Goal: Task Accomplishment & Management: Manage account settings

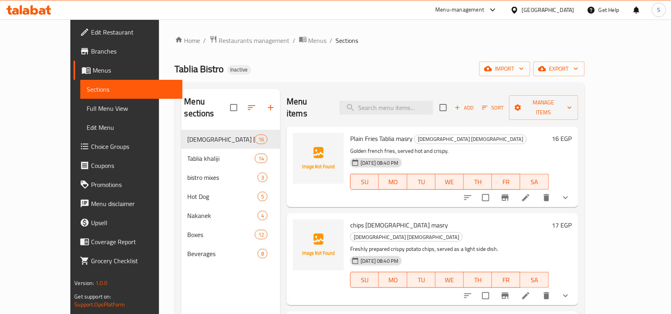
click at [391, 94] on div "Menu items Add Sort Manage items" at bounding box center [431, 108] width 291 height 38
click at [392, 102] on input "search" at bounding box center [386, 108] width 94 height 14
paste input "Omelette Baladi Tablia masry"
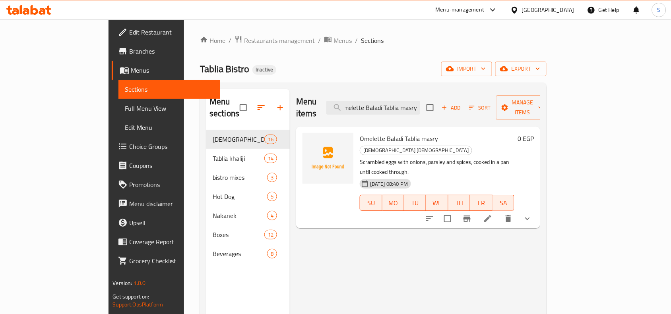
type input "Omelette Baladi Tablia masry"
click at [491, 215] on icon at bounding box center [487, 218] width 7 height 7
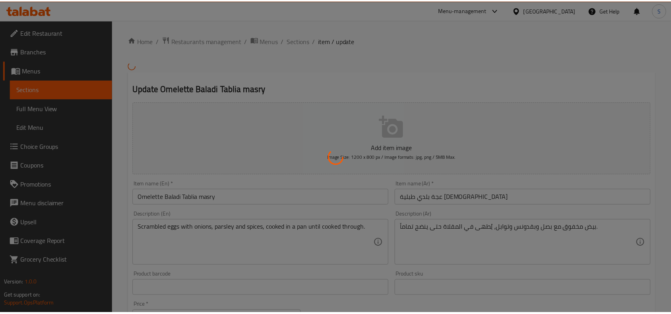
scroll to position [50, 0]
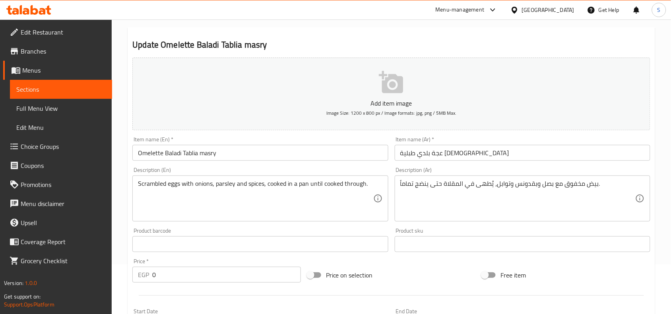
click at [143, 153] on input "Omelette Baladi Tablia masry" at bounding box center [259, 153] width 255 height 16
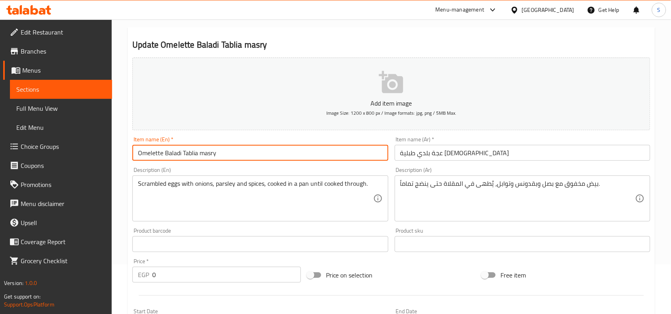
click at [143, 153] on input "Omelette Baladi Tablia masry" at bounding box center [259, 153] width 255 height 16
type input "Egga Baladi Tablia masry"
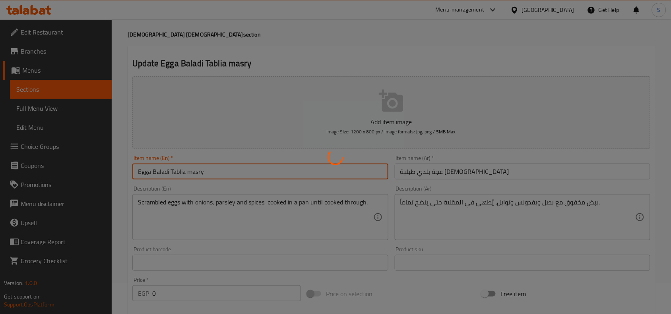
scroll to position [0, 0]
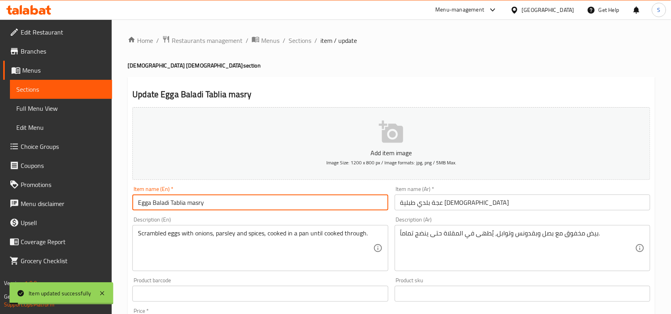
drag, startPoint x: 297, startPoint y: 40, endPoint x: 273, endPoint y: 28, distance: 26.3
click at [297, 40] on span "Sections" at bounding box center [299, 41] width 23 height 10
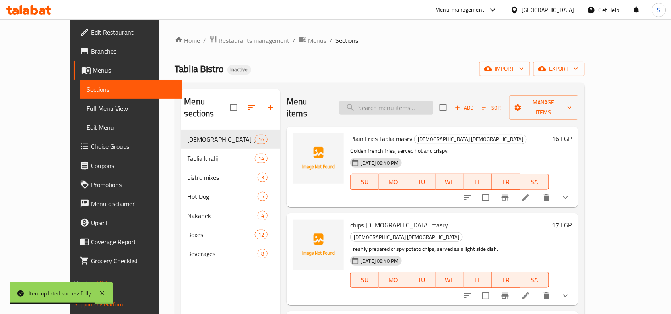
click at [409, 101] on input "search" at bounding box center [386, 108] width 94 height 14
paste input "Fried Roumi Cheese Tablia masry"
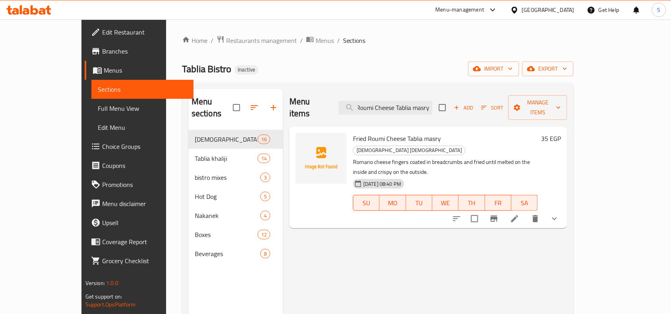
type input "Fried Roumi Cheese Tablia masry"
click at [518, 215] on icon at bounding box center [514, 218] width 7 height 7
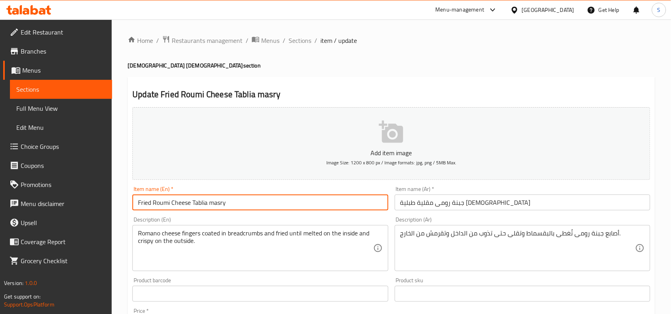
click at [160, 200] on input "Fried Roumi Cheese Tablia masry" at bounding box center [259, 203] width 255 height 16
click at [149, 230] on textarea "Romano cheese fingers coated in breadcrumbs and fried until melted on the insid…" at bounding box center [255, 249] width 235 height 38
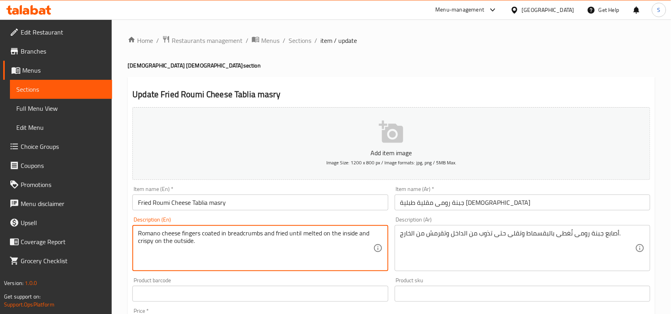
paste textarea "umi"
type textarea "Roumi cheese fingers coated in breadcrumbs and fried until melted on the inside…"
click at [248, 199] on input "Fried Roumi Cheese Tablia masry" at bounding box center [259, 203] width 255 height 16
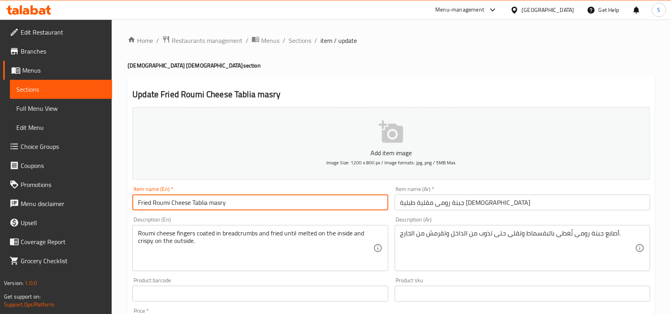
click at [295, 42] on span "Sections" at bounding box center [299, 41] width 23 height 10
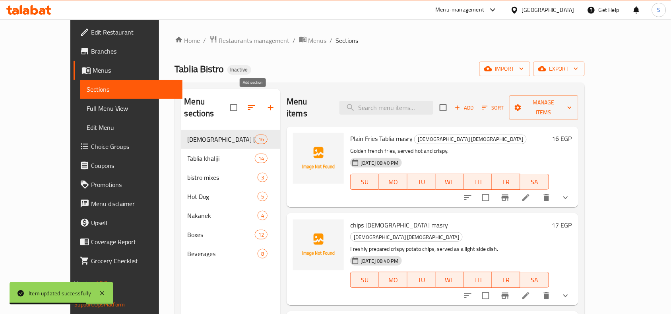
click at [266, 103] on icon "button" at bounding box center [271, 108] width 10 height 10
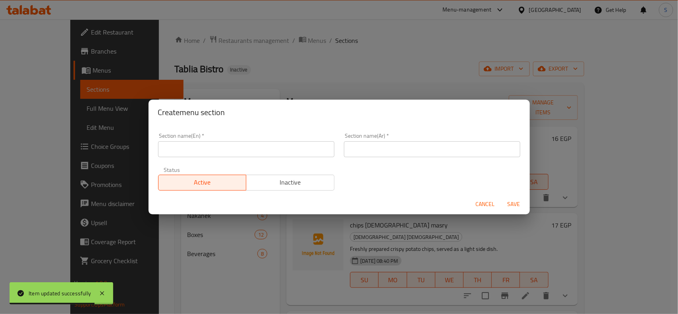
click at [301, 137] on div "Section name(En)   * Section name(En) *" at bounding box center [246, 145] width 176 height 24
click at [298, 145] on input "text" at bounding box center [246, 149] width 176 height 16
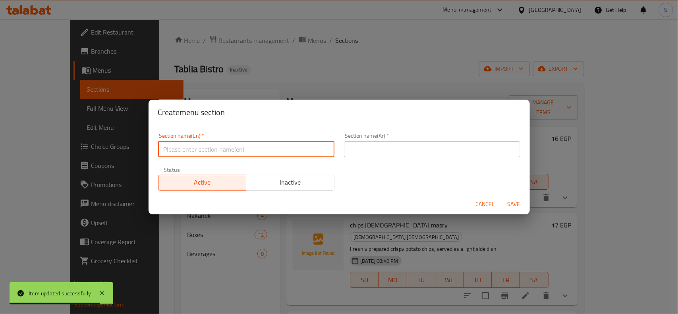
paste input "eggplant"
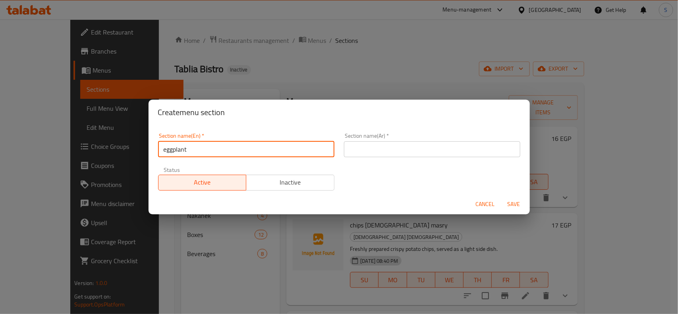
paste input "[DEMOGRAPHIC_DATA] [DEMOGRAPHIC_DATA]"
click at [167, 150] on input "eggplant Tablia masry" at bounding box center [246, 149] width 176 height 16
type input "Eggplant Tablia masry"
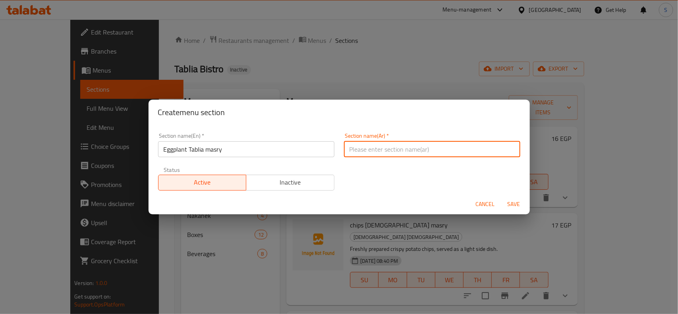
click at [477, 155] on input "text" at bounding box center [432, 149] width 176 height 16
type input "باذنجان طبلية مصري"
click at [501, 197] on button "Save" at bounding box center [513, 204] width 25 height 15
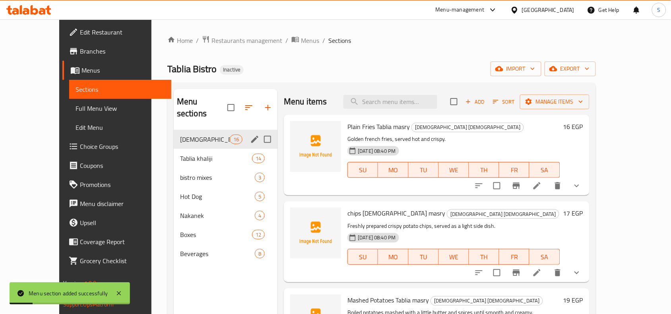
click at [191, 135] on span "[DEMOGRAPHIC_DATA] [DEMOGRAPHIC_DATA]" at bounding box center [205, 140] width 50 height 10
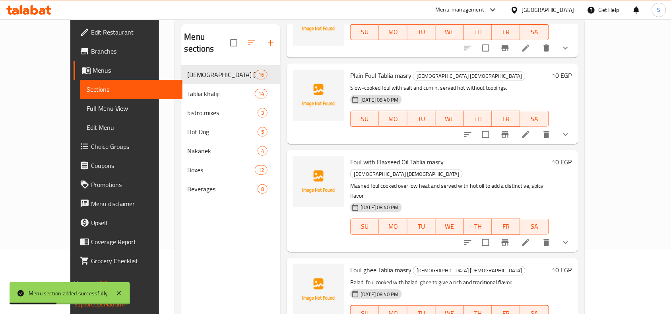
scroll to position [112, 0]
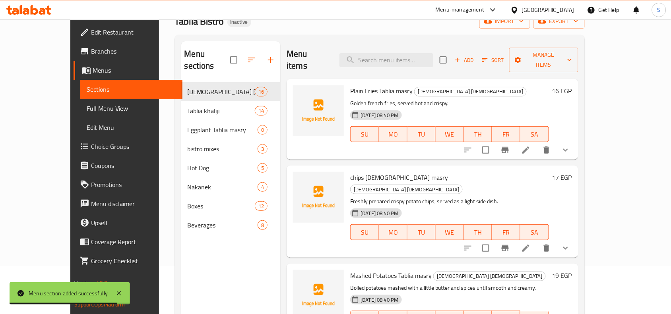
scroll to position [0, 0]
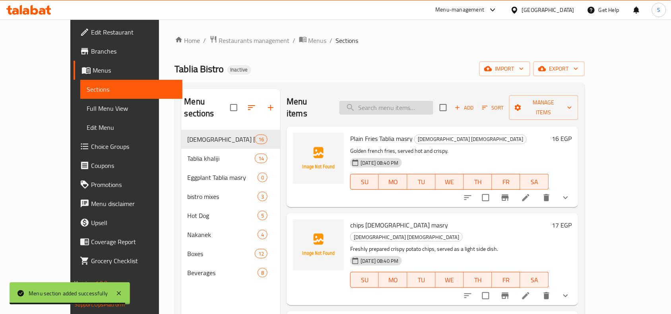
click at [429, 101] on input "search" at bounding box center [386, 108] width 94 height 14
paste input "[PERSON_NAME] Tablia masry"
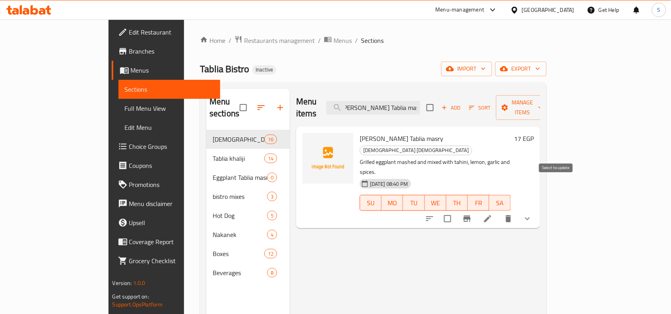
type input "[PERSON_NAME] Tablia masry"
click at [456, 211] on input "checkbox" at bounding box center [447, 219] width 17 height 17
checkbox input "true"
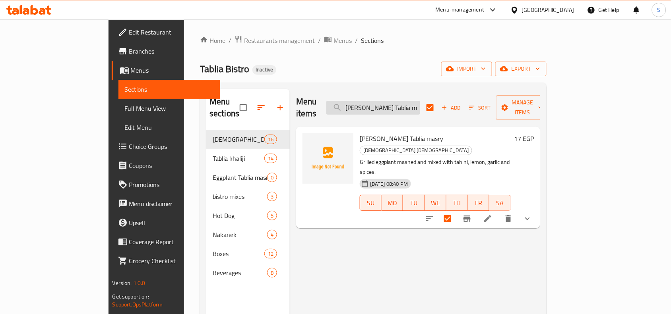
click at [420, 102] on input "[PERSON_NAME] Tablia masry" at bounding box center [373, 108] width 94 height 14
paste input "Eggplant"
type input "Eggplant Tablia masry"
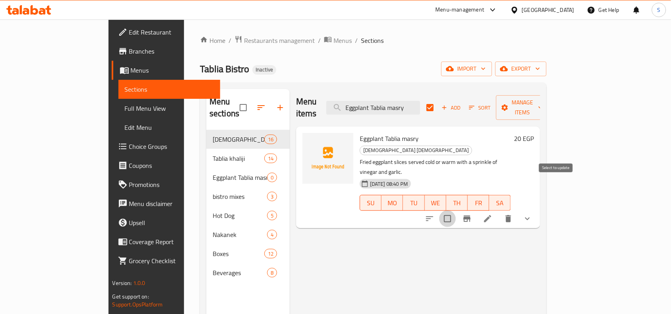
click at [456, 211] on input "checkbox" at bounding box center [447, 219] width 17 height 17
checkbox input "true"
checkbox input "false"
click at [543, 106] on span "Manage items" at bounding box center [522, 108] width 41 height 20
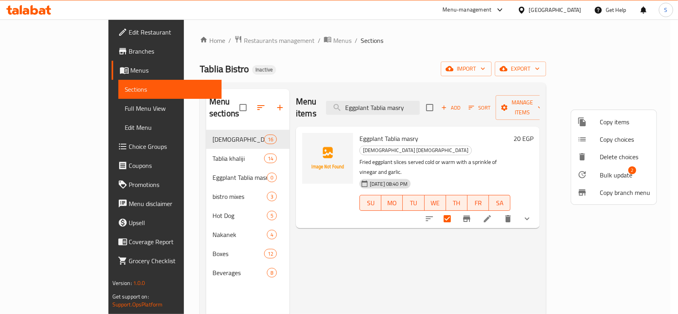
click at [611, 168] on li "Bulk update 2" at bounding box center [613, 175] width 85 height 18
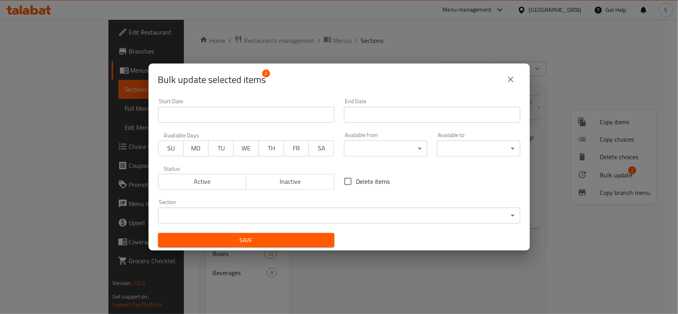
click at [306, 209] on body "​ Menu-management Egypt Get Help S Edit Restaurant Branches Menus Sections Full…" at bounding box center [339, 166] width 678 height 295
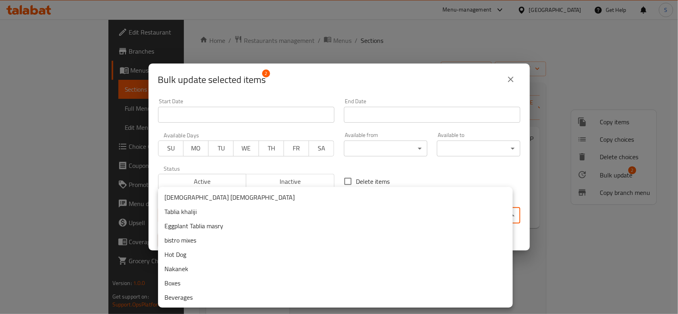
click at [215, 223] on li "Eggplant Tablia masry" at bounding box center [335, 226] width 355 height 14
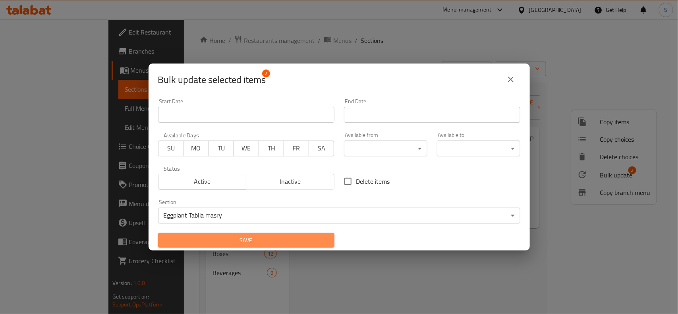
click at [297, 242] on span "Save" at bounding box center [246, 241] width 164 height 10
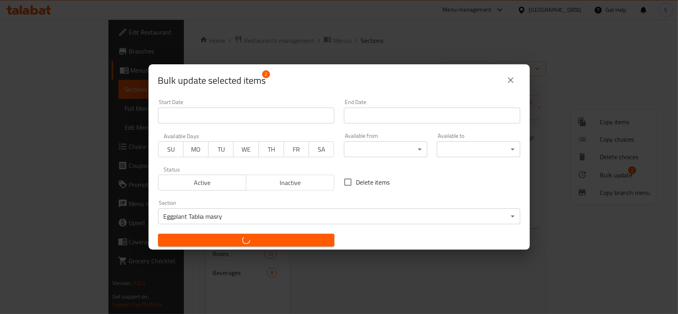
checkbox input "false"
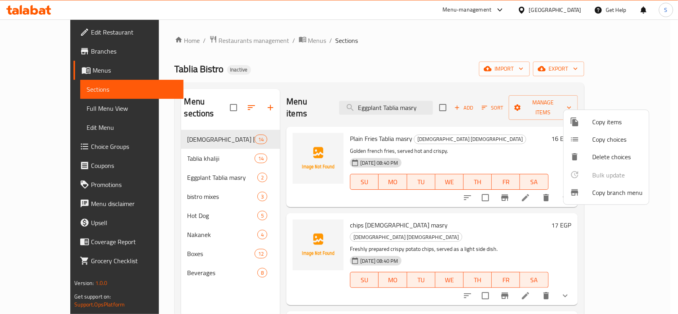
click at [392, 31] on div at bounding box center [339, 157] width 678 height 314
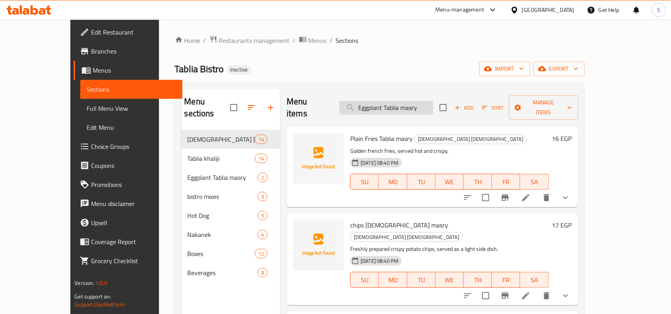
click at [433, 105] on input "Eggplant Tablia masry" at bounding box center [386, 108] width 94 height 14
click at [431, 60] on div "Home / Restaurants management / Menus / Sections Tablia Bistro Inactive import …" at bounding box center [380, 222] width 410 height 374
click at [345, 42] on ol "Home / Restaurants management / Menus / Sections" at bounding box center [380, 40] width 410 height 10
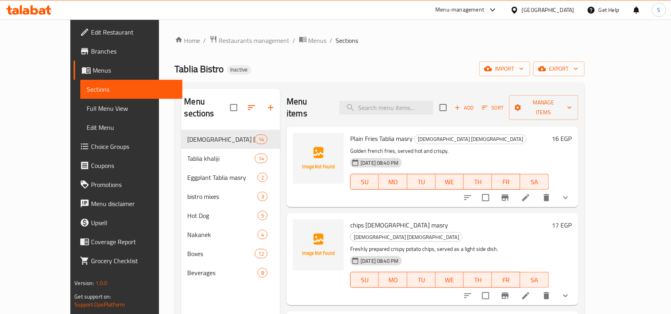
click at [467, 38] on ol "Home / Restaurants management / Menus / Sections" at bounding box center [380, 40] width 410 height 10
click at [429, 60] on div "Home / Restaurants management / Menus / Sections Tablia Bistro Inactive import …" at bounding box center [380, 222] width 410 height 374
click at [394, 104] on input "search" at bounding box center [386, 108] width 94 height 14
paste input "Eggplant Tablia masry"
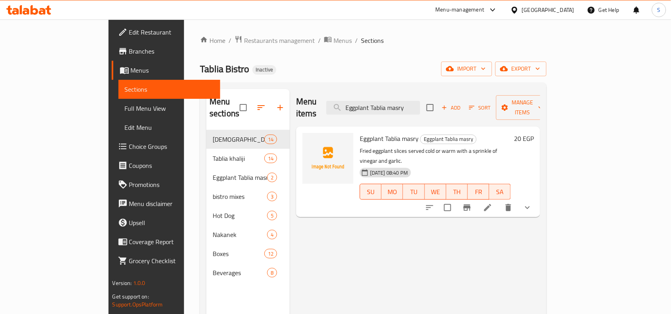
type input "Eggplant Tablia masry"
click at [499, 201] on li at bounding box center [487, 208] width 22 height 14
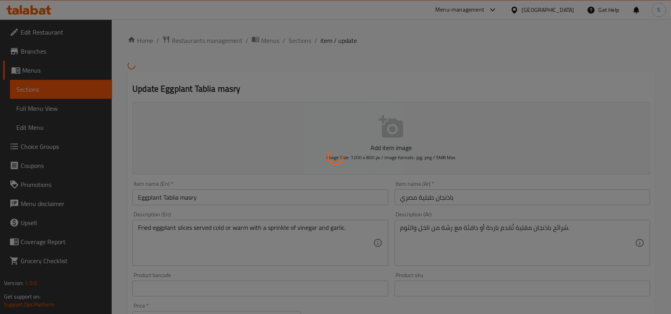
type input "شامی أو بلدي"
type input "1"
type input "دافئ أو بارد"
type input "1"
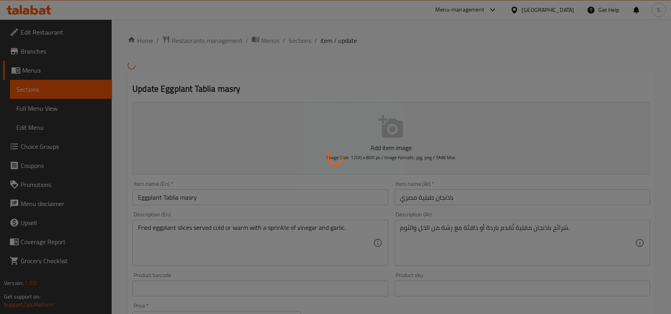
type input "1"
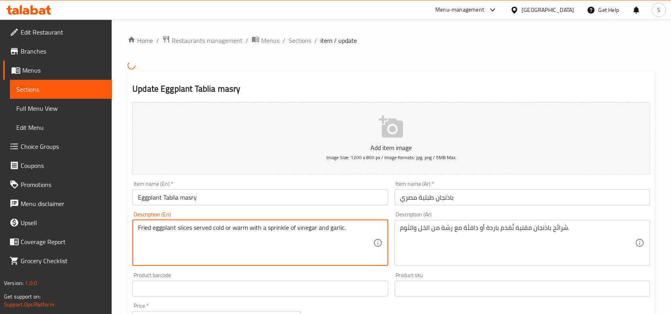
click at [301, 227] on textarea "Fried eggplant slices served cold or warm with a sprinkle of vinegar and garlic." at bounding box center [255, 243] width 235 height 38
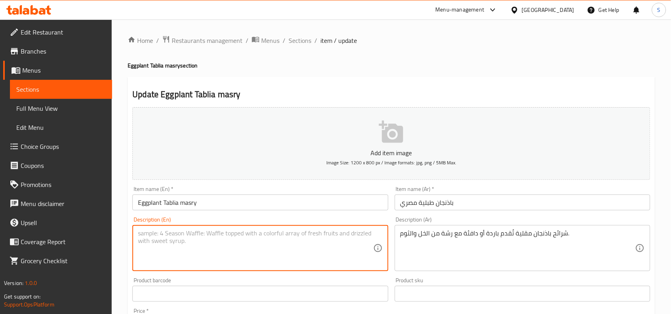
click at [533, 220] on div "Description (Ar) شرائح باذنجان مقلية تُقدم باردة أو دافئة مع رشة من الخل والثوم…" at bounding box center [521, 244] width 255 height 54
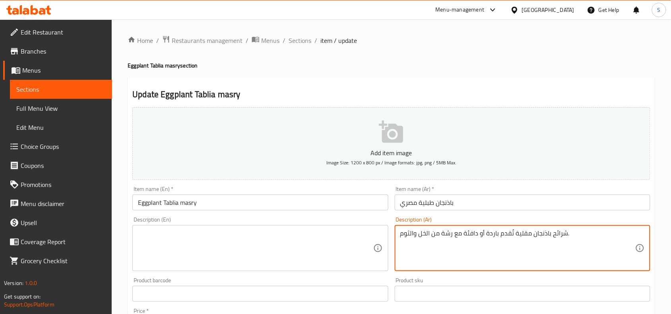
click at [533, 238] on textarea "شرائح باذنجان مقلية تُقدم باردة أو دافئة مع رشة من الخل والثوم." at bounding box center [517, 249] width 235 height 38
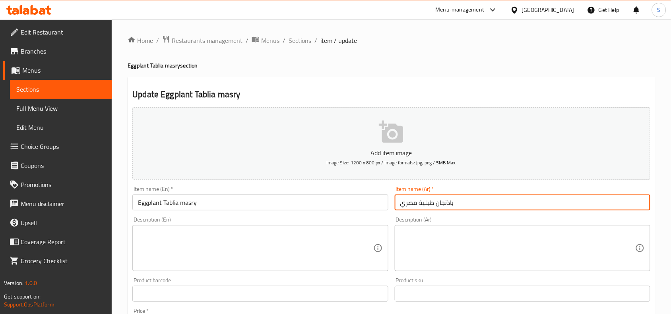
click at [539, 200] on input "باذنجان طبلية مصري" at bounding box center [521, 203] width 255 height 16
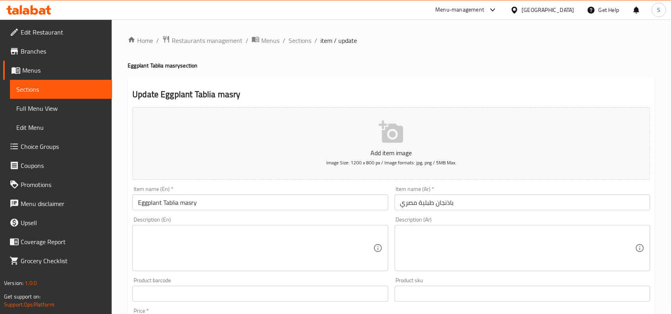
click at [375, 201] on input "Eggplant Tablia masry" at bounding box center [259, 203] width 255 height 16
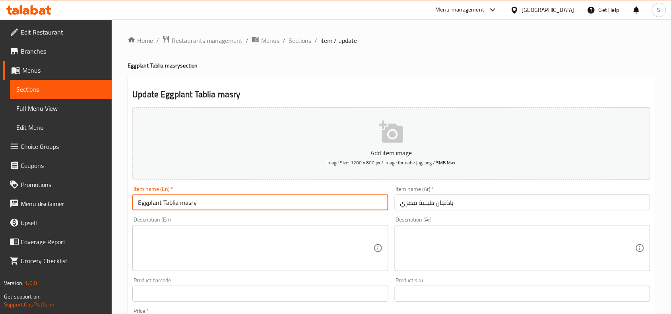
click at [356, 205] on input "Eggplant Tablia masry" at bounding box center [259, 203] width 255 height 16
click at [300, 41] on span "Sections" at bounding box center [299, 41] width 23 height 10
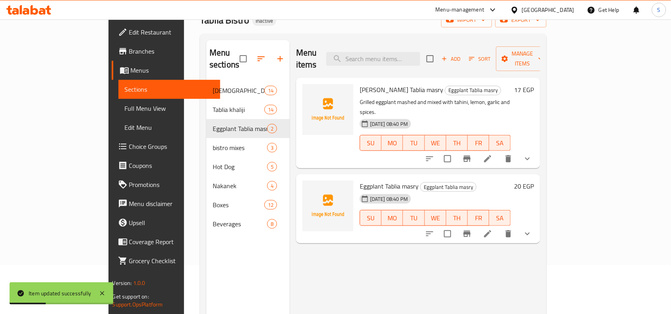
scroll to position [112, 0]
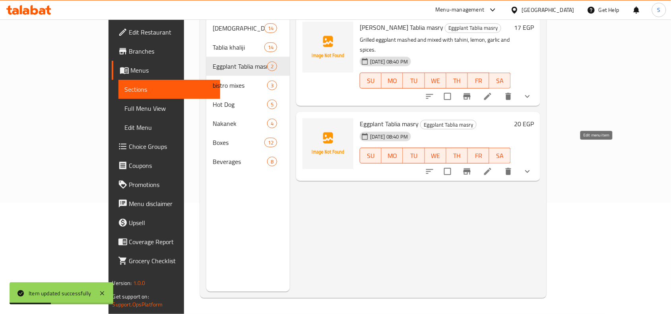
click at [492, 167] on icon at bounding box center [488, 172] width 10 height 10
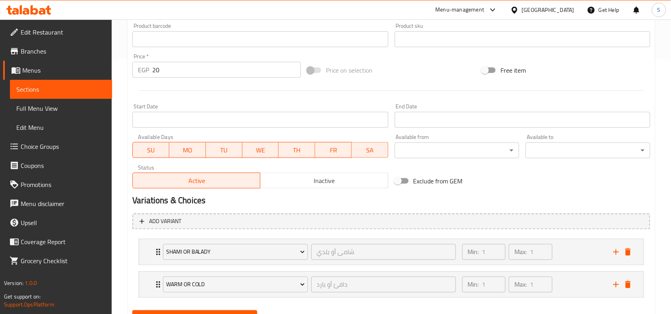
scroll to position [293, 0]
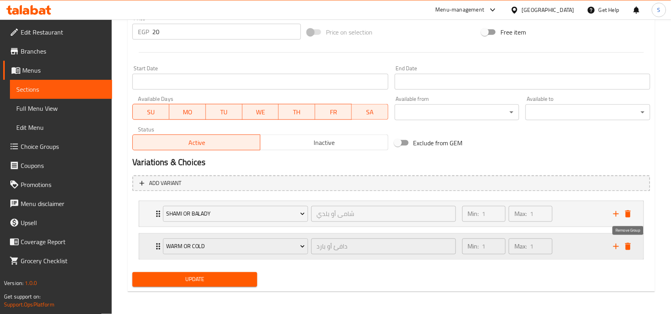
click at [628, 245] on icon "delete" at bounding box center [628, 246] width 6 height 7
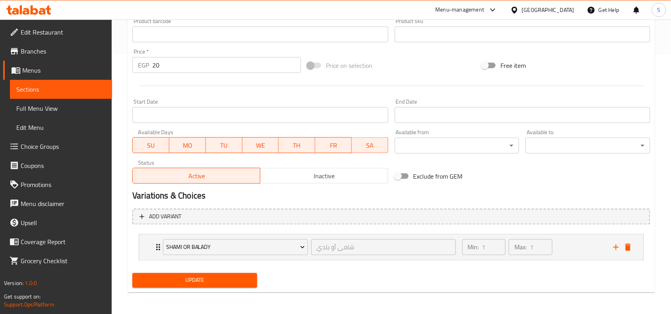
click at [218, 279] on span "Update" at bounding box center [195, 281] width 112 height 10
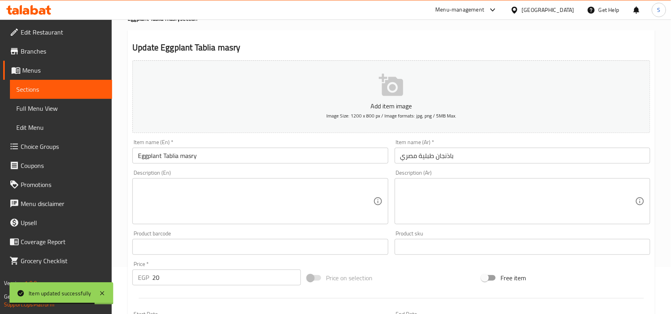
scroll to position [0, 0]
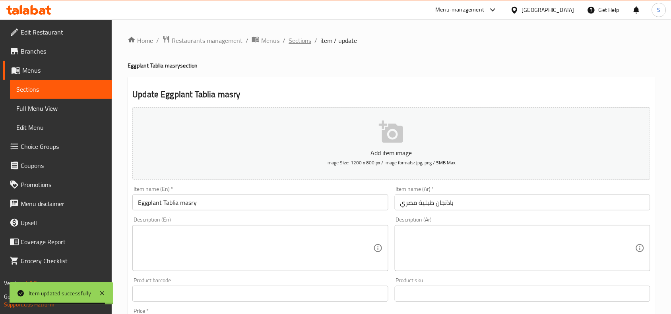
click at [302, 40] on span "Sections" at bounding box center [299, 41] width 23 height 10
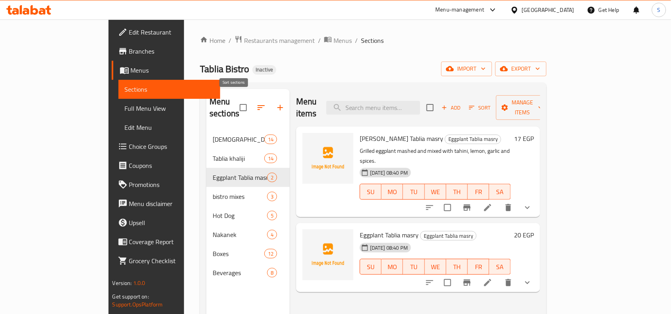
click at [256, 103] on icon "button" at bounding box center [261, 108] width 10 height 10
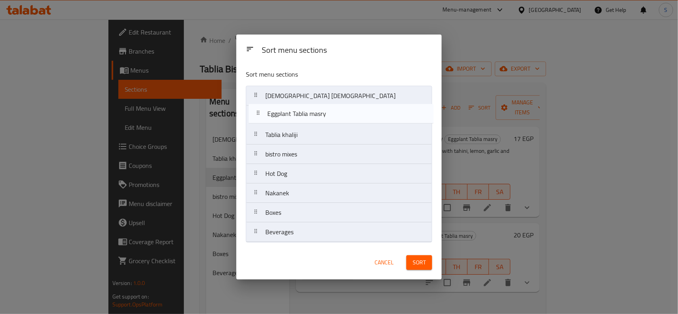
drag, startPoint x: 290, startPoint y: 140, endPoint x: 292, endPoint y: 116, distance: 23.5
click at [292, 116] on nav "Tablia masry Tablia khaliji Eggplant Tablia masry bistro mixes Hot Dog Nakanek …" at bounding box center [339, 164] width 186 height 157
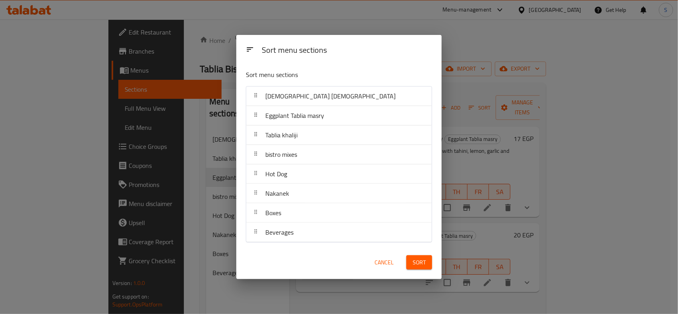
click at [420, 267] on span "Sort" at bounding box center [419, 263] width 13 height 10
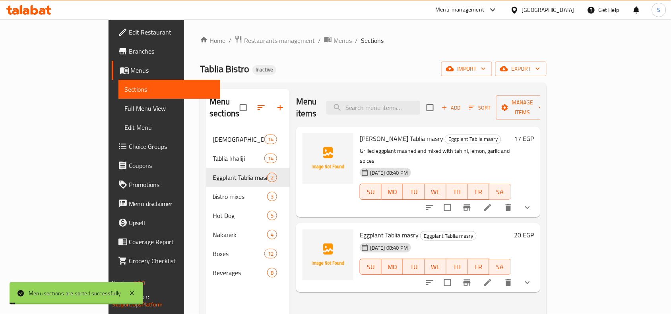
click at [471, 65] on div "Tablia Bistro Inactive import export" at bounding box center [373, 69] width 346 height 15
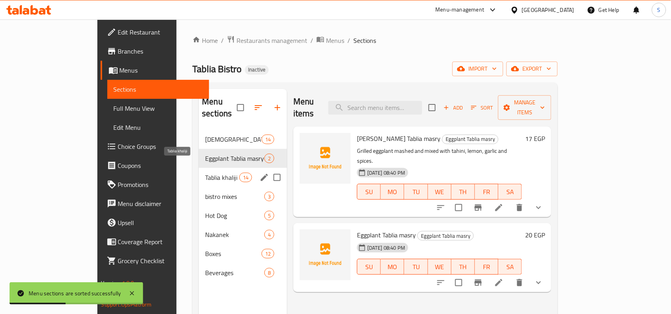
click at [205, 173] on span "Tablia khaliji" at bounding box center [222, 178] width 34 height 10
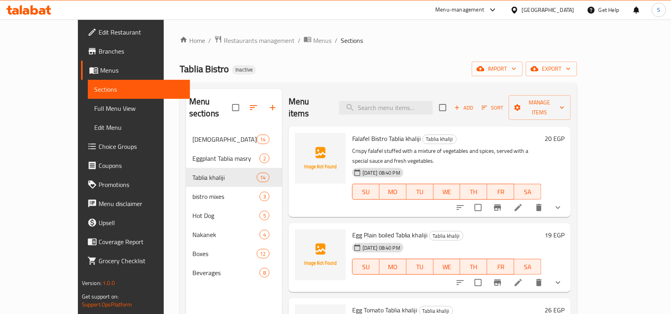
click at [474, 36] on ol "Home / Restaurants management / Menus / Sections" at bounding box center [378, 40] width 397 height 10
click at [412, 50] on div "Home / Restaurants management / Menus / Sections Tablia Bistro Inactive import …" at bounding box center [378, 222] width 397 height 374
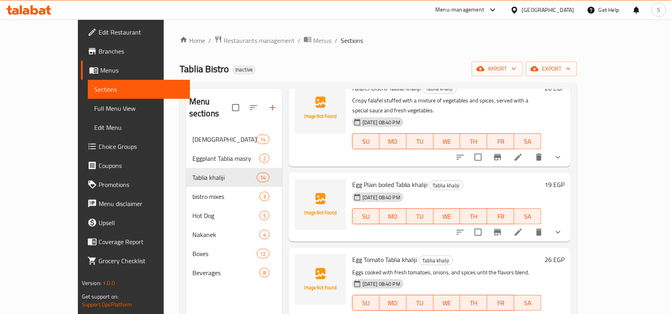
scroll to position [99, 0]
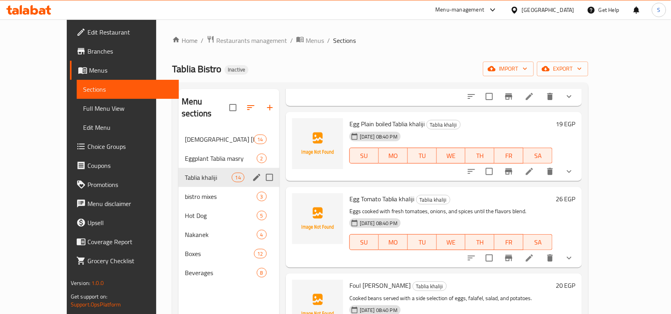
click at [178, 171] on div "Tablia khaliji 14" at bounding box center [228, 177] width 101 height 19
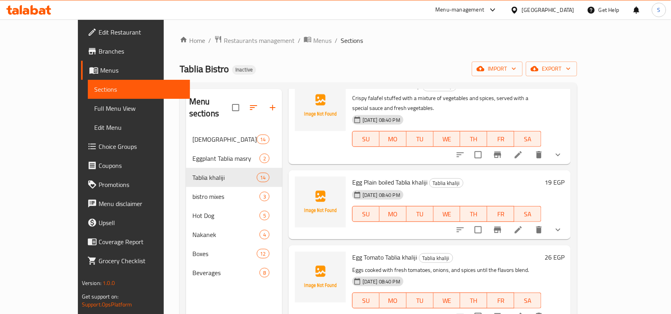
scroll to position [50, 0]
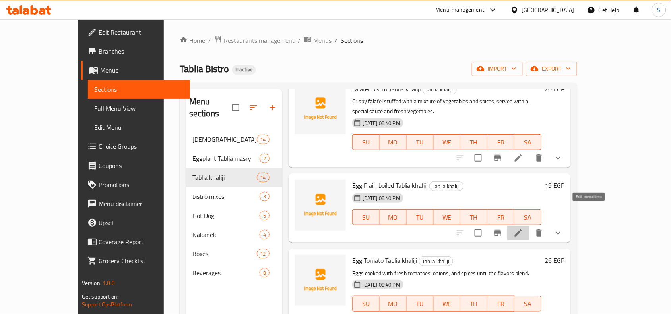
click at [523, 228] on icon at bounding box center [518, 233] width 10 height 10
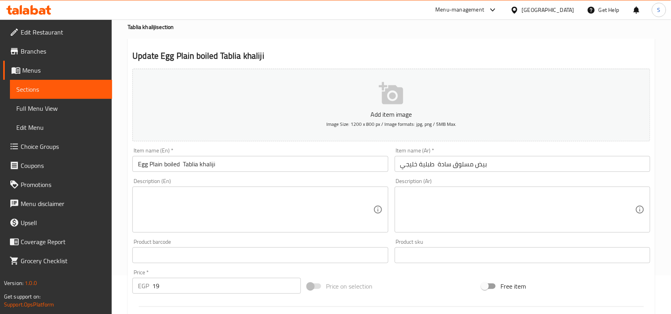
scroll to position [99, 0]
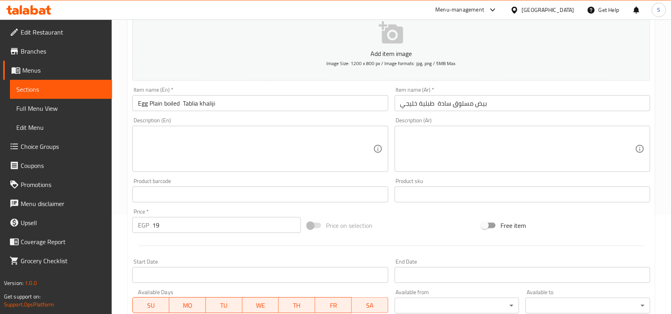
click at [480, 141] on textarea at bounding box center [517, 149] width 235 height 38
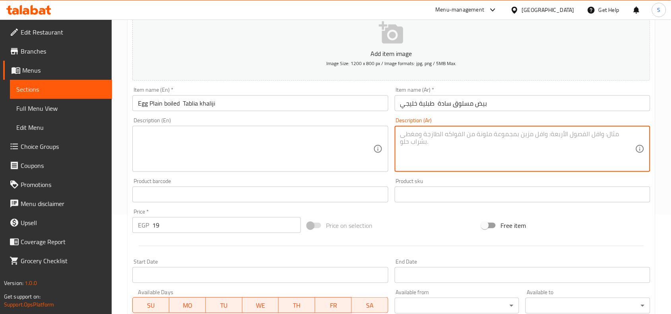
paste textarea "بيض مسلوق على النار حتى يصل إلى القوام المطلوب، يُقدم بدون إضافات."
type textarea "بيض مسلوق على النار حتى يصل إلى القوام المطلوب، يُقدم بدون إضافات."
click at [313, 139] on textarea at bounding box center [255, 149] width 235 height 38
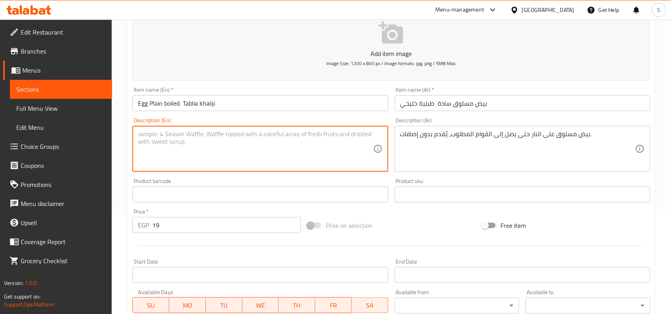
paste textarea "Boiled eggs until they reach the desired consistency, served without any toppin…"
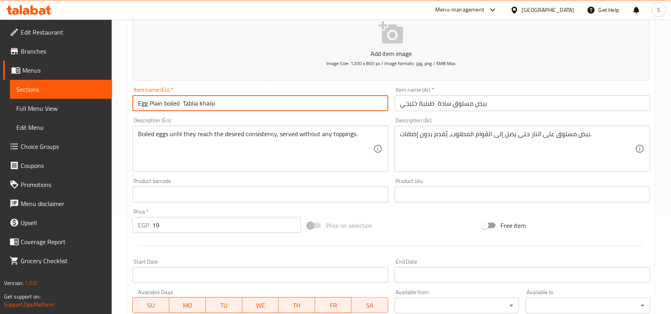
click at [262, 99] on input "Egg Plain boiled Tablia khaliji" at bounding box center [259, 103] width 255 height 16
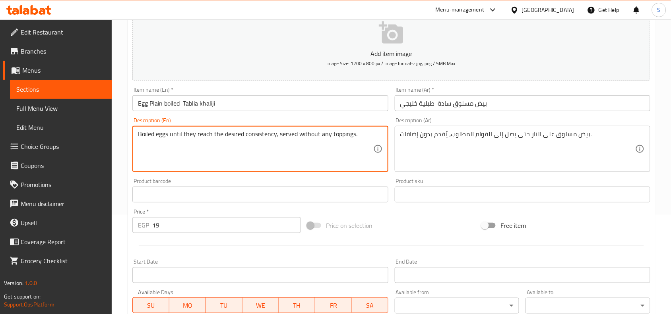
click at [238, 133] on textarea "Boiled eggs until they reach the desired consistency, served without any toppin…" at bounding box center [255, 149] width 235 height 38
type textarea "Boiled eggs until they reach the consistency, served without any toppings."
click at [362, 105] on input "Egg Plain boiled Tablia khaliji" at bounding box center [259, 103] width 255 height 16
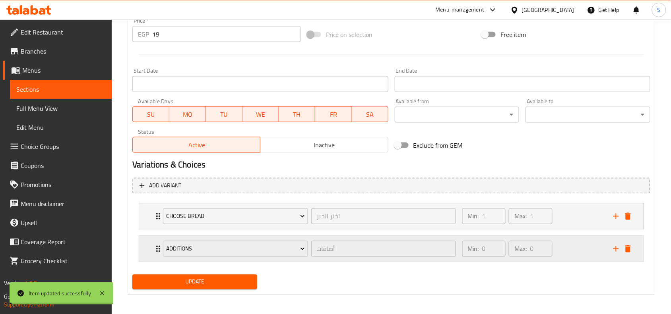
scroll to position [293, 0]
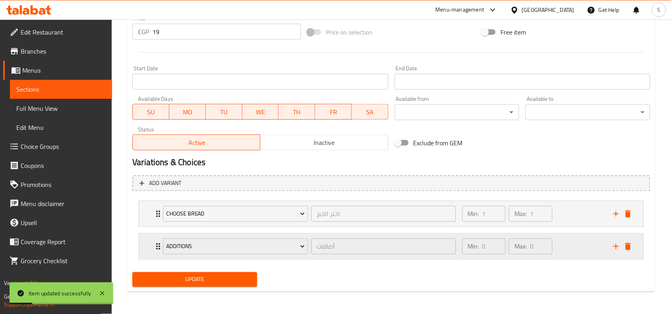
click at [572, 246] on div "Min: 0 ​ Max: 0 ​" at bounding box center [532, 246] width 151 height 25
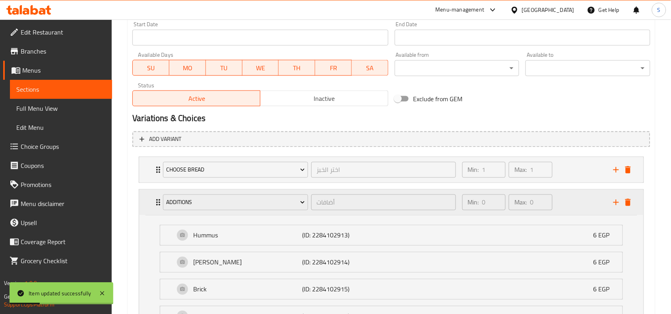
scroll to position [392, 0]
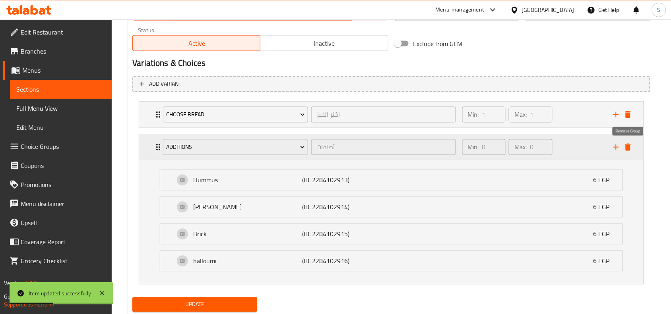
click at [629, 149] on icon "delete" at bounding box center [628, 147] width 6 height 7
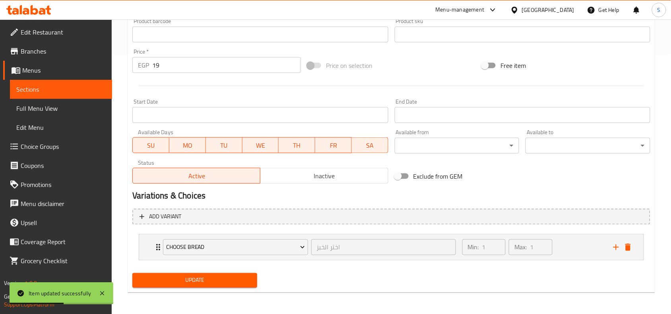
click at [244, 278] on span "Update" at bounding box center [195, 281] width 112 height 10
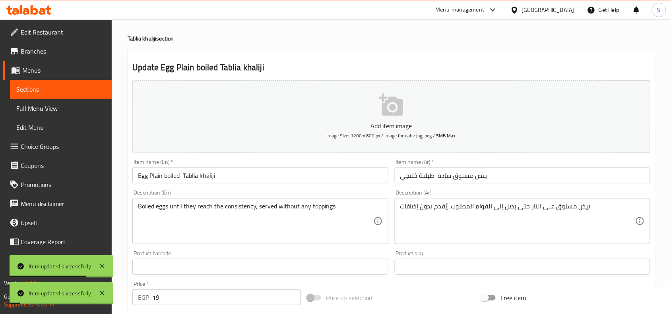
scroll to position [0, 0]
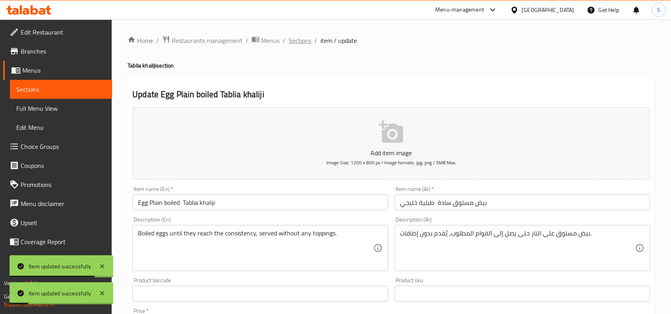
click at [304, 38] on span "Sections" at bounding box center [299, 41] width 23 height 10
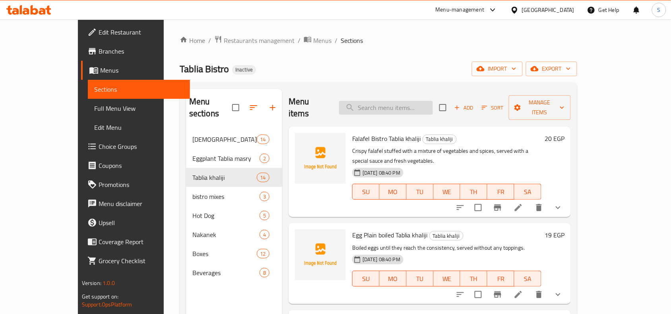
click at [404, 107] on input "search" at bounding box center [386, 108] width 94 height 14
paste input "Plain Fries Tablia khaliji"
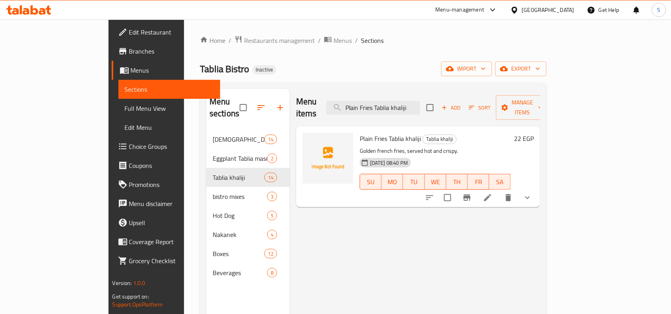
type input "Plain Fries Tablia khaliji"
click at [499, 191] on li at bounding box center [487, 198] width 22 height 14
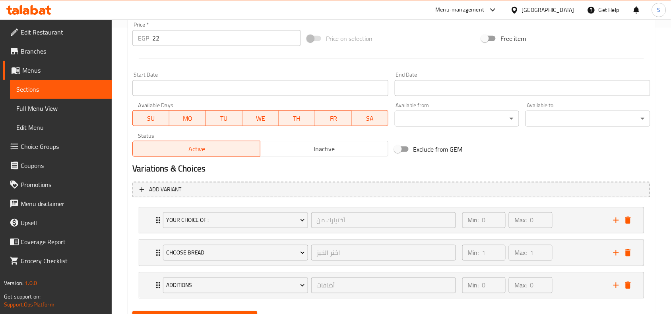
scroll to position [326, 0]
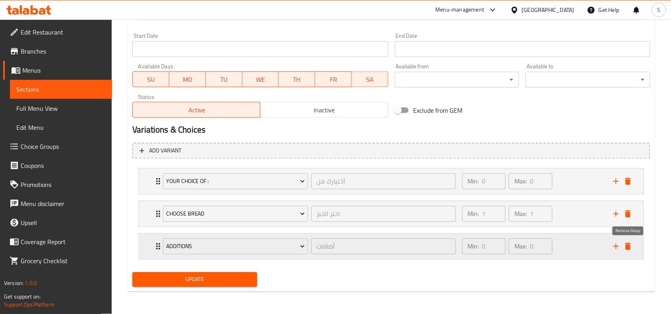
click at [626, 245] on icon "delete" at bounding box center [628, 246] width 6 height 7
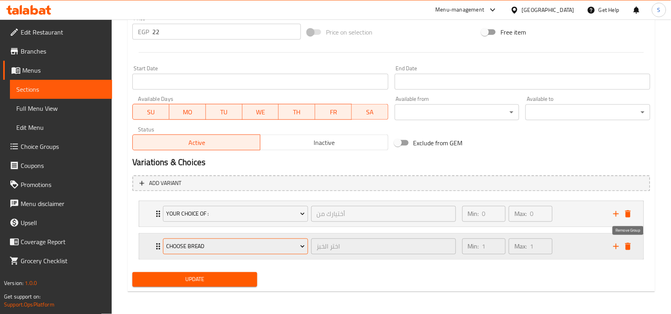
scroll to position [293, 0]
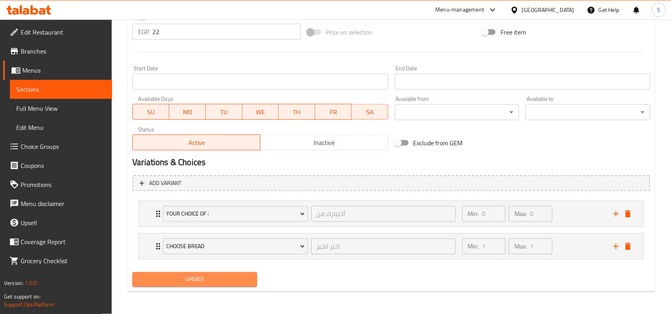
click at [226, 281] on span "Update" at bounding box center [195, 280] width 112 height 10
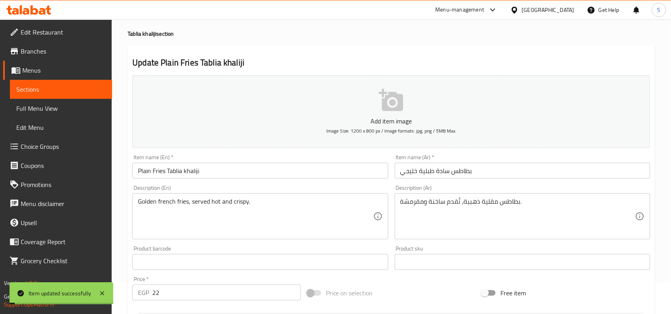
scroll to position [0, 0]
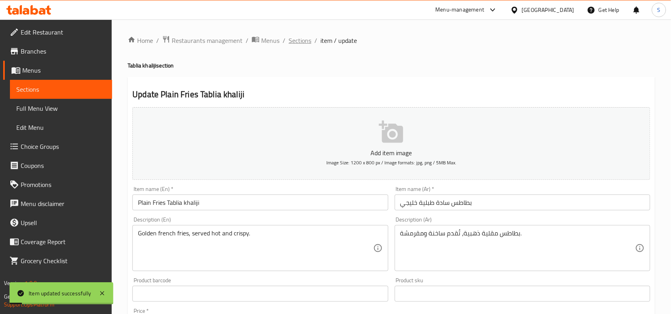
click at [299, 41] on span "Sections" at bounding box center [299, 41] width 23 height 10
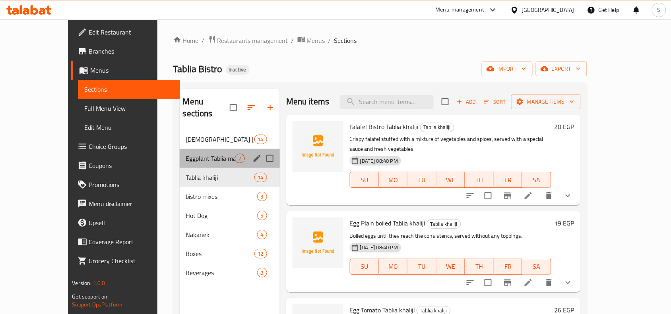
click at [203, 149] on div "Eggplant Tablia masry 2" at bounding box center [230, 158] width 100 height 19
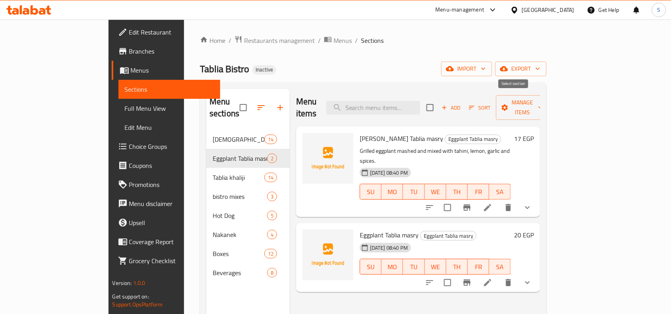
click at [438, 99] on input "checkbox" at bounding box center [429, 107] width 17 height 17
checkbox input "true"
click at [543, 102] on span "Manage items" at bounding box center [522, 108] width 41 height 20
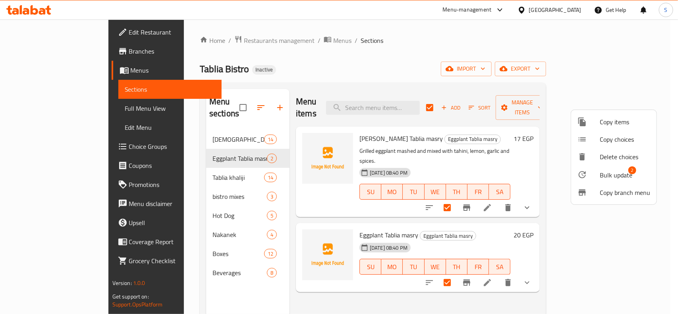
click at [629, 173] on span "2" at bounding box center [632, 170] width 8 height 8
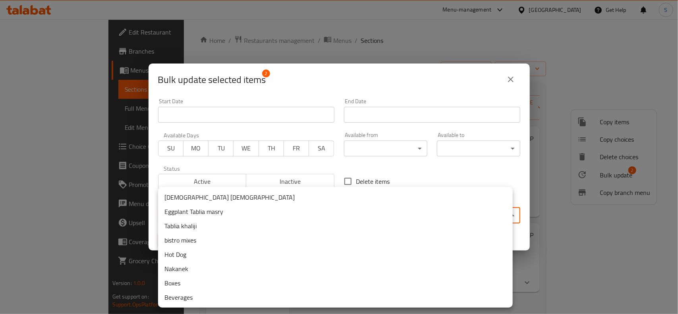
click at [365, 213] on body "​ Menu-management Egypt Get Help S Edit Restaurant Branches Menus Sections Full…" at bounding box center [339, 166] width 678 height 295
click at [222, 199] on li "[DEMOGRAPHIC_DATA] [DEMOGRAPHIC_DATA]" at bounding box center [335, 197] width 355 height 14
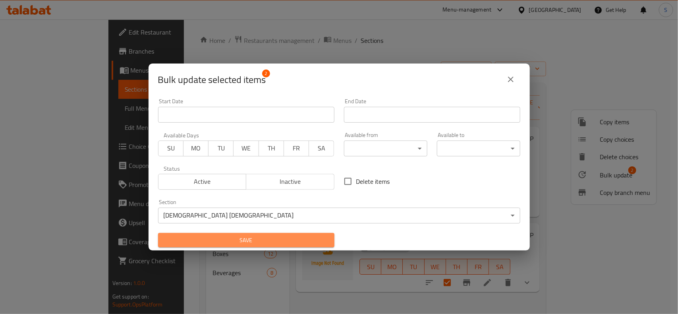
click at [269, 238] on span "Save" at bounding box center [246, 241] width 164 height 10
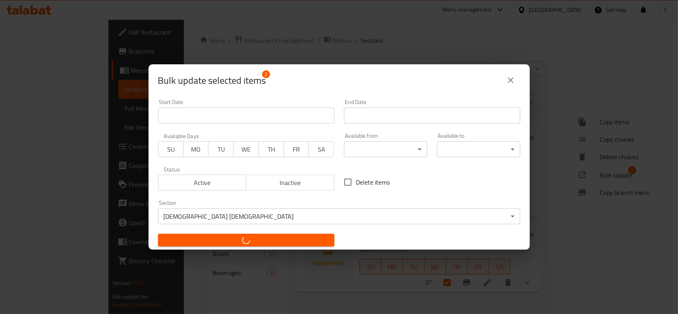
checkbox input "false"
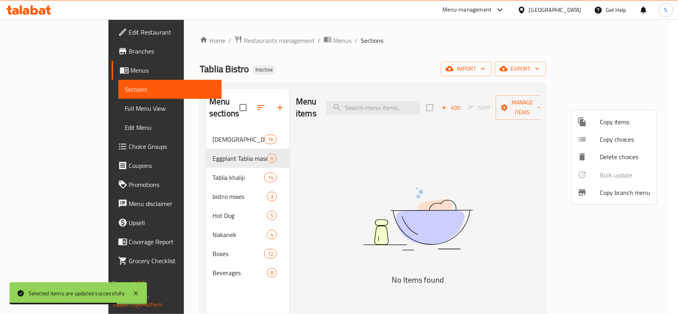
click at [429, 68] on div at bounding box center [339, 157] width 678 height 314
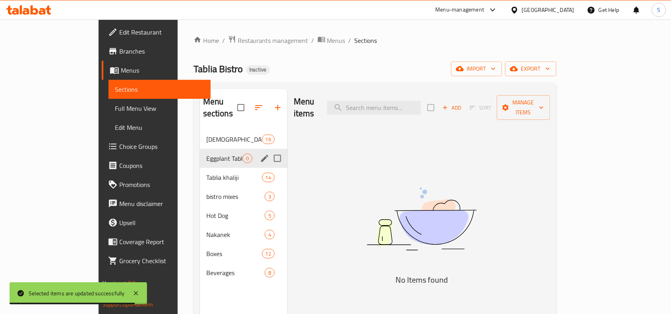
click at [269, 150] on input "Menu sections" at bounding box center [277, 158] width 17 height 17
checkbox input "true"
click at [249, 104] on icon "button" at bounding box center [254, 108] width 10 height 10
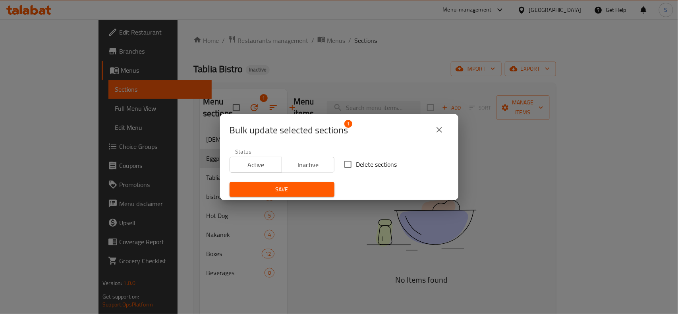
click at [344, 165] on input "Delete sections" at bounding box center [348, 164] width 17 height 17
checkbox input "true"
click at [303, 183] on button "Save" at bounding box center [282, 189] width 105 height 15
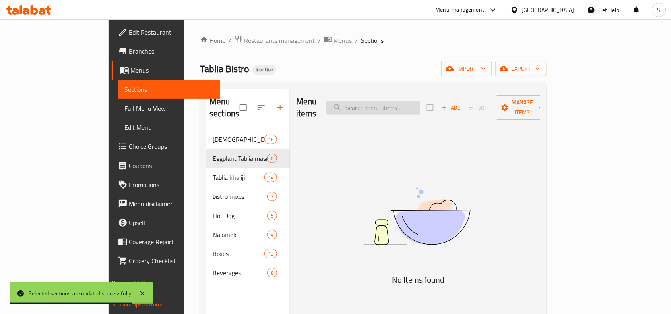
click at [420, 102] on input "search" at bounding box center [373, 108] width 94 height 14
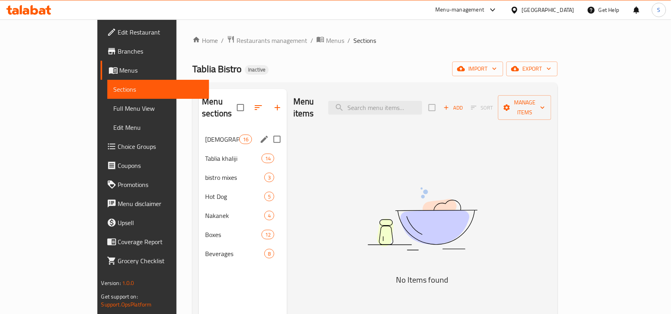
click at [205, 135] on span "[DEMOGRAPHIC_DATA] [DEMOGRAPHIC_DATA]" at bounding box center [222, 140] width 34 height 10
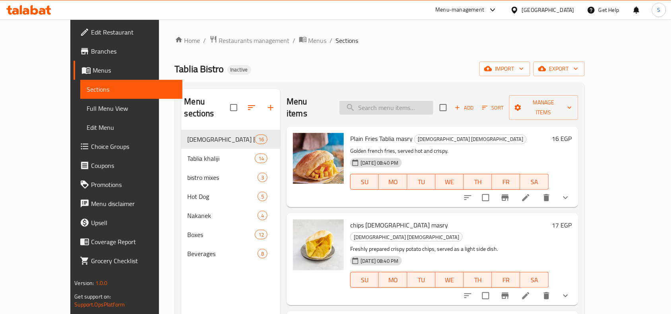
click at [416, 104] on input "search" at bounding box center [386, 108] width 94 height 14
paste input "فول یبسترو"
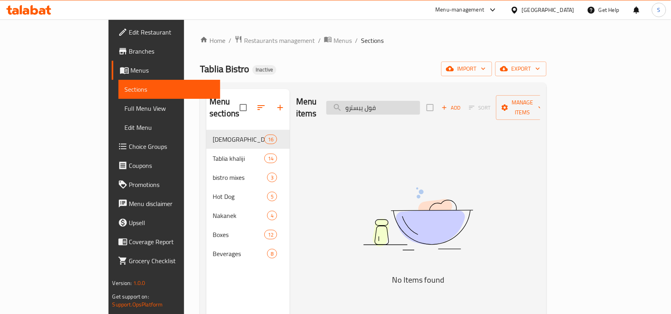
click at [420, 106] on input "فول یبسترو" at bounding box center [373, 108] width 94 height 14
click at [420, 104] on input "فول یبسترو" at bounding box center [373, 108] width 94 height 14
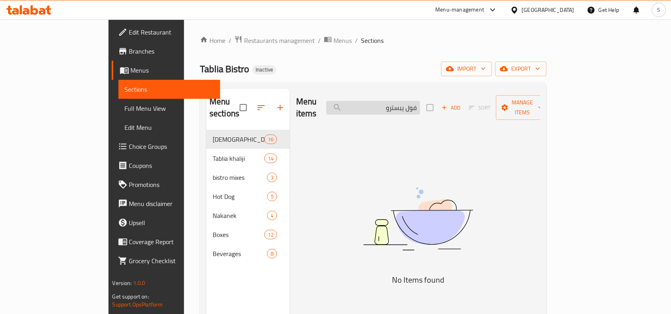
click at [420, 104] on input "فول یبسترو" at bounding box center [373, 108] width 94 height 14
type input "فول بيسترو"
click at [464, 107] on button "Add" at bounding box center [450, 108] width 25 height 12
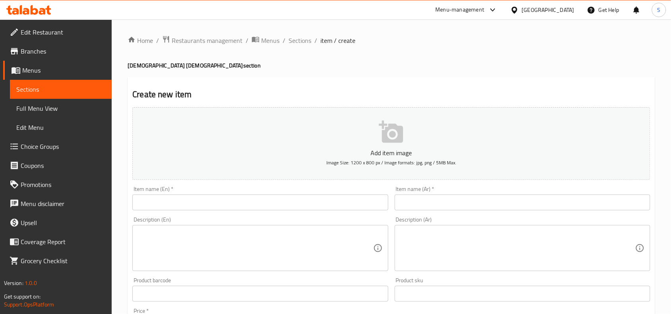
click at [510, 199] on input "text" at bounding box center [521, 203] width 255 height 16
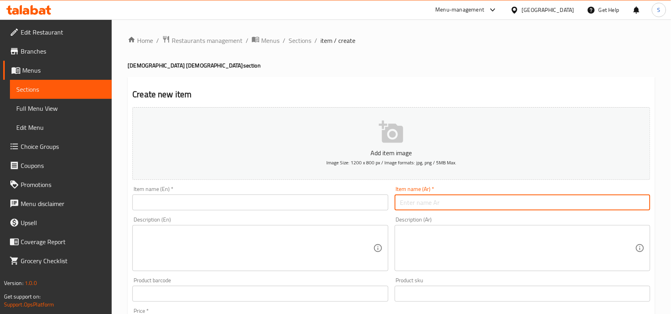
paste input "فول یبسترو"
click at [626, 201] on input "فول یبسترو" at bounding box center [521, 203] width 255 height 16
type input "فول بيسترو طبلية مصري"
click at [311, 204] on input "text" at bounding box center [259, 203] width 255 height 16
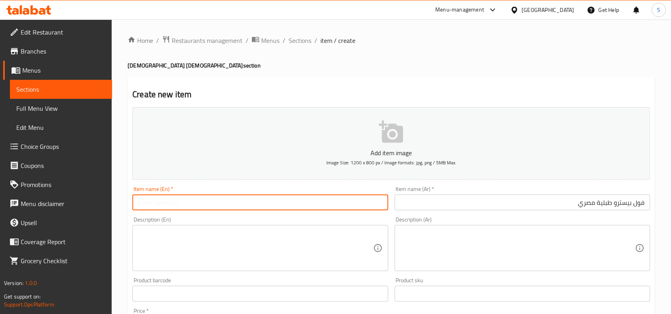
paste input "Full Bistro"
click at [144, 201] on input "Full Bistro" at bounding box center [259, 203] width 255 height 16
type input "Foul Bistro"
click at [493, 254] on textarea at bounding box center [517, 249] width 235 height 38
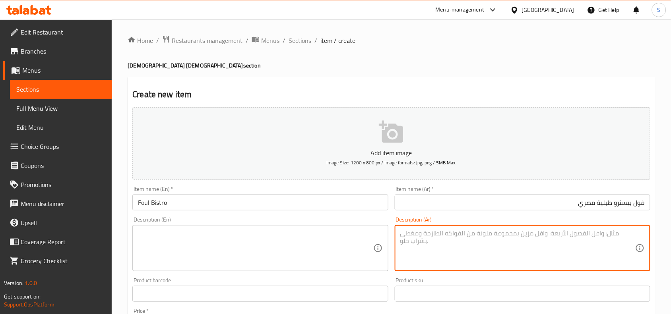
paste textarea "فول مطبوخ يُقدم مع خلطة خاصة من الطماطم، البصل، الفلفل، والتوابل."
type textarea "فول مطبوخ يُقدم مع خلطة خاصة من الطماطم، البصل، الفلفل، والتوابل."
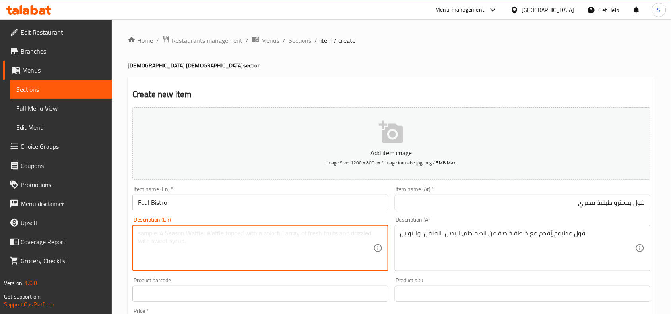
click at [288, 245] on textarea at bounding box center [255, 249] width 235 height 38
paste textarea "Cooked beans served with a special mixture of tomatoes, onions, peppers, and sp…"
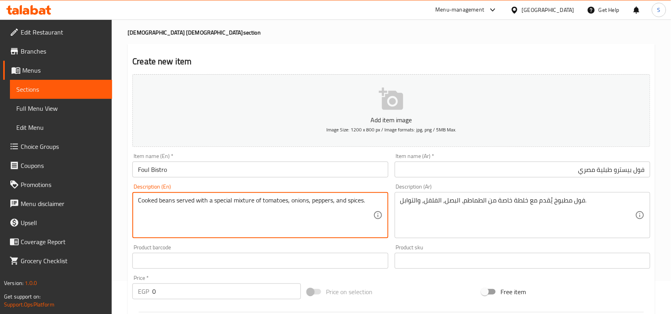
scroll to position [50, 0]
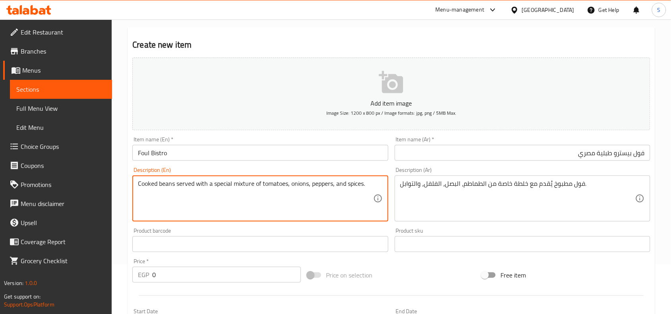
type textarea "Cooked beans served with a special mixture of tomatoes, onions, peppers, and sp…"
click at [181, 275] on input "0" at bounding box center [226, 275] width 149 height 16
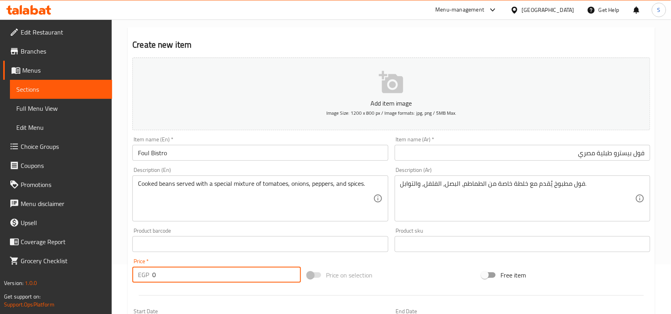
click at [181, 275] on input "0" at bounding box center [226, 275] width 149 height 16
paste input "16"
type input "16"
click at [363, 145] on input "Foul Bistro" at bounding box center [259, 153] width 255 height 16
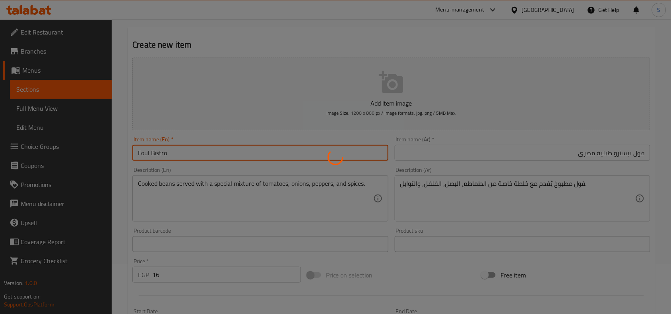
type input "0"
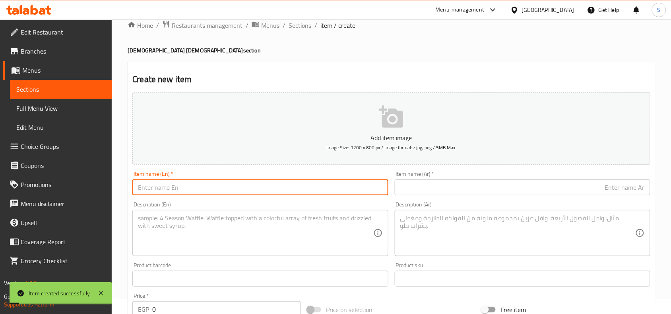
scroll to position [0, 0]
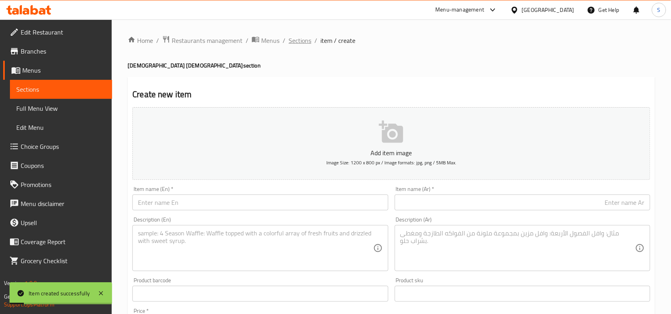
click at [309, 38] on span "Sections" at bounding box center [299, 41] width 23 height 10
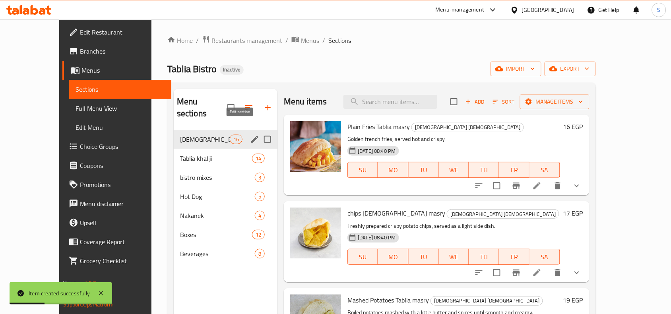
click at [251, 136] on icon "edit" at bounding box center [254, 139] width 7 height 7
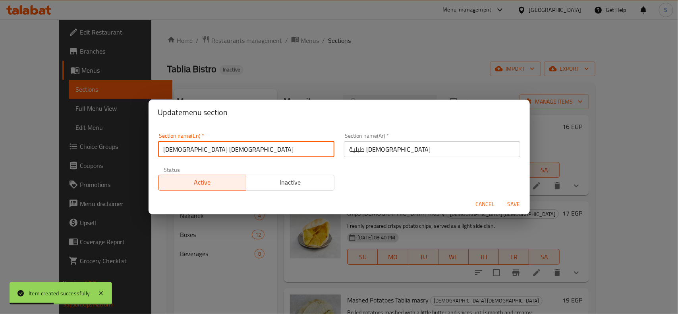
click at [225, 153] on input "[DEMOGRAPHIC_DATA] [DEMOGRAPHIC_DATA]" at bounding box center [246, 149] width 176 height 16
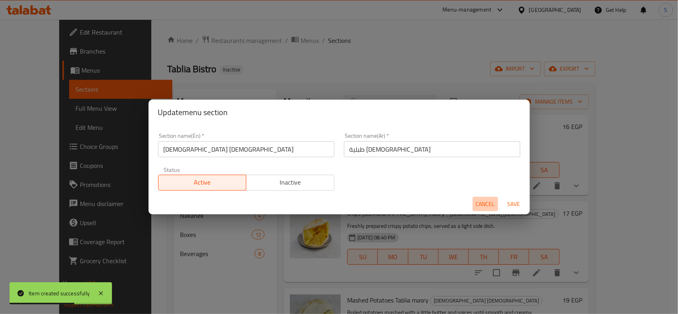
click at [489, 201] on span "Cancel" at bounding box center [485, 204] width 19 height 10
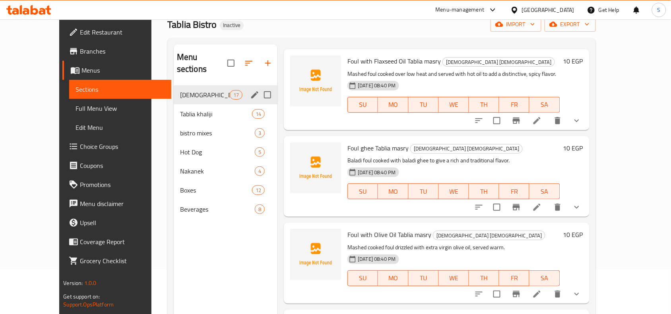
scroll to position [112, 0]
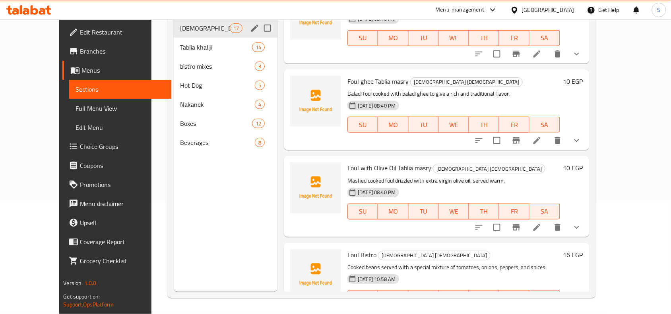
click at [567, 307] on li at bounding box center [556, 314] width 22 height 14
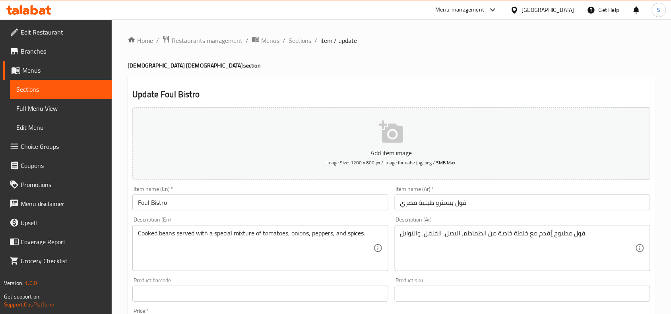
click at [249, 207] on input "Foul Bistro" at bounding box center [259, 203] width 255 height 16
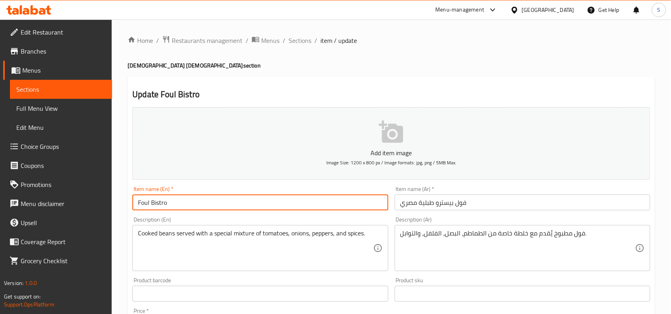
paste input "[DEMOGRAPHIC_DATA] [DEMOGRAPHIC_DATA]"
type input "Foul Bistro Tablia masry"
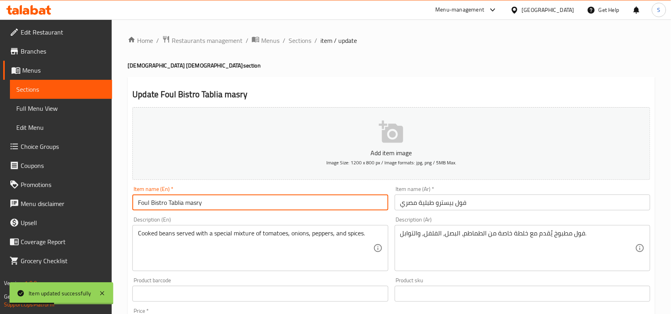
scroll to position [149, 0]
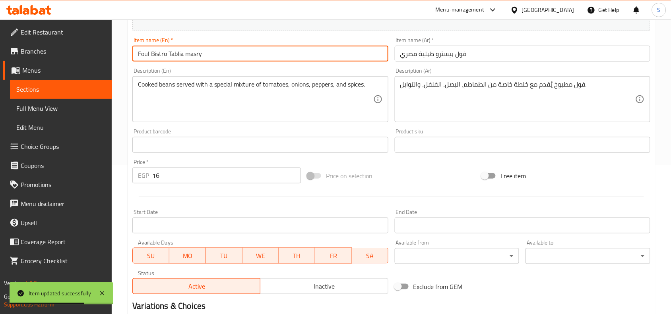
click at [286, 55] on input "Foul Bistro Tablia masry" at bounding box center [259, 54] width 255 height 16
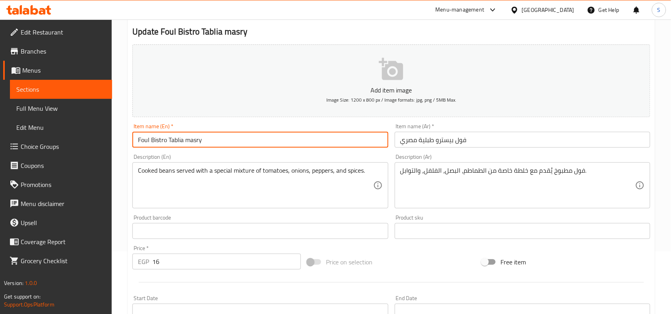
scroll to position [0, 0]
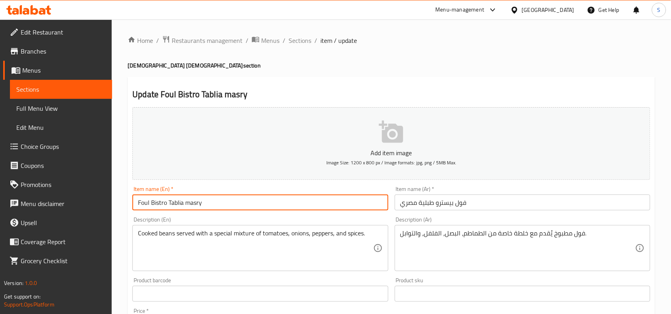
click at [370, 91] on h2 "Update Foul Bistro Tablia masry" at bounding box center [391, 95] width 518 height 12
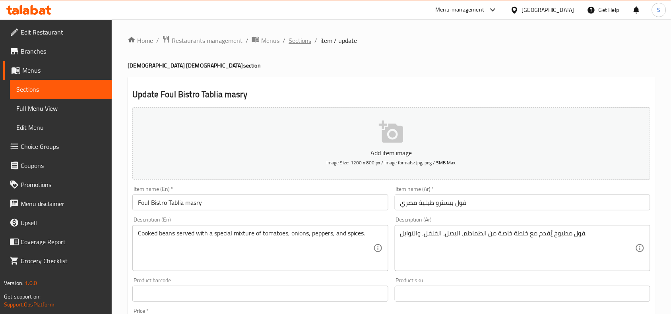
click at [298, 39] on span "Sections" at bounding box center [299, 41] width 23 height 10
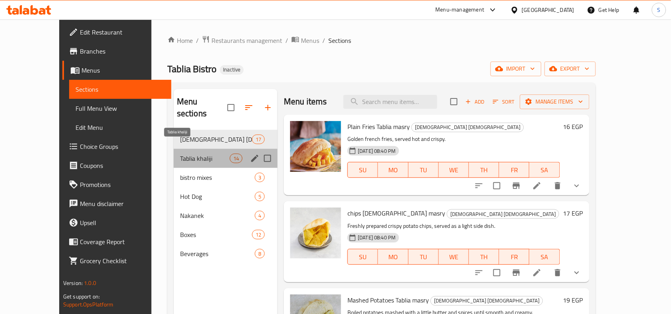
click at [180, 154] on span "Tablia khaliji" at bounding box center [205, 159] width 50 height 10
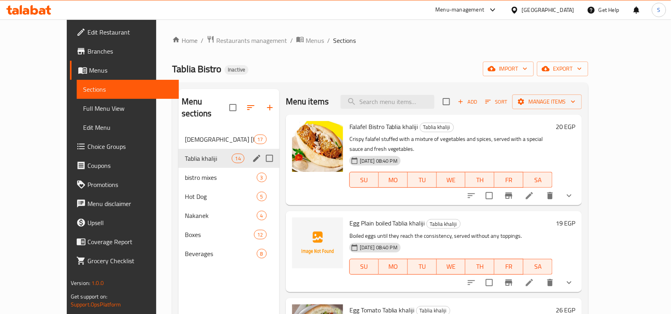
click at [232, 149] on div "Tablia khaliji 14" at bounding box center [228, 158] width 101 height 19
click at [252, 154] on icon "edit" at bounding box center [257, 159] width 10 height 10
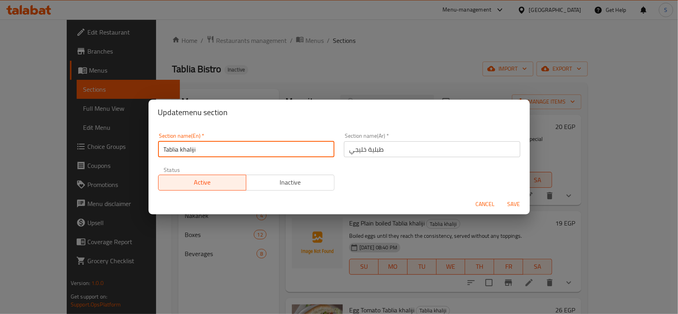
click at [222, 149] on input "Tablia khaliji" at bounding box center [246, 149] width 176 height 16
click at [477, 199] on span "Cancel" at bounding box center [485, 204] width 19 height 10
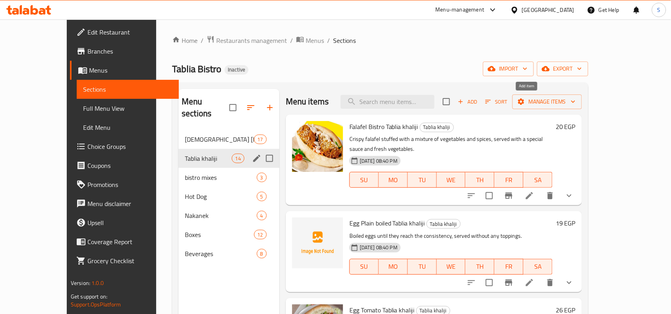
click at [478, 100] on span "Add" at bounding box center [466, 101] width 21 height 9
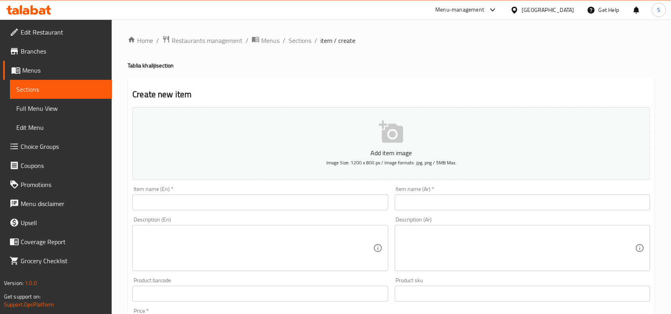
click at [282, 200] on input "text" at bounding box center [259, 203] width 255 height 16
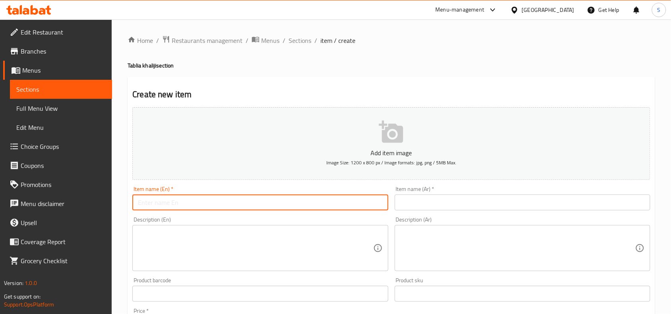
paste input "Tablia khaliji"
click at [136, 201] on input "Tablia khaliji" at bounding box center [259, 203] width 255 height 16
paste input "Foul Bistro"
type input "Foul Bistro Tablia khaliji"
click at [533, 207] on input "text" at bounding box center [521, 203] width 255 height 16
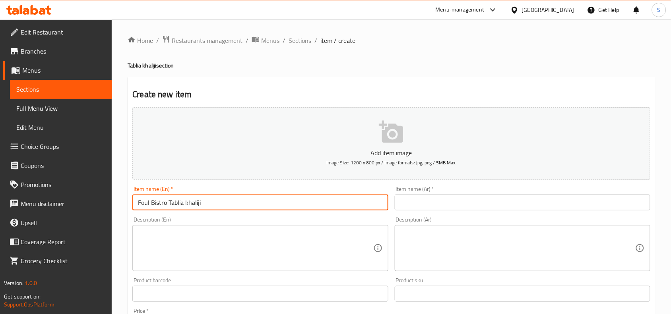
paste input "فول بيسترو طبلية مصري"
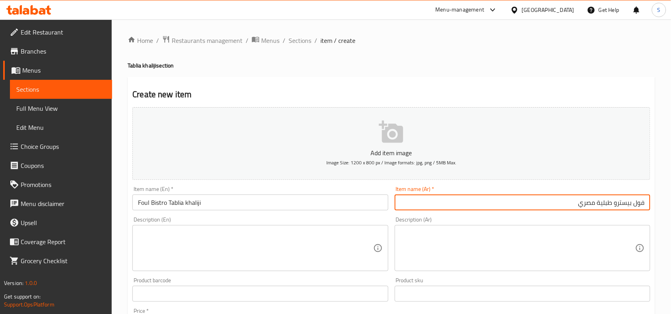
click at [588, 204] on input "فول بيسترو طبلية مصري" at bounding box center [521, 203] width 255 height 16
type input "فول بيسترو طبلية خليجي"
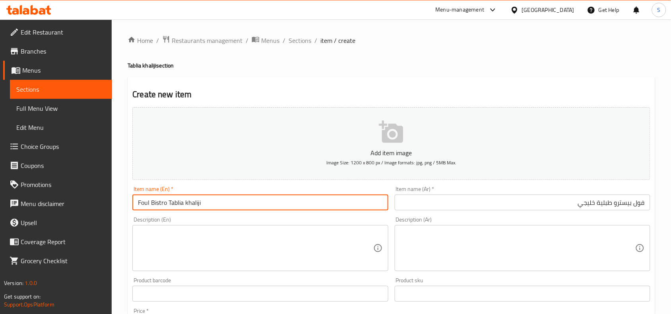
drag, startPoint x: 169, startPoint y: 203, endPoint x: 139, endPoint y: 205, distance: 29.9
click at [139, 205] on input "Foul Bistro Tablia khaliji" at bounding box center [259, 203] width 255 height 16
click at [482, 272] on div "Description (Ar) Description (Ar)" at bounding box center [522, 244] width 262 height 61
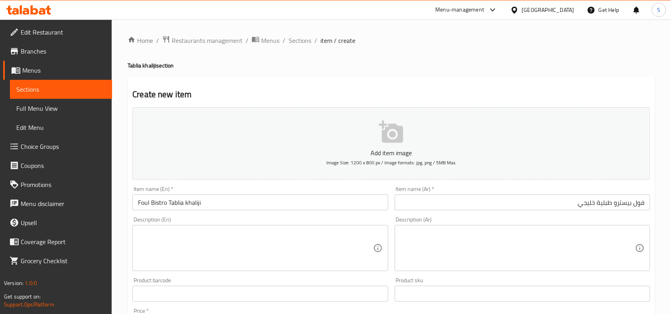
click at [501, 251] on textarea at bounding box center [517, 249] width 235 height 38
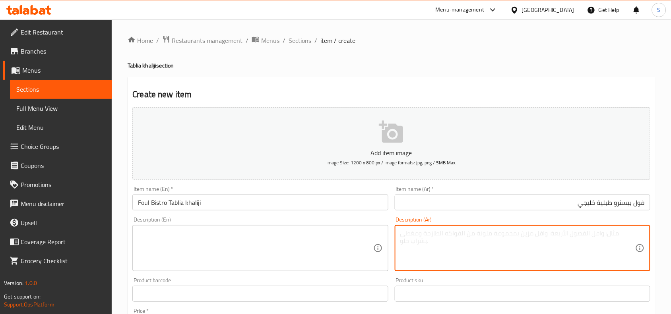
paste textarea "فول مطبوخ يُقدم مع خلطة خاصة من الطماطم، البصل، الفلفل، والتوابل."
type textarea "فول مطبوخ يُقدم مع خلطة خاصة من الطماطم، البصل، الفلفل، والتوابل."
click at [328, 242] on textarea at bounding box center [255, 249] width 235 height 38
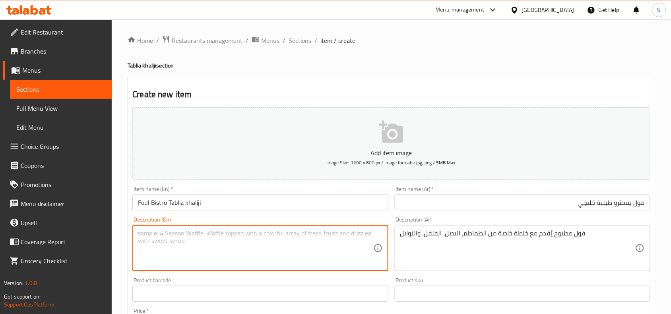
paste textarea "Cooked beans served with a special mixture of tomatoes, onions, peppers, and sp…"
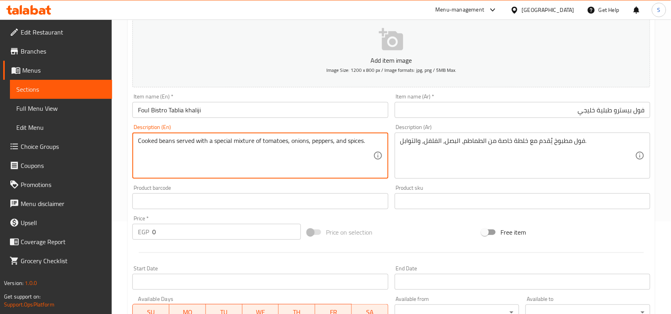
scroll to position [99, 0]
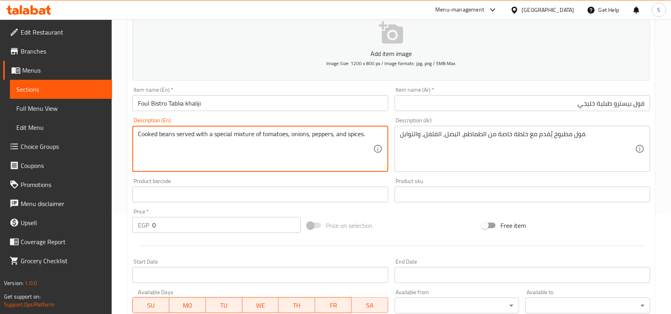
type textarea "Cooked beans served with a special mixture of tomatoes, onions, peppers, and sp…"
click at [225, 232] on input "0" at bounding box center [226, 225] width 149 height 16
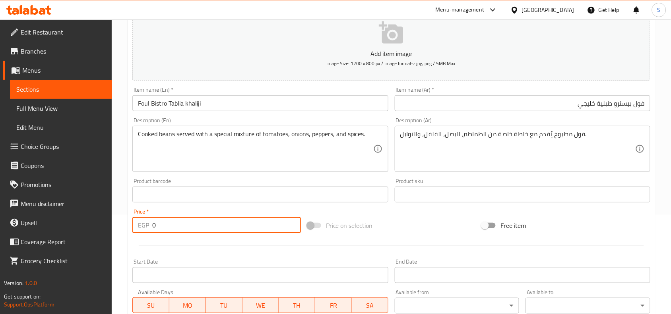
click at [225, 232] on input "0" at bounding box center [226, 225] width 149 height 16
type input "20"
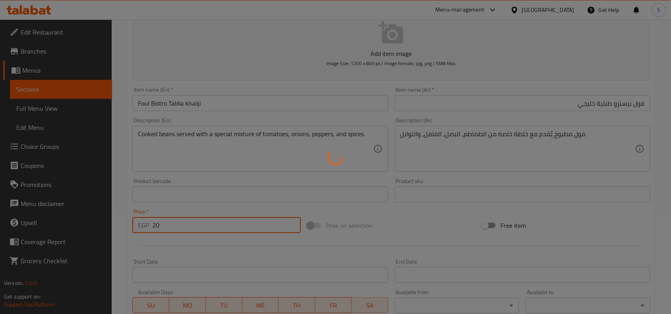
type input "0"
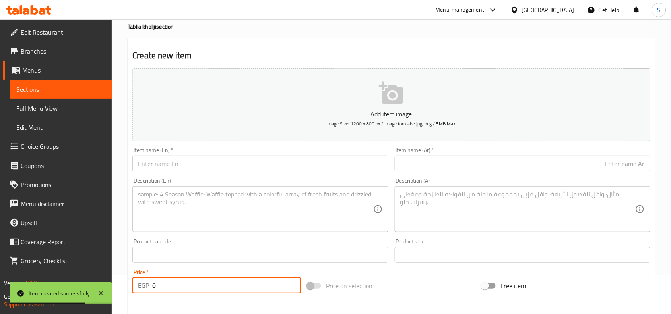
scroll to position [0, 0]
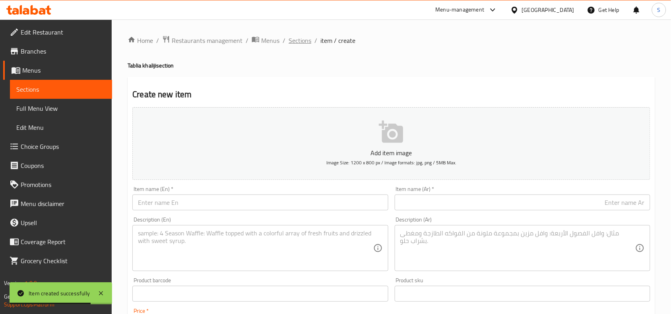
click at [302, 40] on span "Sections" at bounding box center [299, 41] width 23 height 10
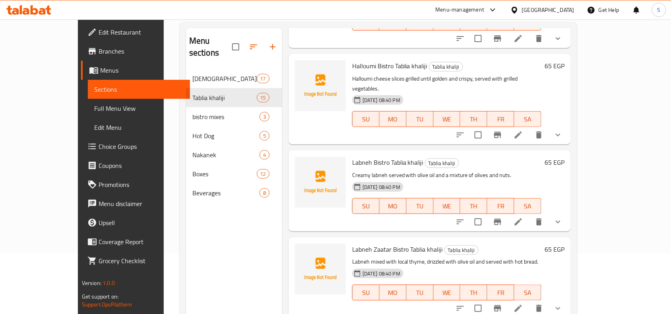
scroll to position [112, 0]
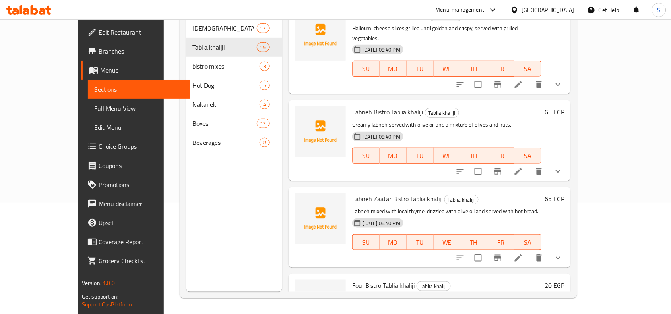
click at [361, 280] on span "Foul Bistro Tablia khaliji" at bounding box center [383, 286] width 63 height 12
copy h6 "Foul Bistro Tablia khaliji"
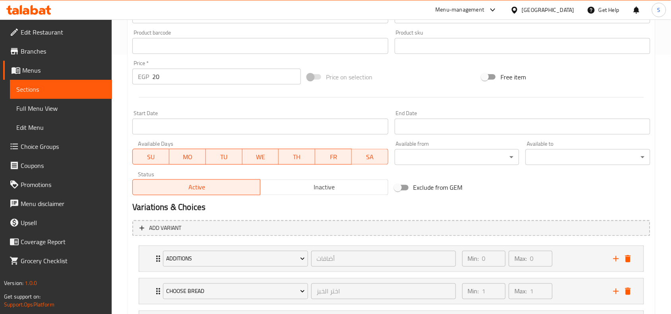
scroll to position [337, 0]
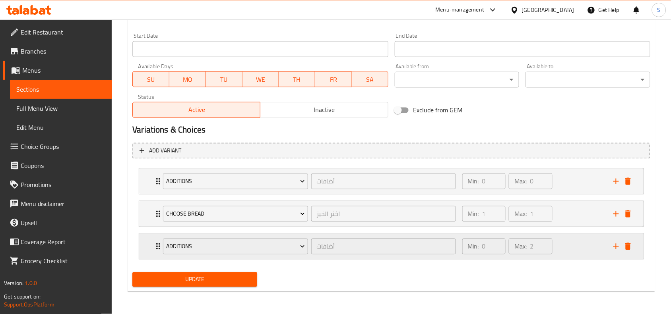
click at [562, 245] on div "Min: 0 ​ Max: 2 ​" at bounding box center [532, 246] width 151 height 25
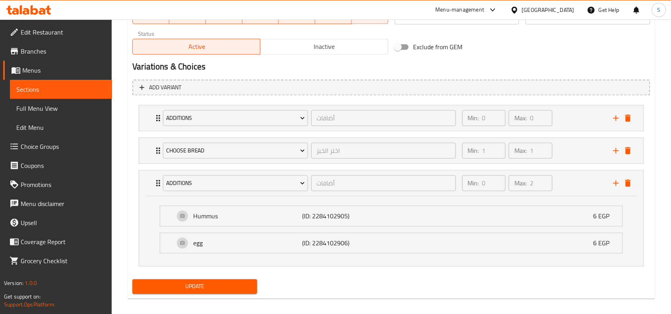
scroll to position [408, 0]
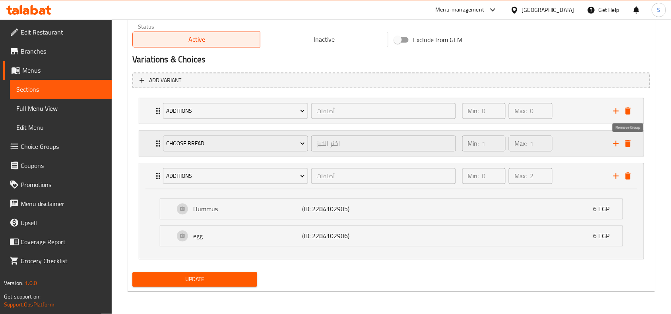
click at [628, 142] on icon "delete" at bounding box center [628, 143] width 6 height 7
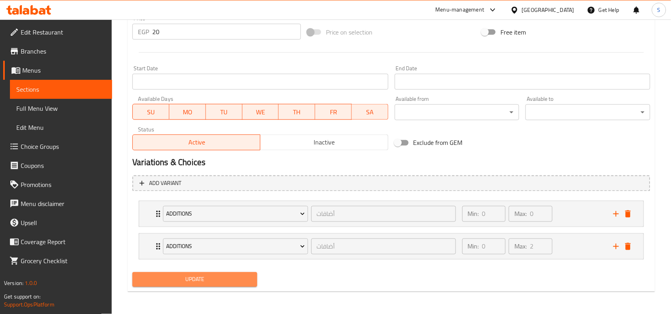
click at [199, 279] on span "Update" at bounding box center [195, 280] width 112 height 10
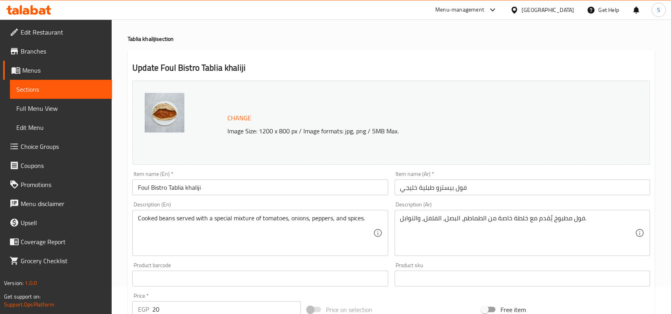
scroll to position [0, 0]
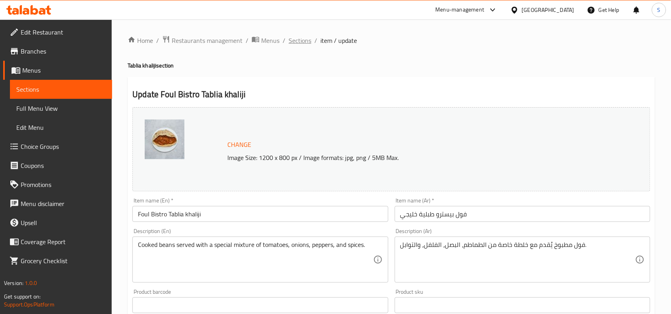
click at [304, 37] on span "Sections" at bounding box center [299, 41] width 23 height 10
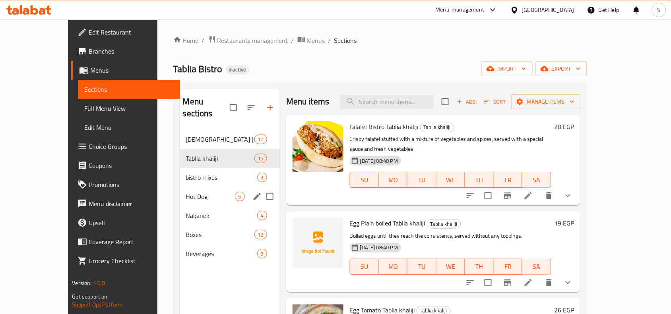
click at [186, 192] on span "Hot Dog" at bounding box center [210, 197] width 49 height 10
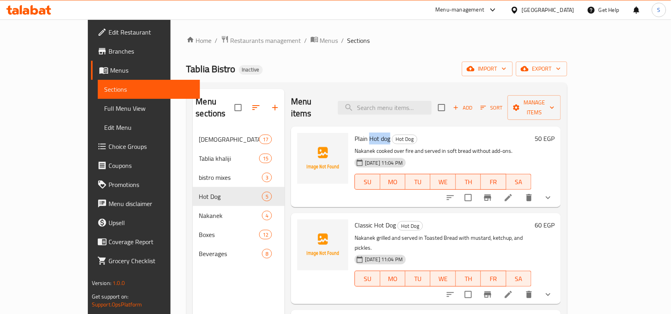
drag, startPoint x: 347, startPoint y: 125, endPoint x: 368, endPoint y: 129, distance: 21.5
click at [368, 133] on span "Plain Hot dog" at bounding box center [372, 139] width 36 height 12
copy span "Hot dog"
click at [519, 191] on li at bounding box center [508, 198] width 22 height 14
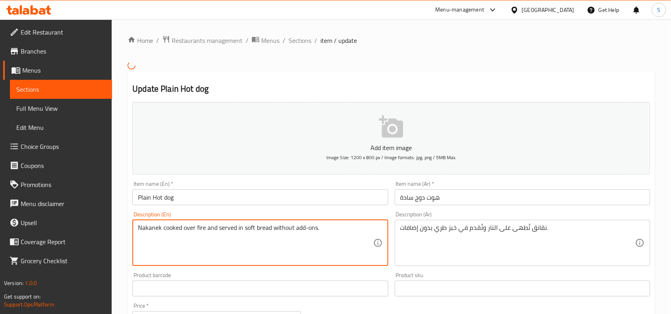
click at [145, 230] on textarea "Nakanek cooked over fire and served in soft bread without add-ons." at bounding box center [255, 243] width 235 height 38
paste textarea "Hot dog"
type textarea "Hot dog cooked over fire and served in soft bread without add-ons."
click at [208, 195] on input "Plain Hot dog" at bounding box center [259, 197] width 255 height 16
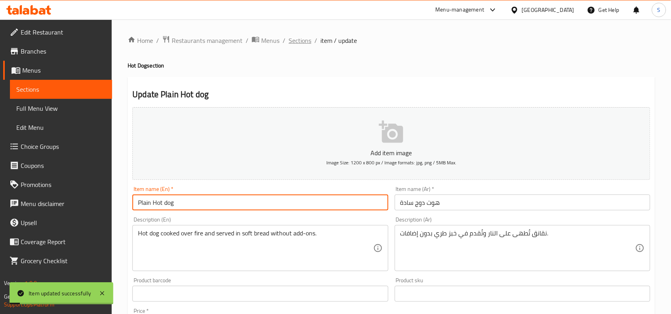
click at [289, 43] on span "Sections" at bounding box center [299, 41] width 23 height 10
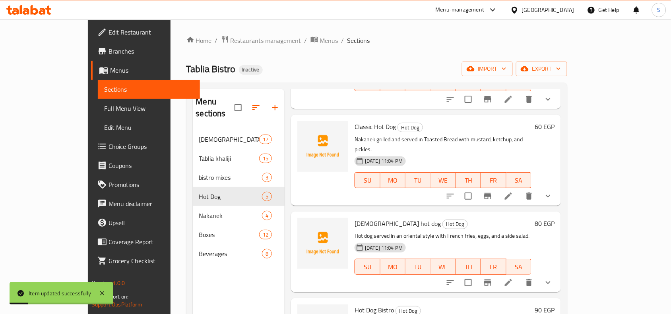
scroll to position [99, 0]
click at [513, 191] on icon at bounding box center [508, 196] width 10 height 10
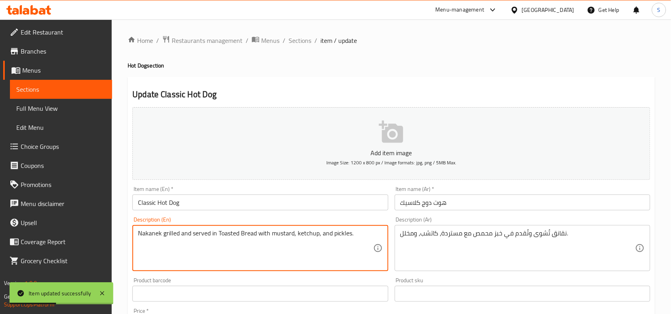
drag, startPoint x: 163, startPoint y: 234, endPoint x: 124, endPoint y: 239, distance: 40.0
paste textarea "Hot dog"
type textarea "Hot dog grilled and served in Toasted Bread with mustard, ketchup, and pickles."
click at [294, 202] on input "Classic Hot Dog" at bounding box center [259, 203] width 255 height 16
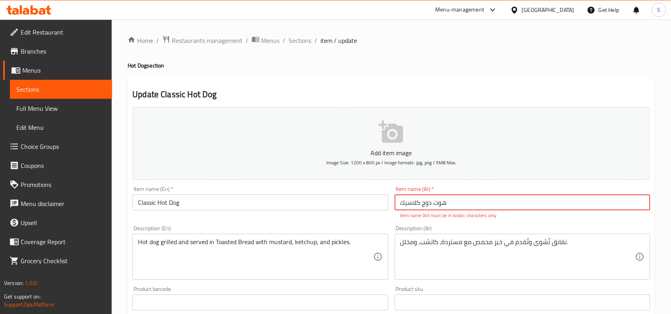
click at [477, 201] on input "هوت دوج کلاسیك" at bounding box center [521, 203] width 255 height 16
type input "i"
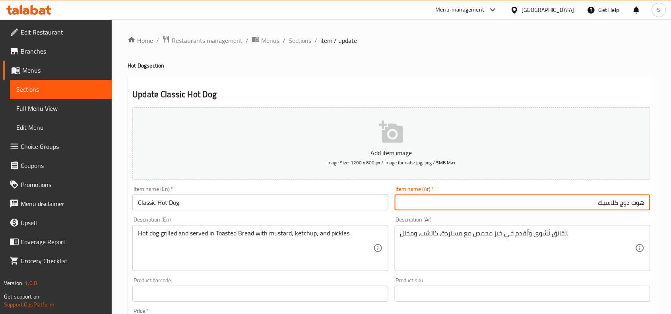
type input "هوت دوج كلاسيك"
click at [297, 36] on span "Sections" at bounding box center [299, 41] width 23 height 10
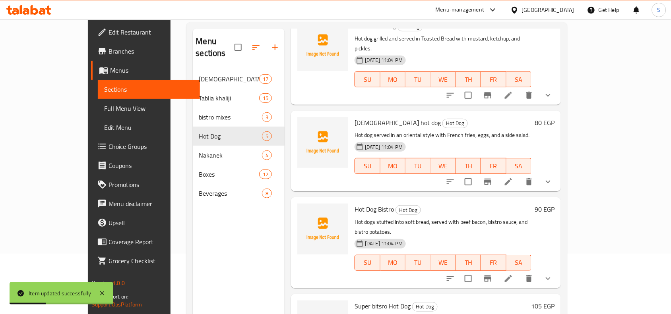
scroll to position [112, 0]
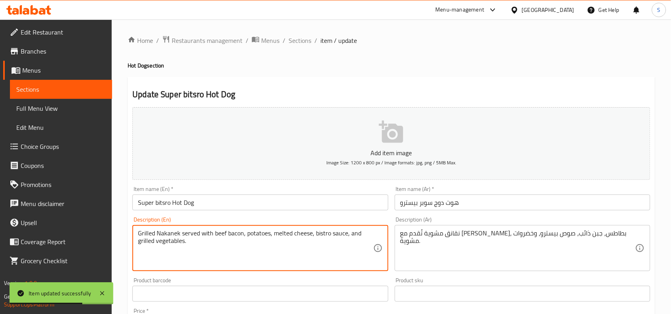
click at [169, 235] on textarea "Grilled Nakanek served with beef bacon, potatoes, melted cheese, bistro sauce, …" at bounding box center [255, 249] width 235 height 38
paste textarea "Hot dog"
type textarea "Grilled Hot dog served with beef bacon, potatoes, melted cheese, bistro sauce, …"
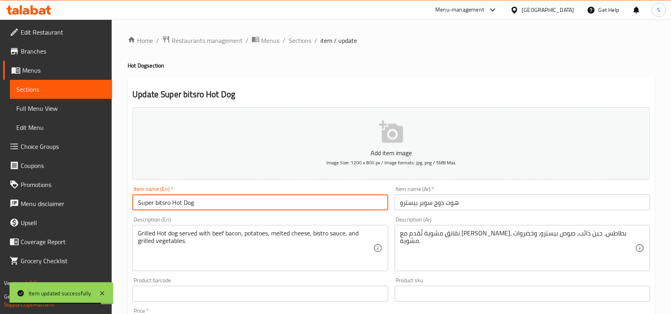
click at [225, 205] on input "Super bitsro Hot Dog" at bounding box center [259, 203] width 255 height 16
click at [307, 41] on span "Sections" at bounding box center [299, 41] width 23 height 10
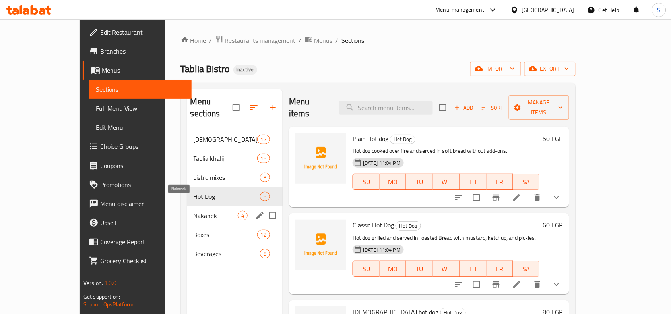
click at [201, 211] on span "Nakanek" at bounding box center [215, 216] width 44 height 10
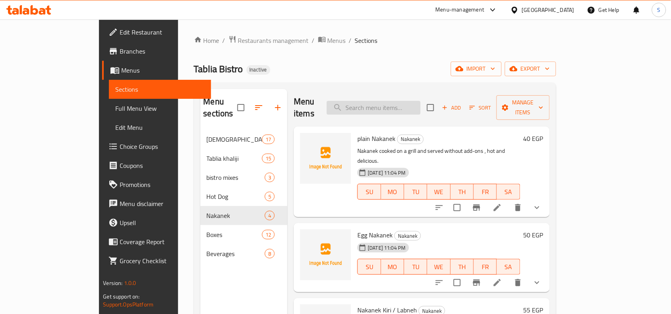
paste input "Hot dog"
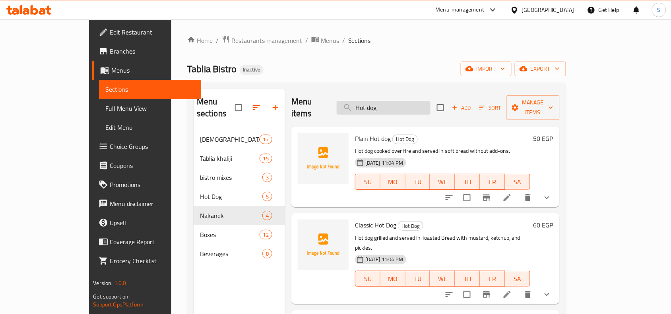
click at [430, 104] on input "Hot dog" at bounding box center [383, 108] width 94 height 14
paste input "plain Nakanek"
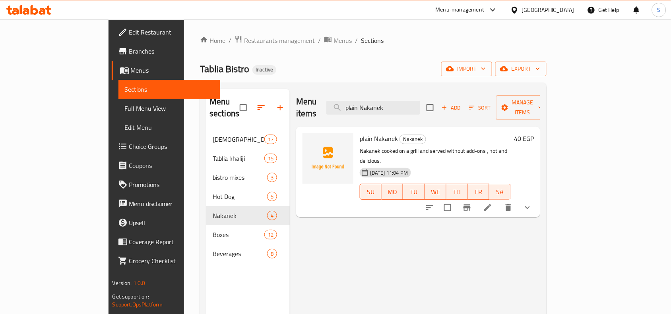
type input "plain Nakanek"
click at [492, 203] on icon at bounding box center [488, 208] width 10 height 10
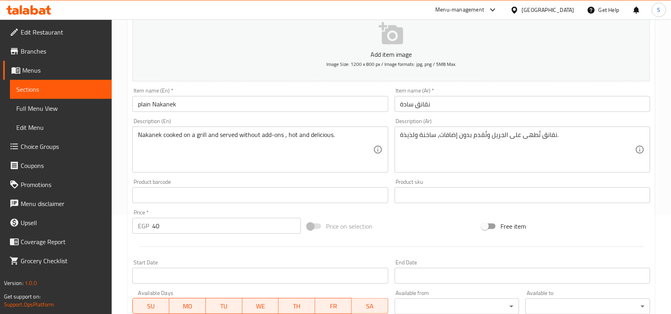
scroll to position [99, 0]
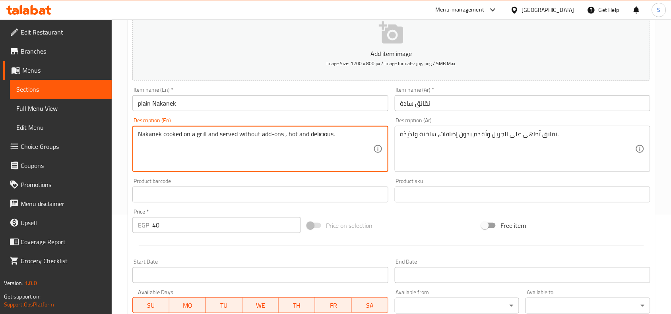
click at [317, 137] on textarea "Nakanek cooked on a grill and served without add-ons , hot and delicious." at bounding box center [255, 149] width 235 height 38
click at [315, 132] on textarea "Nakanek cooked on a grill and served without add-ons and hot and ." at bounding box center [255, 149] width 235 height 38
click at [329, 140] on textarea "Nakanek cooked on a grill and served without add-ons and hot and ." at bounding box center [255, 149] width 235 height 38
type textarea "Nakanek cooked on a grill and served without add-ons and hot"
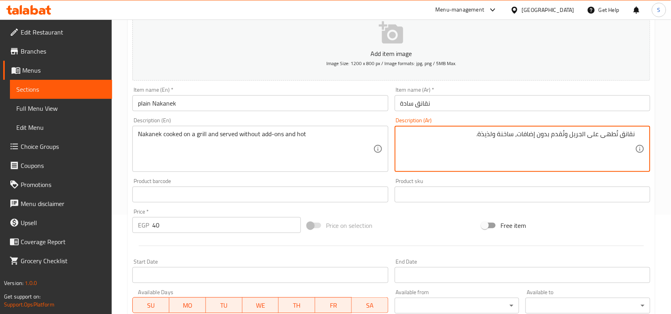
click at [491, 136] on textarea "نقانق تُطهى على الجريل وتُقدم بدون إضافات، ساخنة ولذيذة." at bounding box center [517, 149] width 235 height 38
click at [517, 136] on textarea "نقانق تُطهى على الجريل وتُقدم بدون إضافات، ساخنة ." at bounding box center [517, 149] width 235 height 38
type textarea "نقانق تُطهى على الجريل وتُقدم بدون إضافات ساخنة ."
click at [541, 96] on input "نقانق سادة" at bounding box center [521, 103] width 255 height 16
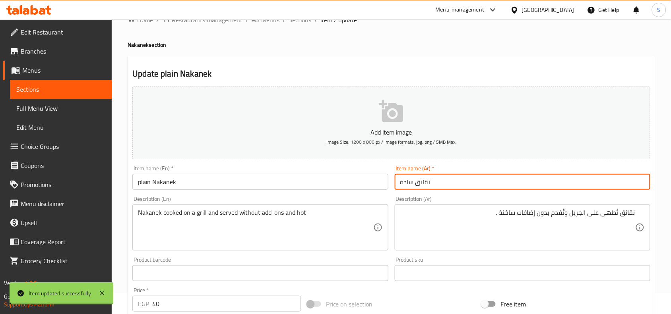
scroll to position [0, 0]
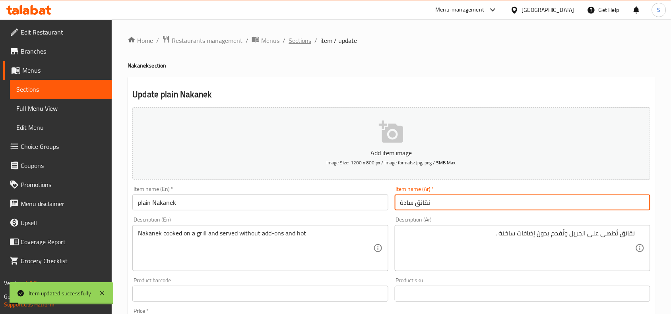
click at [297, 44] on span "Sections" at bounding box center [299, 41] width 23 height 10
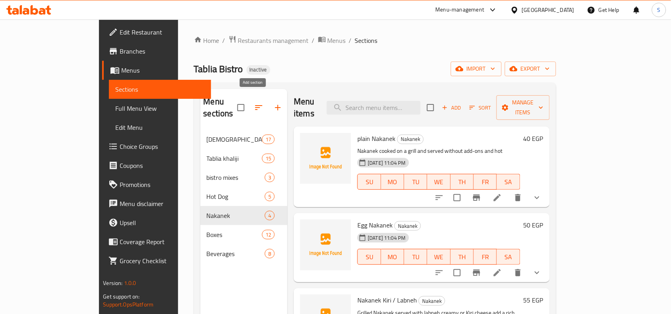
click at [273, 105] on icon "button" at bounding box center [278, 108] width 10 height 10
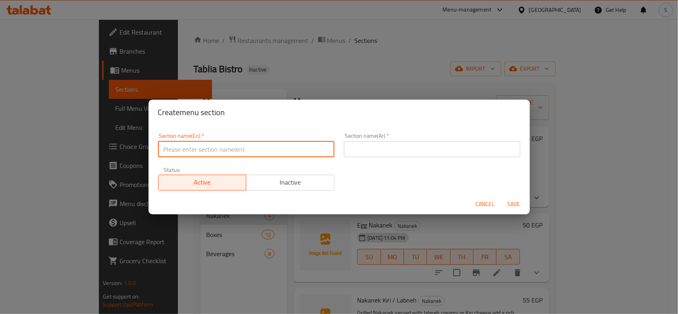
click at [305, 155] on input "text" at bounding box center [246, 149] width 176 height 16
type input "Packet"
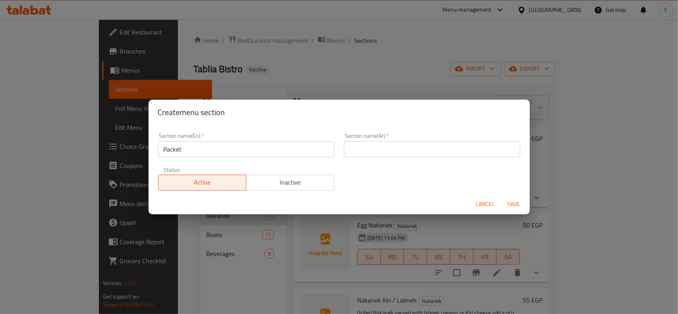
click at [398, 140] on div "Section name(Ar)   * Section name(Ar) *" at bounding box center [432, 145] width 176 height 24
drag, startPoint x: 420, startPoint y: 155, endPoint x: 416, endPoint y: 148, distance: 8.5
click at [420, 155] on input "text" at bounding box center [432, 149] width 176 height 16
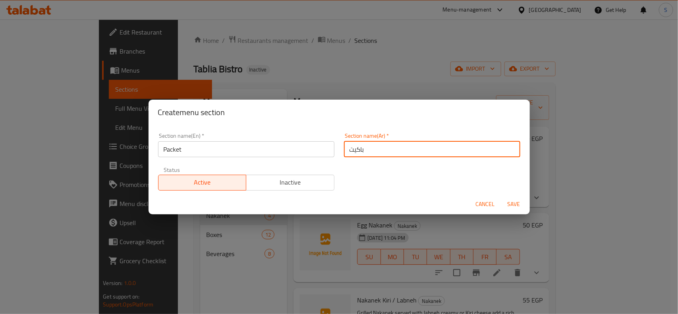
type input "باكيت"
click at [501, 197] on button "Save" at bounding box center [513, 204] width 25 height 15
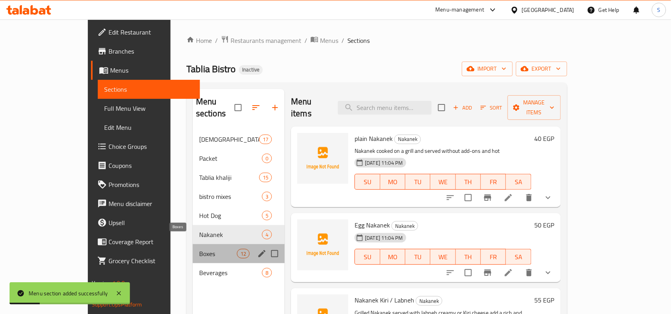
click at [199, 249] on span "Boxes" at bounding box center [218, 254] width 38 height 10
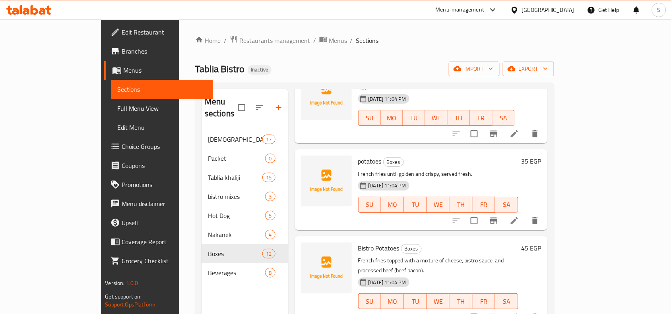
scroll to position [596, 0]
click at [482, 211] on input "checkbox" at bounding box center [474, 219] width 17 height 17
checkbox input "true"
click at [482, 308] on input "checkbox" at bounding box center [474, 316] width 17 height 17
checkbox input "true"
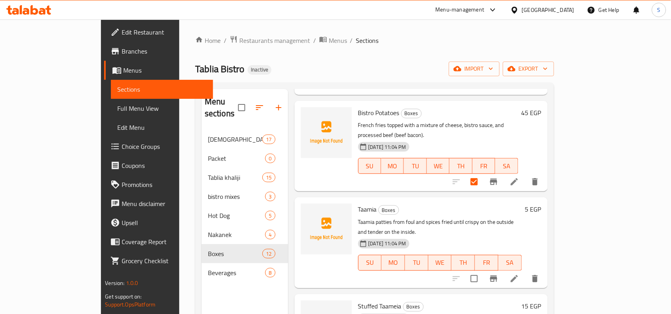
scroll to position [734, 0]
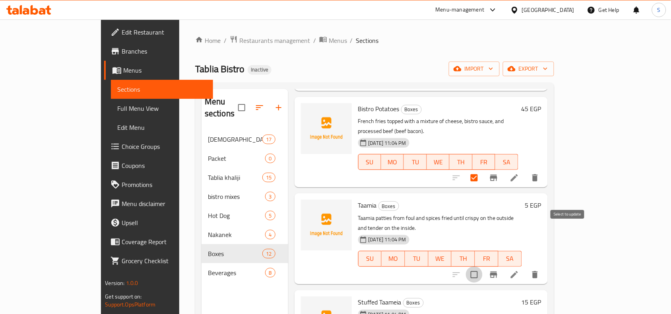
click at [482, 267] on input "checkbox" at bounding box center [474, 275] width 17 height 17
checkbox input "true"
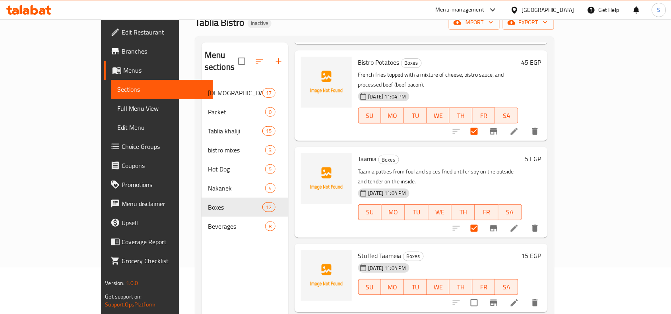
scroll to position [112, 0]
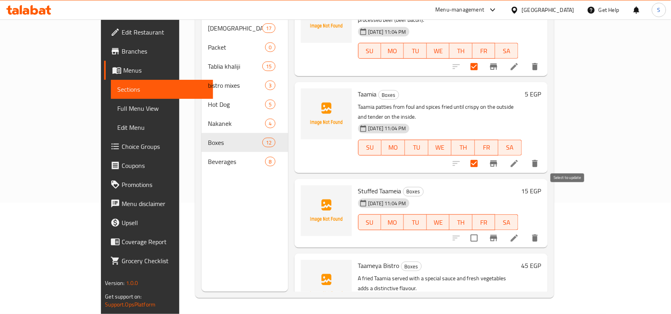
click at [482, 230] on input "checkbox" at bounding box center [474, 238] width 17 height 17
checkbox input "true"
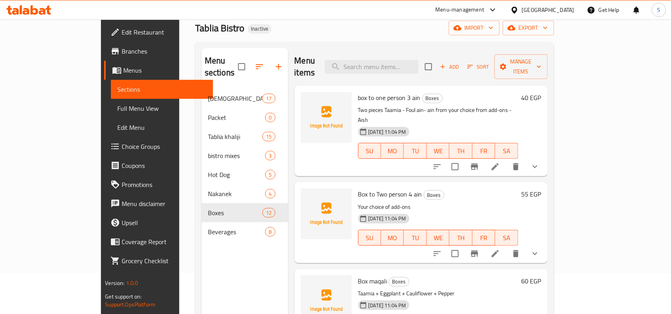
scroll to position [0, 0]
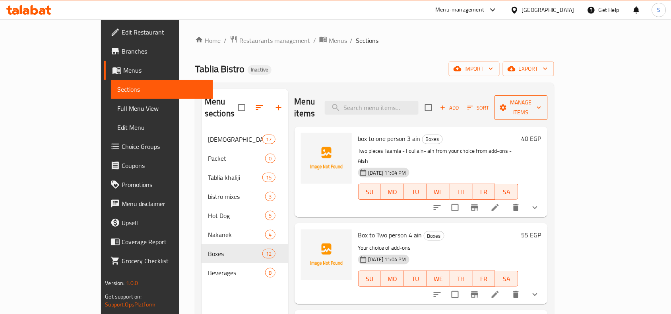
click at [541, 100] on span "Manage items" at bounding box center [521, 108] width 41 height 20
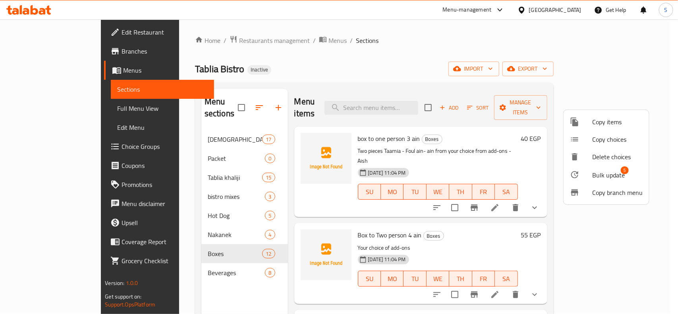
click at [615, 171] on span "Bulk update" at bounding box center [608, 175] width 33 height 10
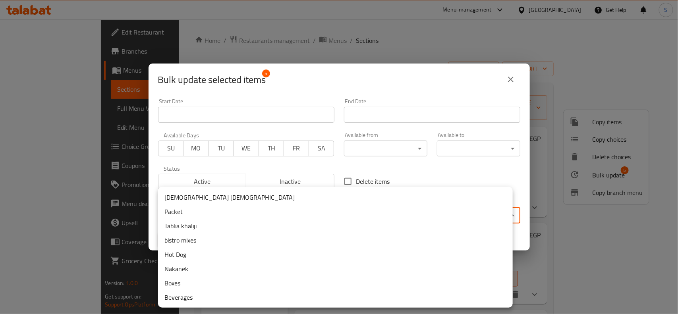
click at [360, 216] on body "​ Menu-management Egypt Get Help S Edit Restaurant Branches Menus Sections Full…" at bounding box center [339, 166] width 678 height 295
click at [251, 206] on li "Packet" at bounding box center [335, 212] width 355 height 14
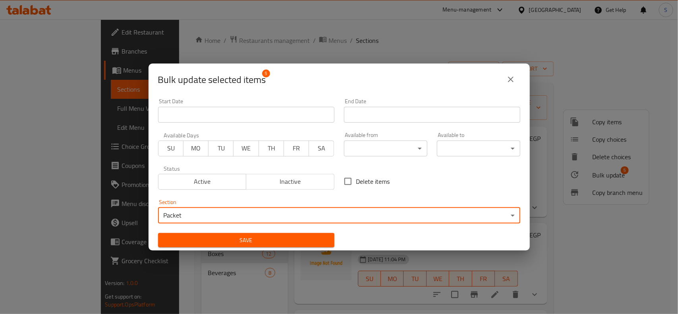
click at [255, 234] on button "Save" at bounding box center [246, 240] width 176 height 15
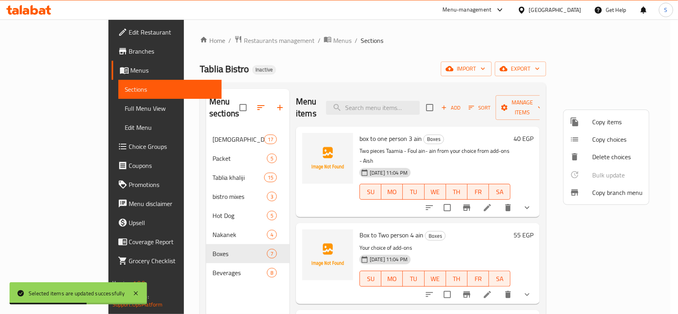
click at [230, 101] on div at bounding box center [339, 157] width 678 height 314
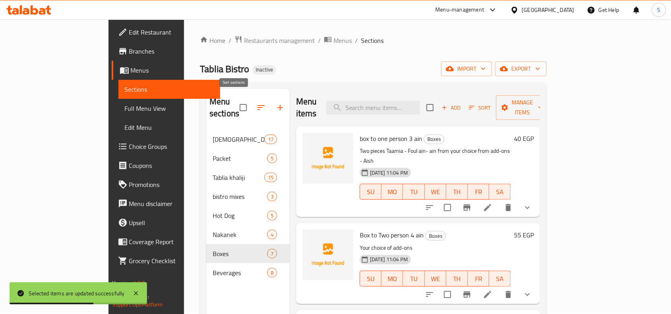
click at [256, 103] on icon "button" at bounding box center [261, 108] width 10 height 10
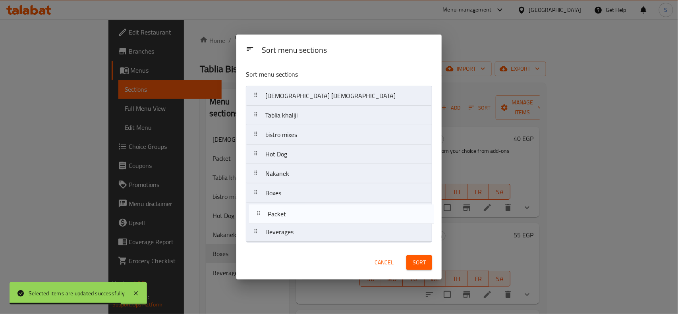
drag, startPoint x: 288, startPoint y: 116, endPoint x: 291, endPoint y: 217, distance: 101.3
click at [291, 217] on nav "Tablia masry Packet Tablia khaliji bistro mixes Hot Dog Nakanek Boxes Beverages" at bounding box center [339, 164] width 186 height 157
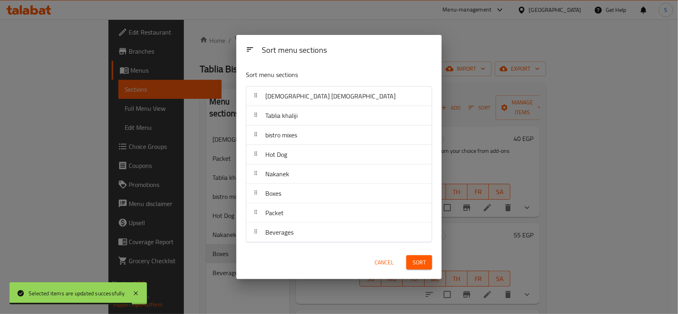
click at [422, 259] on span "Sort" at bounding box center [419, 263] width 13 height 10
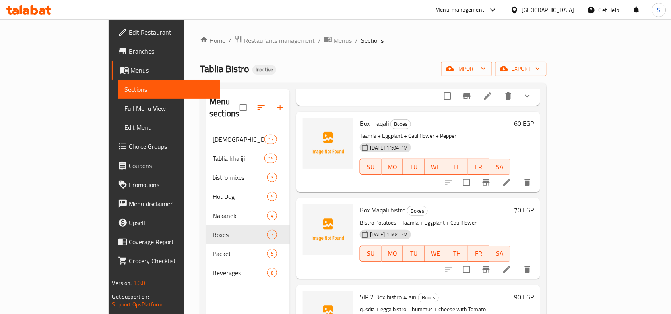
scroll to position [313, 0]
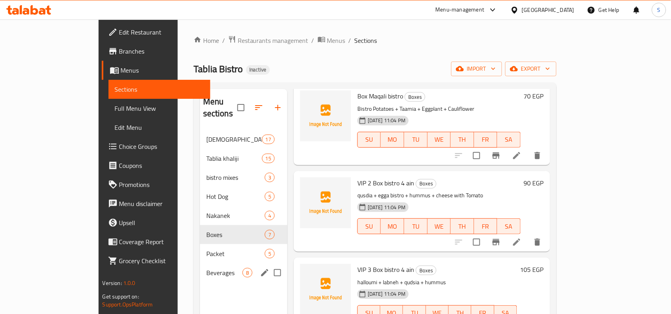
click at [206, 268] on span "Beverages" at bounding box center [224, 273] width 36 height 10
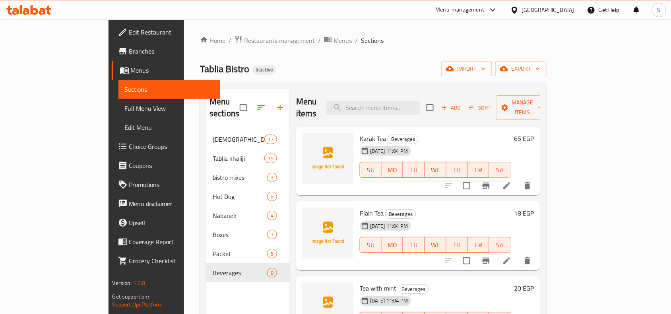
click at [511, 181] on icon at bounding box center [507, 186] width 10 height 10
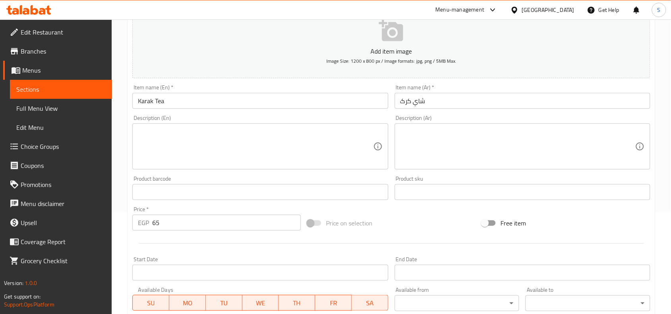
scroll to position [99, 0]
click at [500, 150] on textarea at bounding box center [517, 149] width 235 height 38
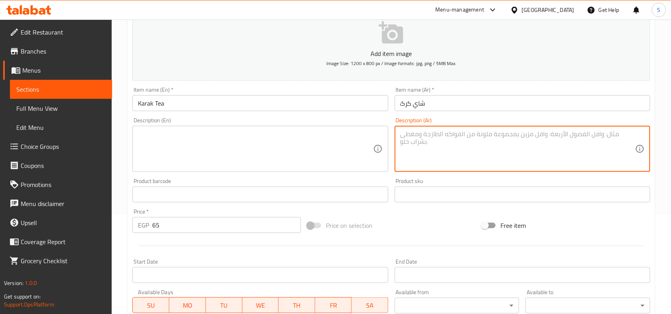
paste textarea "شاي مخلوط بالحليب مع التوابل مثل الهيل والزعفران، يُحضر على نار هادئة"
type textarea "شاي مخلوط بالحليب مع التوابل مثل الهيل والزعفران، يُحضر على نار هادئة"
click at [242, 137] on textarea at bounding box center [255, 149] width 235 height 38
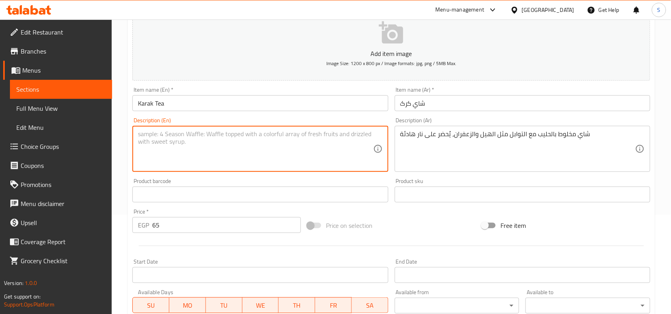
paste textarea "Tea mixed with milk and spices such as cardamom and saffron, prepared over low …"
type textarea "Tea mixed with milk and spices such as cardamom and saffron, prepared over low …"
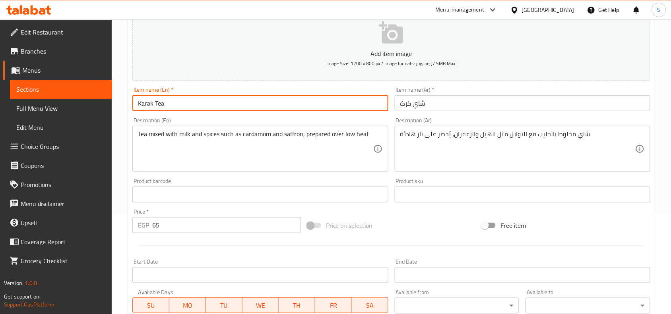
click at [278, 105] on input "Karak Tea" at bounding box center [259, 103] width 255 height 16
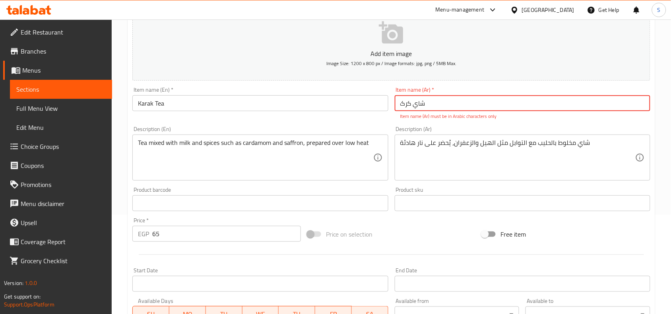
click at [473, 104] on input "شاي کرک" at bounding box center [521, 103] width 255 height 16
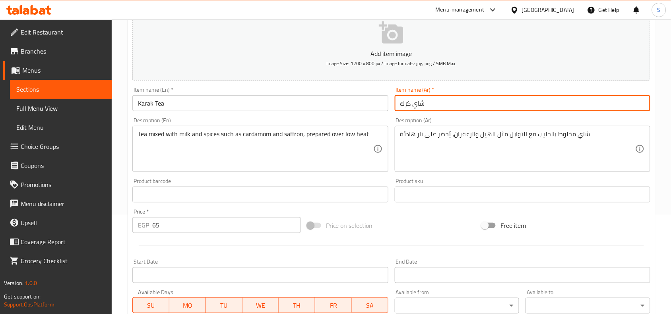
type input "شاي كرك"
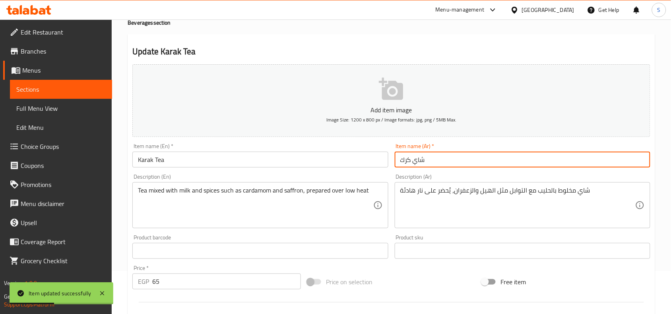
scroll to position [0, 0]
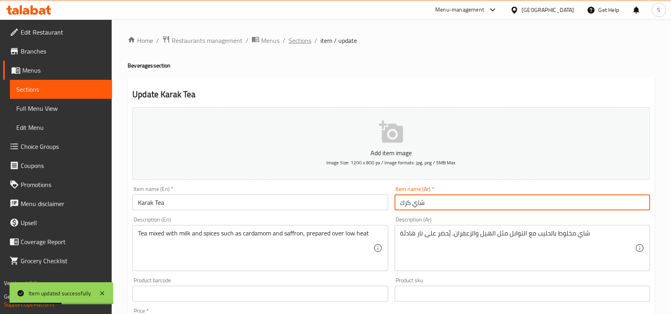
click at [290, 38] on span "Sections" at bounding box center [299, 41] width 23 height 10
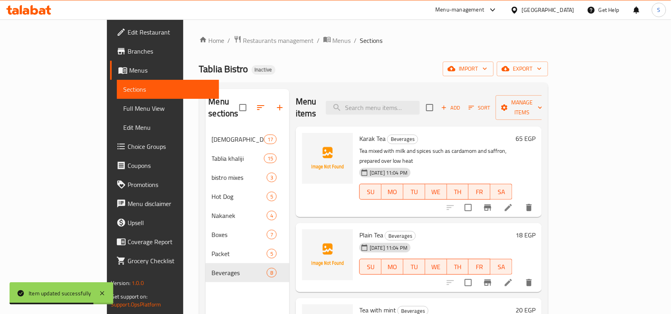
click at [359, 133] on span "Karak Tea" at bounding box center [372, 139] width 26 height 12
copy h6 "Karak Tea"
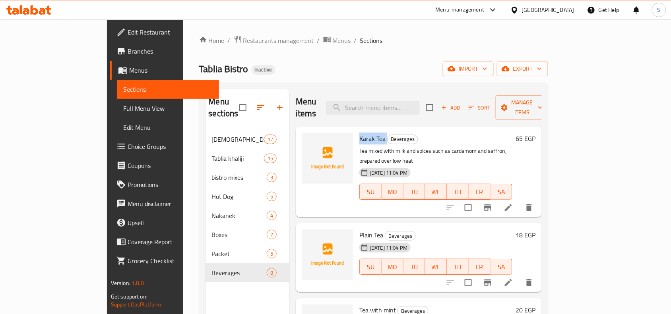
drag, startPoint x: 448, startPoint y: 211, endPoint x: 464, endPoint y: 217, distance: 16.7
click at [448, 230] on h6 "Plain Tea Beverages" at bounding box center [435, 235] width 153 height 11
click at [512, 279] on icon at bounding box center [507, 282] width 7 height 7
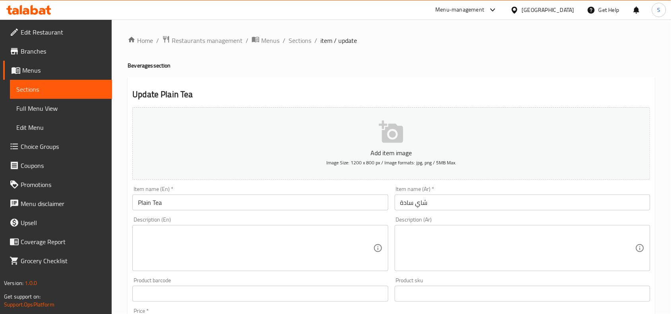
click at [302, 32] on div "Home / Restaurants management / Menus / Sections / item / update Beverages sect…" at bounding box center [391, 290] width 559 height 542
click at [305, 38] on span "Sections" at bounding box center [299, 41] width 23 height 10
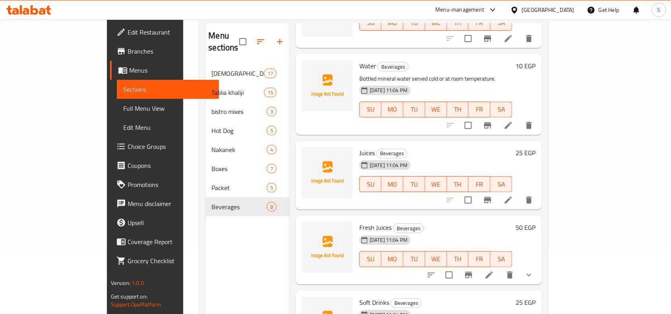
scroll to position [112, 0]
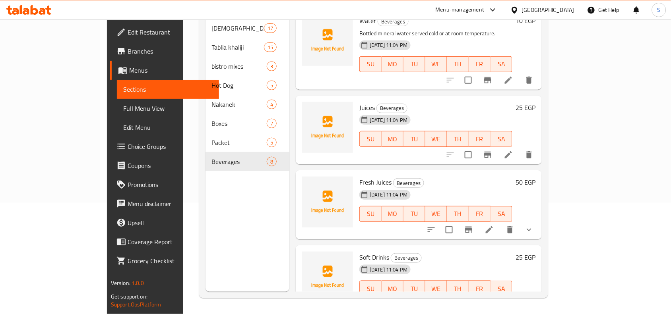
click at [519, 298] on li at bounding box center [508, 305] width 22 height 14
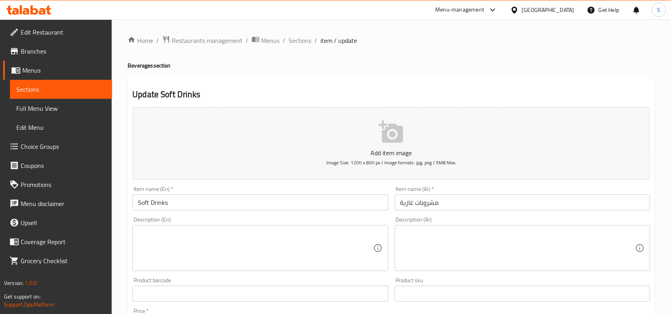
click at [513, 246] on textarea at bounding box center [517, 249] width 235 height 38
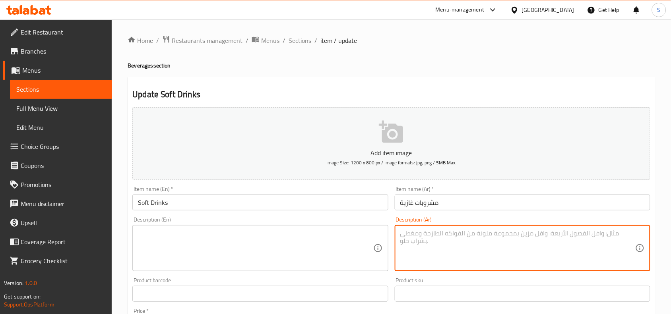
paste textarea "مشروبات غازية مثل الكولا، الليمونادة، والبرتقال، تُقدم باردة ومنعشة."
type textarea "مشروبات غازية مثل الكولا، الليمونادة، والبرتقال، تُقدم باردة ومنعشة."
click at [340, 251] on textarea at bounding box center [255, 249] width 235 height 38
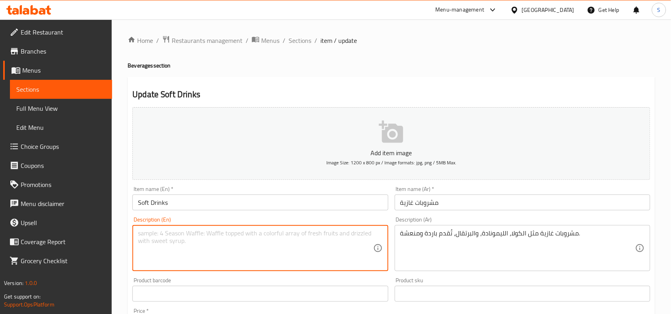
paste textarea "Soft drinks such as cola, lemonade, and orange juice are served cold and refres…"
type textarea "Soft drinks such as cola, lemonade, and orange juice are served cold and refres…"
click at [268, 199] on input "Soft Drinks" at bounding box center [259, 203] width 255 height 16
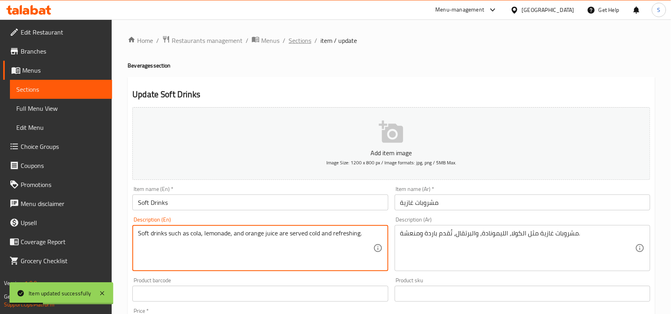
click at [298, 42] on span "Sections" at bounding box center [299, 41] width 23 height 10
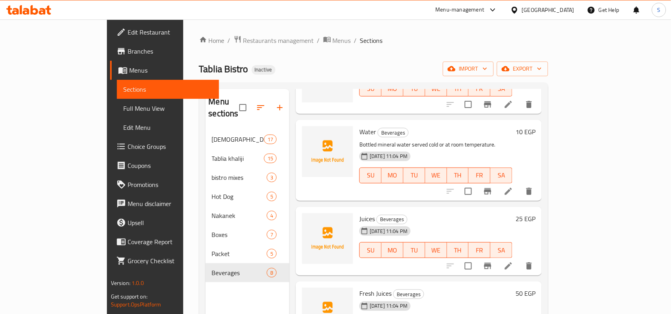
click at [391, 28] on div "Home / Restaurants management / Menus / Sections Tablia Bistro Inactive import …" at bounding box center [373, 222] width 381 height 406
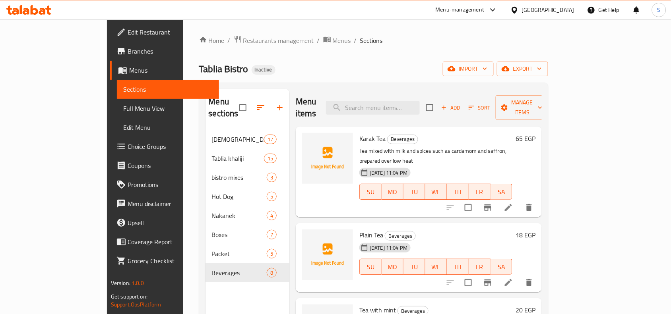
click at [354, 54] on div "Home / Restaurants management / Menus / Sections Tablia Bistro Inactive import …" at bounding box center [373, 222] width 349 height 374
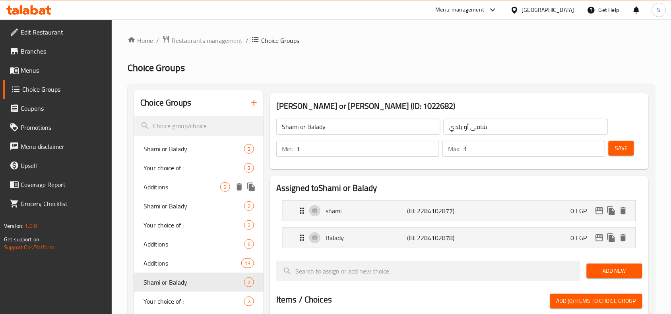
click at [173, 186] on span "Additions" at bounding box center [181, 187] width 77 height 10
type input "Additions"
type input "أضافات"
type input "0"
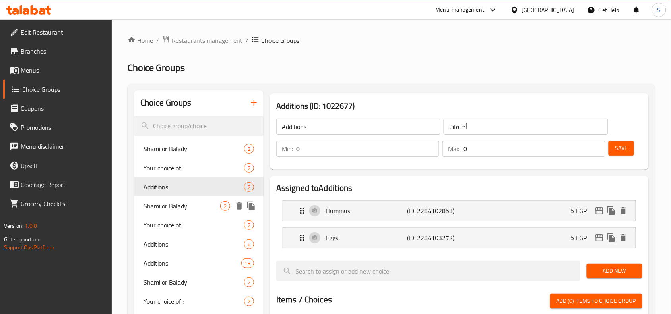
scroll to position [149, 0]
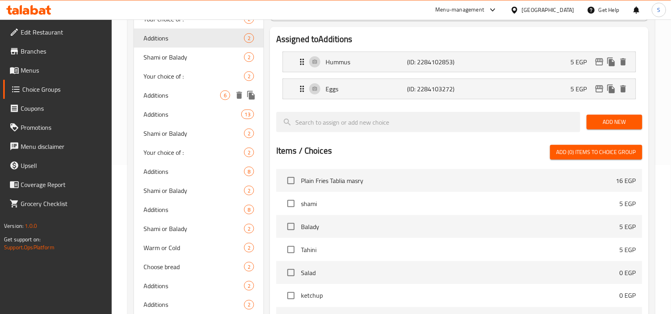
click at [191, 96] on span "Additions" at bounding box center [181, 96] width 77 height 10
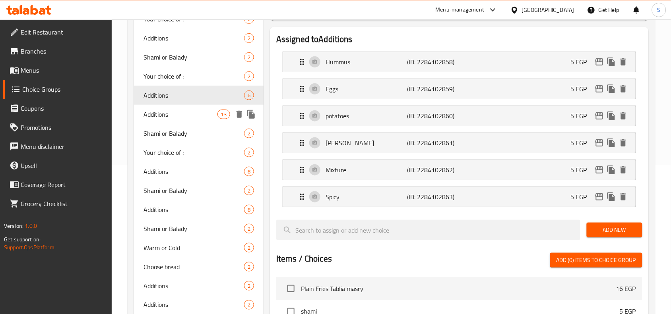
click at [178, 107] on div "Additions 13" at bounding box center [198, 114] width 129 height 19
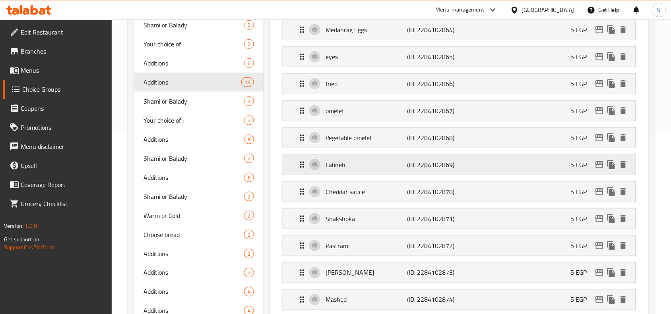
scroll to position [199, 0]
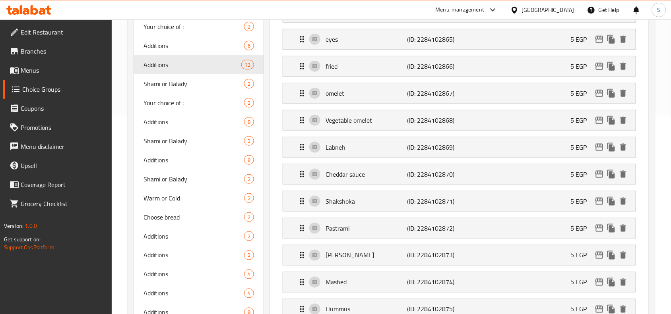
click at [349, 138] on div "Labneh (ID: 2284102869) 5 EGP Name (En) Labneh Name (En) Name (Ar) لبنة Name (A…" at bounding box center [458, 147] width 353 height 21
click at [351, 153] on div "Labneh (ID: 2284102869) 5 EGP" at bounding box center [461, 147] width 329 height 20
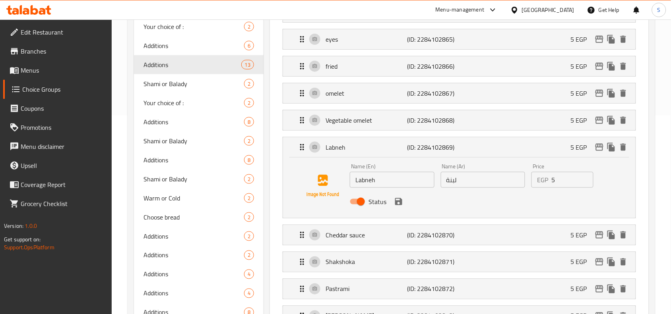
click at [378, 181] on input "Labneh" at bounding box center [392, 180] width 85 height 16
click at [180, 119] on span "Additions" at bounding box center [181, 122] width 77 height 10
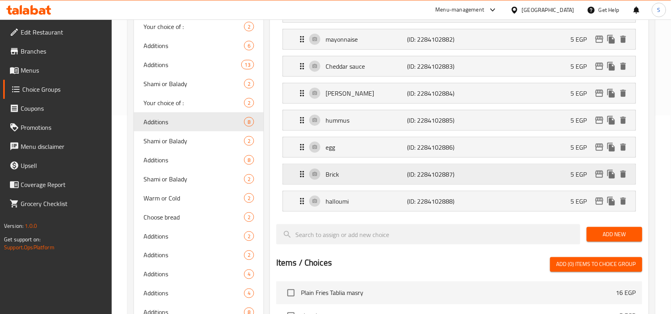
click at [329, 172] on p "Brick" at bounding box center [365, 175] width 81 height 10
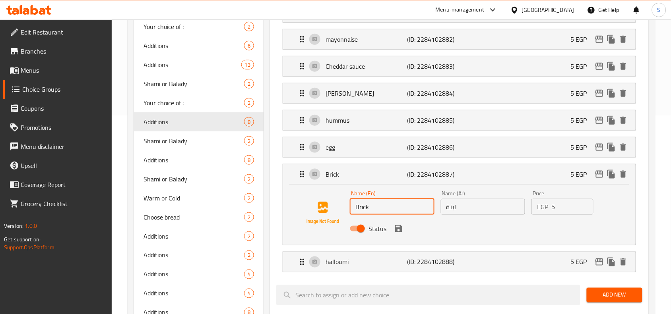
click at [360, 209] on input "Brick" at bounding box center [392, 207] width 85 height 16
paste input "Labneh"
type input "Labneh"
click at [608, 295] on span "Add New" at bounding box center [614, 295] width 43 height 10
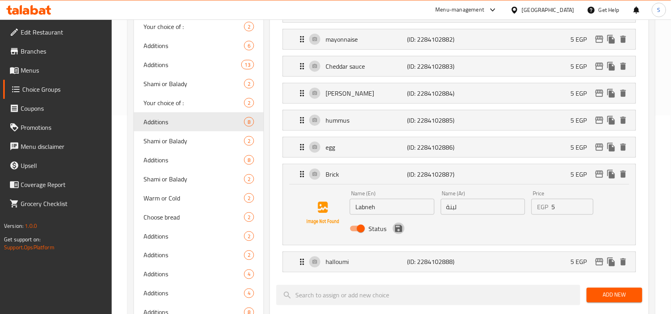
click at [396, 232] on icon "save" at bounding box center [398, 228] width 7 height 7
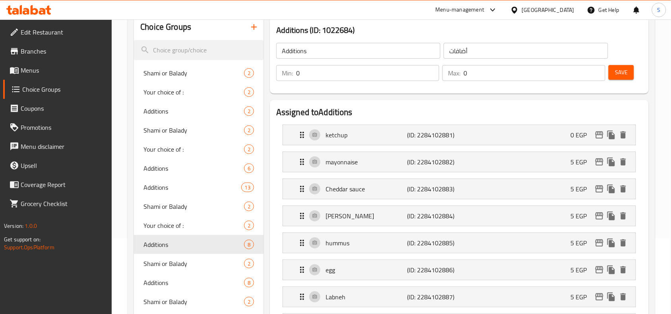
scroll to position [0, 0]
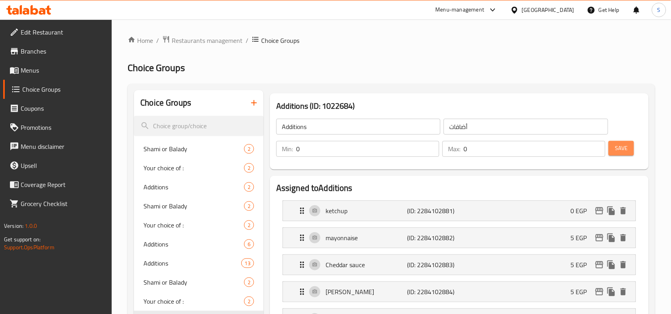
click at [629, 151] on button "Save" at bounding box center [620, 148] width 25 height 15
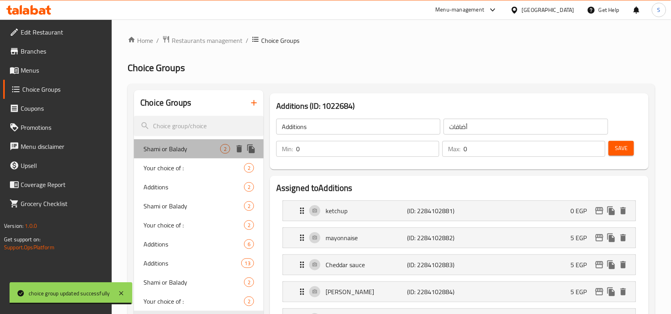
click at [191, 144] on span "Shami or Balady" at bounding box center [181, 149] width 77 height 10
type input "Shami or Balady"
type input "شامی أو بلدي"
type input "1"
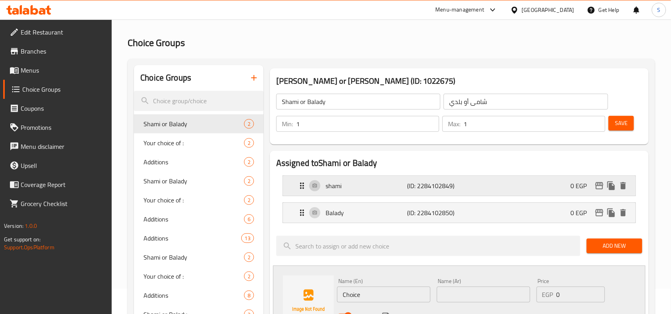
scroll to position [50, 0]
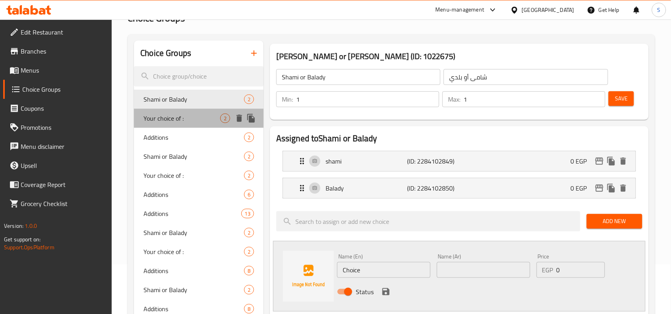
click at [195, 118] on span "Your choice of :" at bounding box center [181, 119] width 77 height 10
type input "Your choice of :"
type input "أختيارك من"
type input "0"
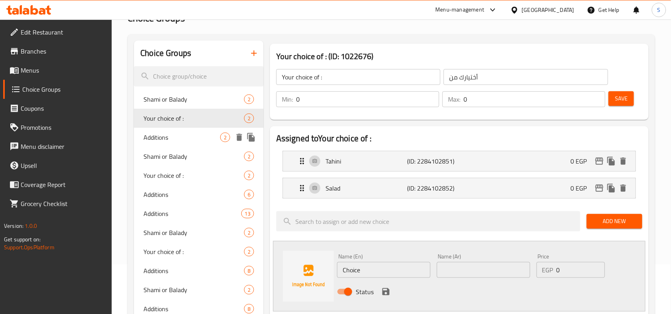
click at [181, 133] on span "Additions" at bounding box center [181, 138] width 77 height 10
type input "Additions"
type input "أضافات"
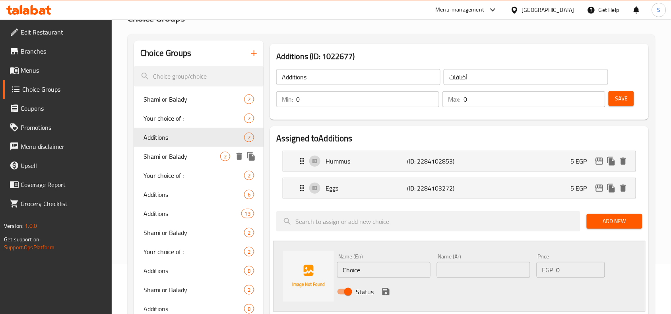
click at [189, 159] on span "Shami or Balady" at bounding box center [181, 157] width 77 height 10
type input "Shami or Balady"
type input "شامی أو بلدي"
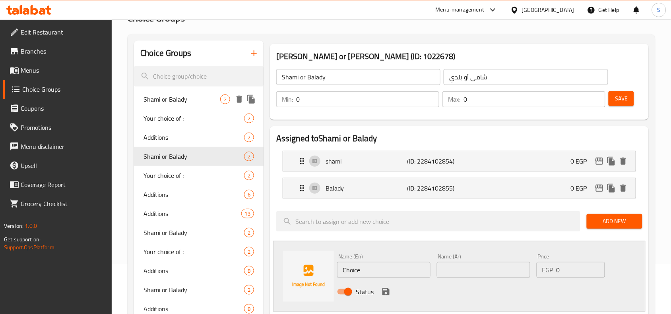
click at [207, 98] on span "Shami or Balady" at bounding box center [181, 100] width 77 height 10
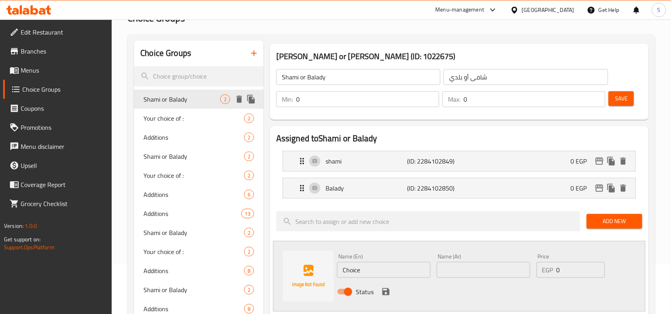
type input "1"
click at [195, 160] on span "Shami or Balady" at bounding box center [181, 157] width 77 height 10
type input "0"
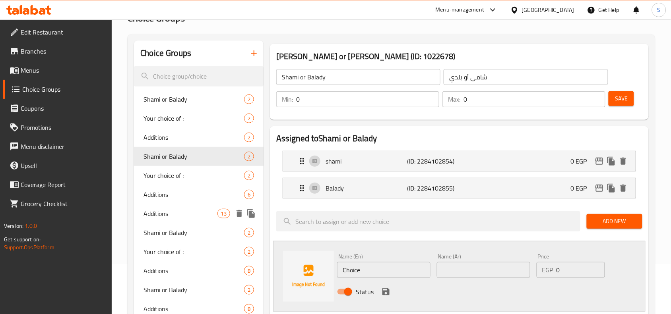
scroll to position [99, 0]
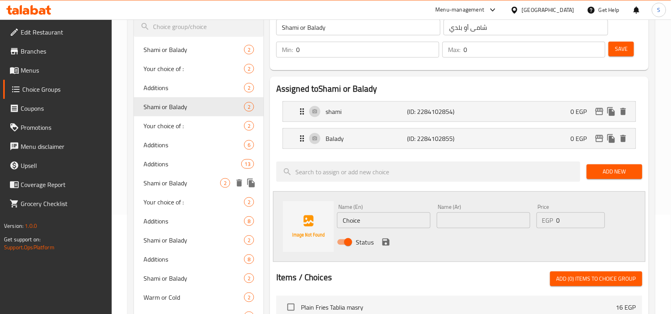
click at [176, 179] on span "Shami or Balady" at bounding box center [181, 183] width 77 height 10
type input "1"
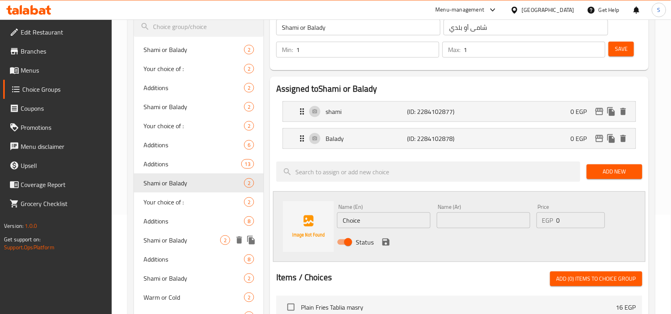
click at [179, 237] on span "Shami or Balady" at bounding box center [181, 241] width 77 height 10
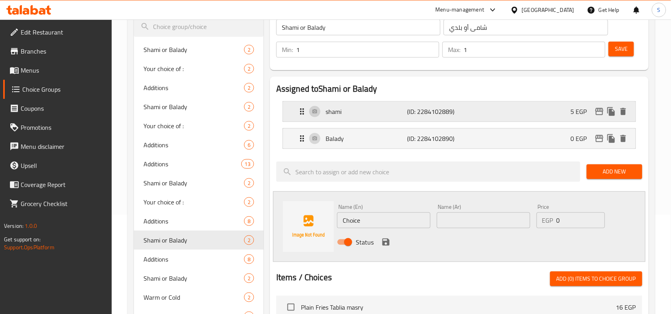
click at [444, 107] on p "(ID: 2284102889)" at bounding box center [434, 112] width 54 height 10
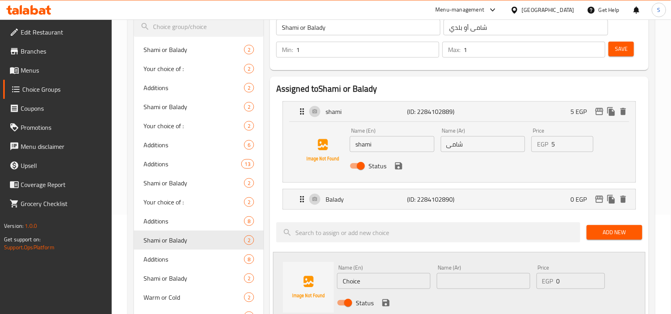
click at [560, 146] on input "5" at bounding box center [572, 144] width 42 height 16
click at [400, 169] on icon "save" at bounding box center [398, 165] width 7 height 7
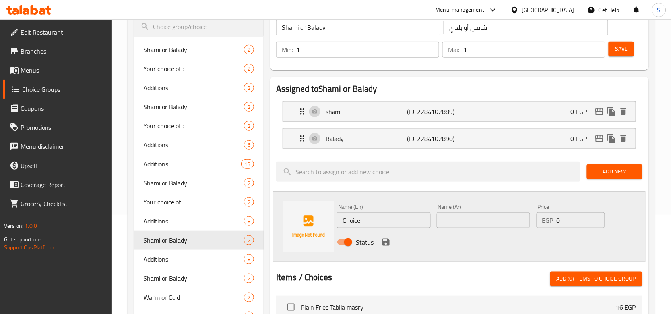
type input "0"
click at [630, 50] on button "Save" at bounding box center [620, 49] width 25 height 15
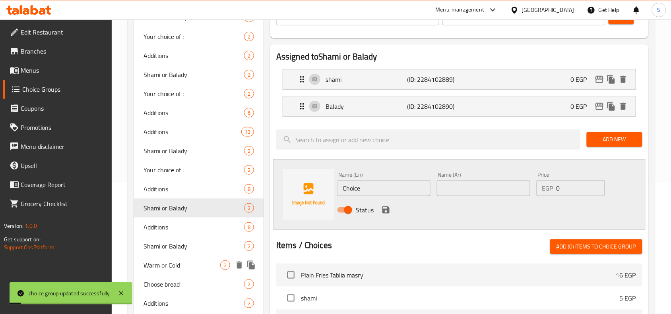
scroll to position [149, 0]
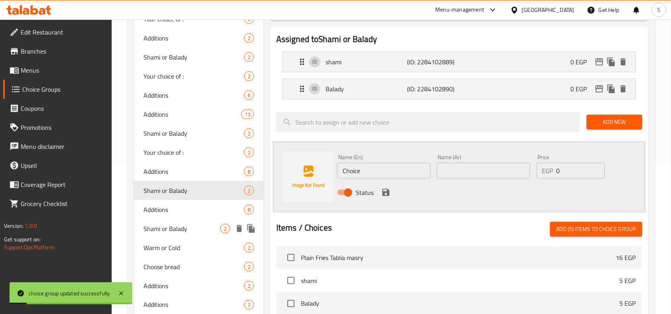
click at [191, 230] on span "Shami or Balady" at bounding box center [181, 229] width 77 height 10
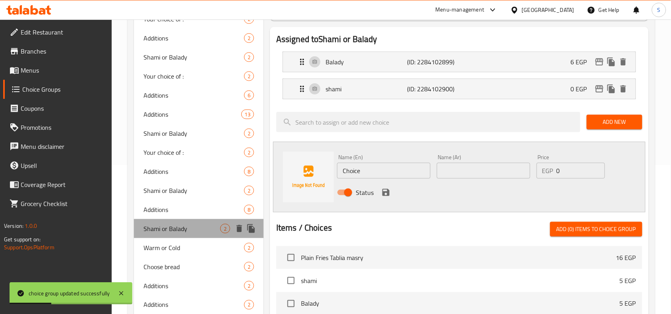
click at [186, 224] on span "Shami or Balady" at bounding box center [181, 229] width 77 height 10
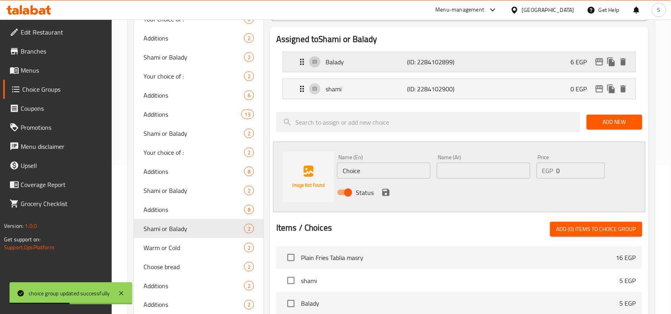
click at [541, 66] on div "Balady (ID: 2284102899) 6 EGP" at bounding box center [461, 62] width 329 height 20
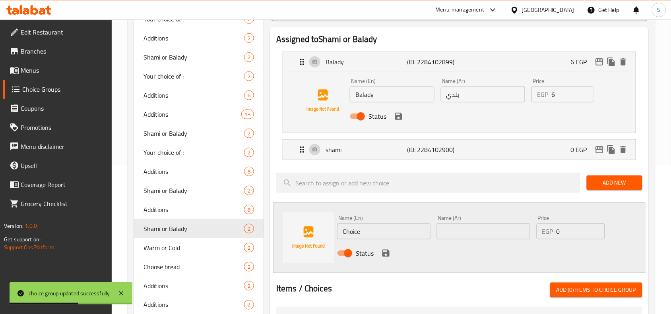
click at [568, 98] on input "6" at bounding box center [572, 95] width 42 height 16
click at [397, 120] on icon "save" at bounding box center [398, 116] width 7 height 7
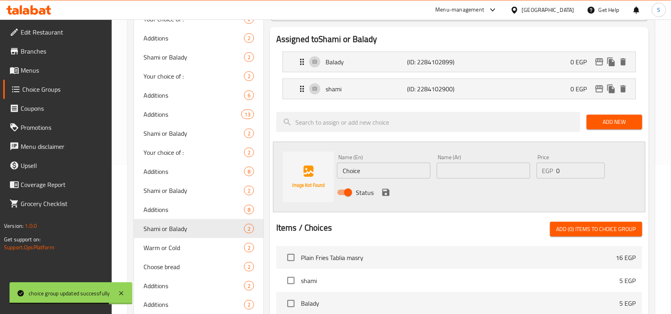
type input "0"
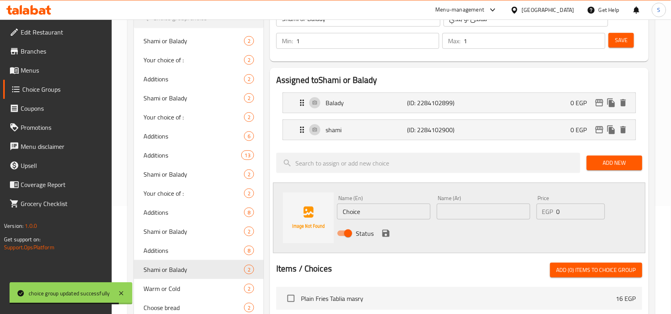
scroll to position [0, 0]
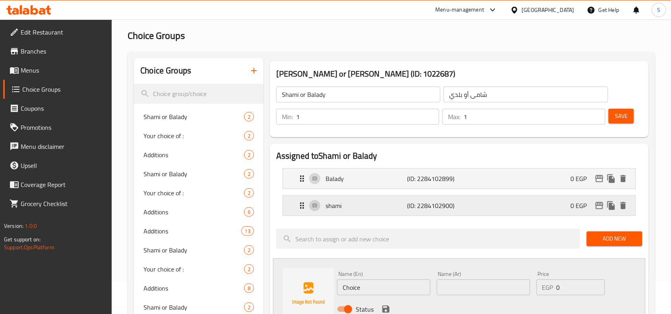
scroll to position [50, 0]
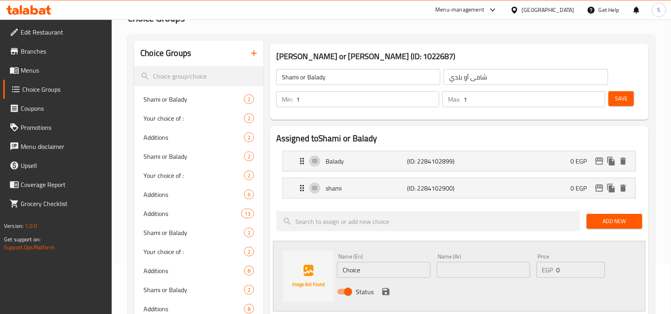
click at [620, 102] on span "Save" at bounding box center [621, 99] width 13 height 10
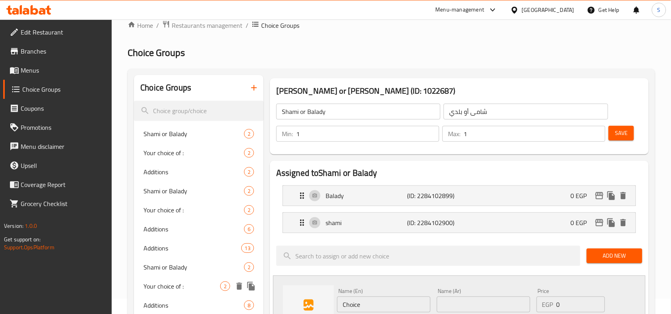
scroll to position [0, 0]
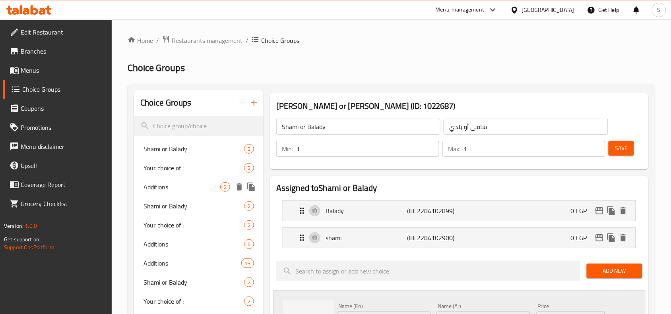
click at [168, 193] on div "Additions 2" at bounding box center [198, 187] width 129 height 19
type input "Additions"
type input "أضافات"
type input "0"
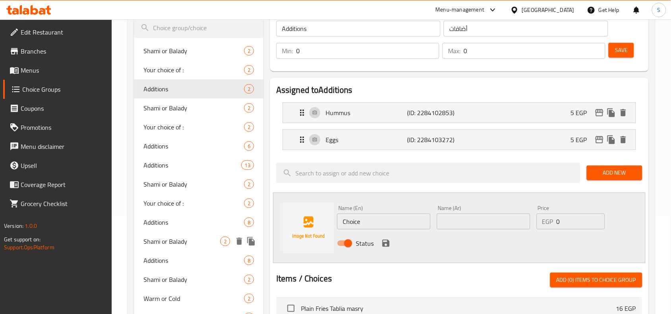
scroll to position [99, 0]
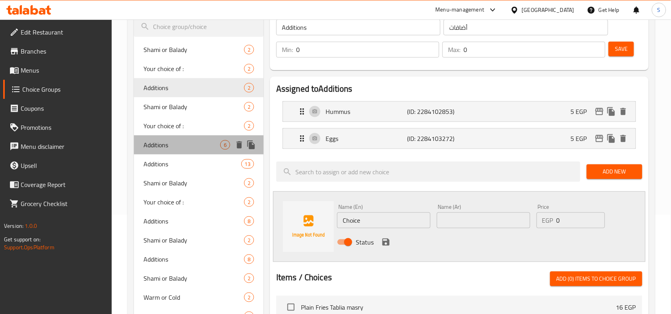
click at [177, 147] on span "Additions" at bounding box center [181, 145] width 77 height 10
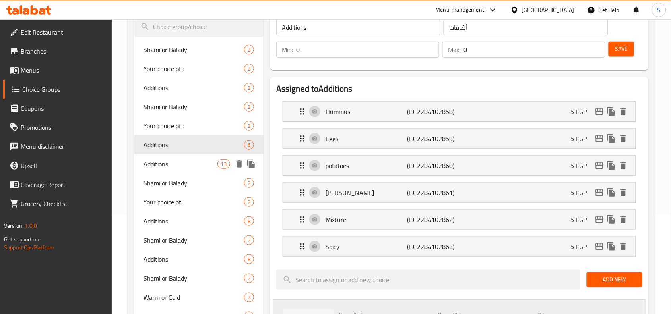
click at [195, 163] on span "Additions" at bounding box center [179, 164] width 73 height 10
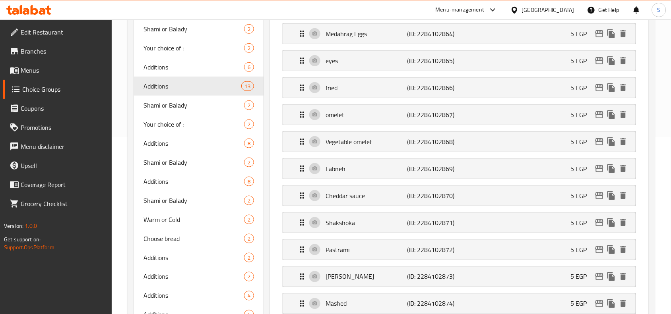
scroll to position [199, 0]
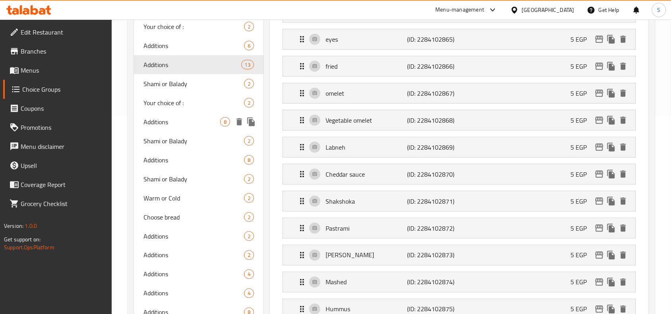
click at [182, 122] on span "Additions" at bounding box center [181, 122] width 77 height 10
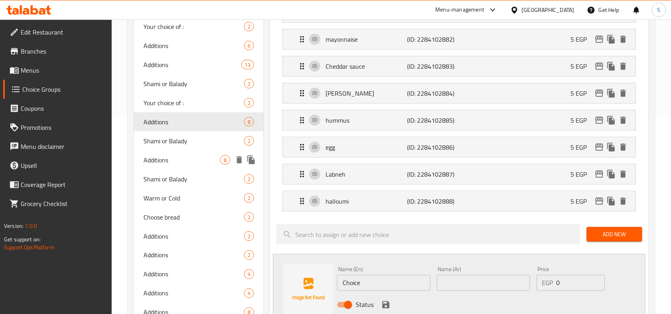
click at [187, 160] on span "Additions" at bounding box center [181, 160] width 77 height 10
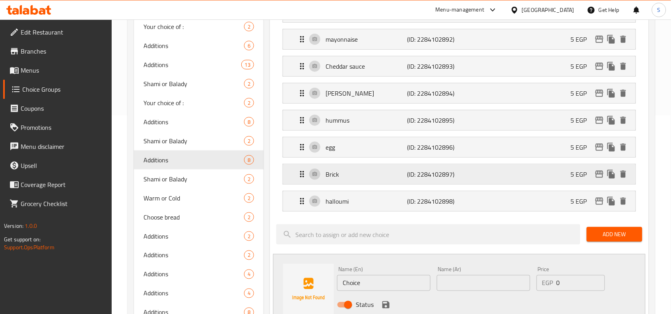
click at [343, 181] on div "Brick (ID: 2284102897) 5 EGP" at bounding box center [461, 174] width 329 height 20
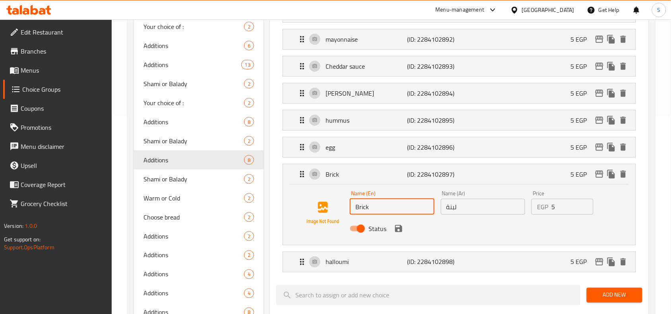
click at [386, 210] on input "Brick" at bounding box center [392, 207] width 85 height 16
click at [404, 233] on div "Status" at bounding box center [482, 228] width 272 height 21
click at [399, 229] on icon "save" at bounding box center [398, 228] width 7 height 7
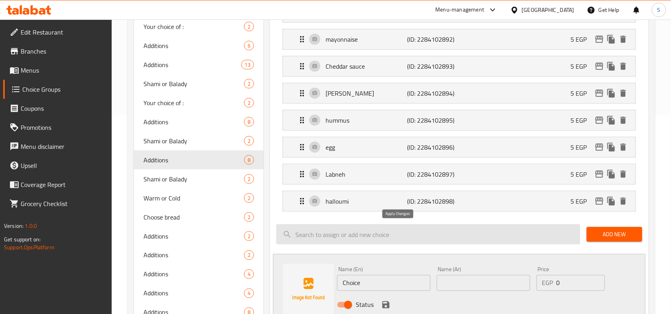
type input "Labneh"
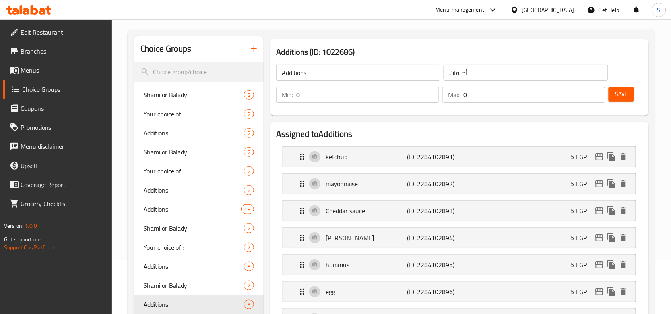
scroll to position [50, 0]
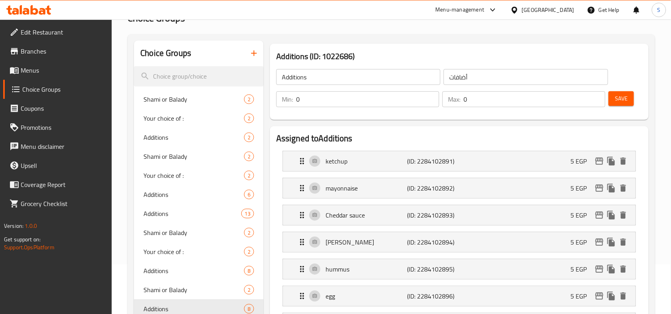
click at [632, 94] on button "Save" at bounding box center [620, 98] width 25 height 15
click at [189, 122] on span "Your choice of :" at bounding box center [181, 119] width 77 height 10
type input "Your choice of :"
type input "أختيارك من"
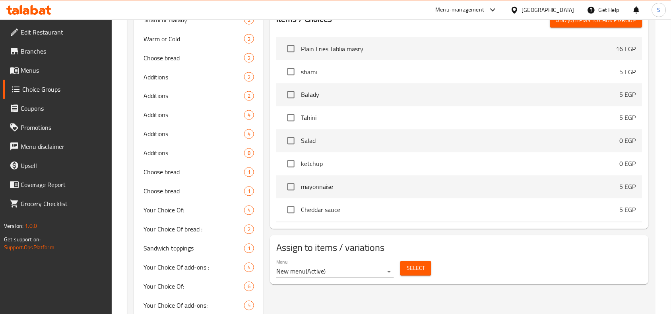
scroll to position [397, 0]
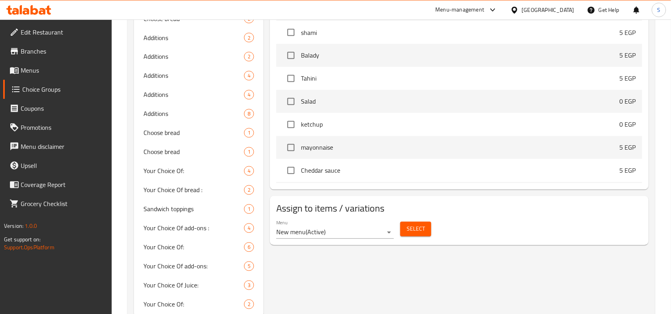
click at [414, 234] on span "Select" at bounding box center [415, 229] width 18 height 10
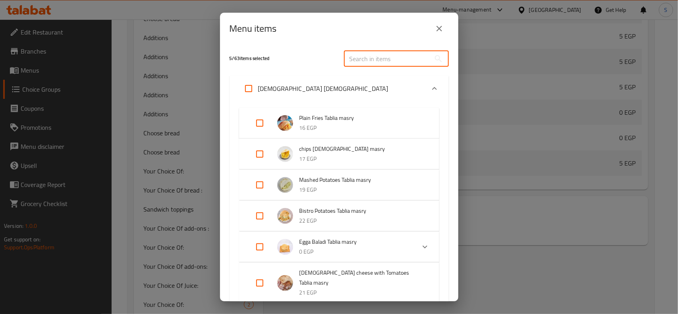
click at [373, 64] on input "text" at bounding box center [387, 59] width 87 height 16
paste input "Foul Bistro Tablia masry"
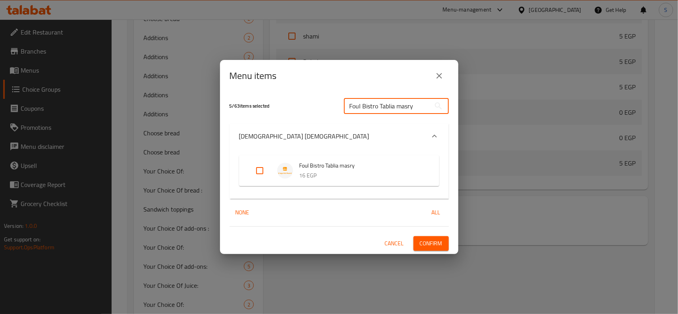
type input "Foul Bistro Tablia masry"
click at [262, 172] on input "Expand" at bounding box center [259, 170] width 19 height 19
checkbox input "true"
click at [439, 242] on span "Confirm" at bounding box center [431, 244] width 23 height 10
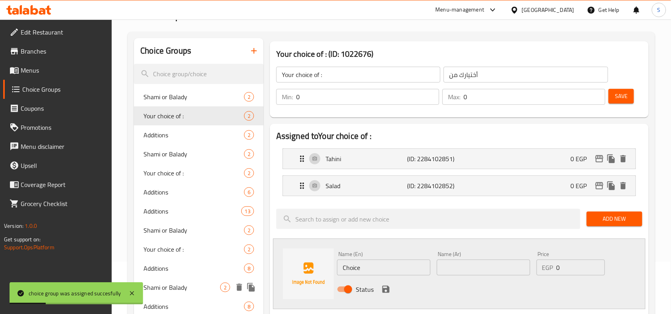
scroll to position [50, 0]
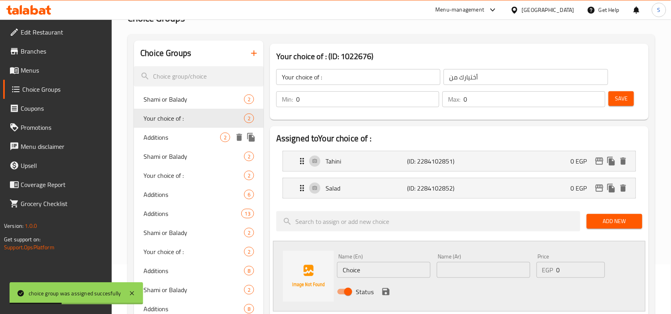
click at [146, 136] on span "Additions" at bounding box center [181, 138] width 77 height 10
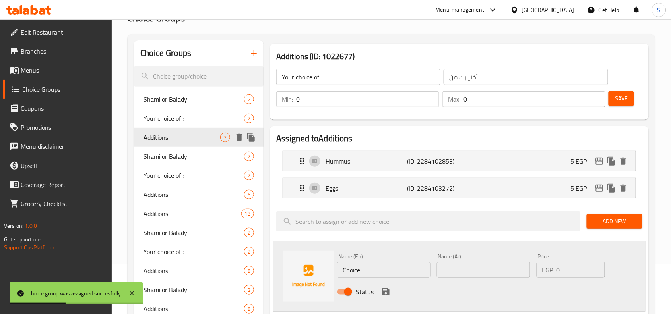
type input "Additions"
type input "أضافات"
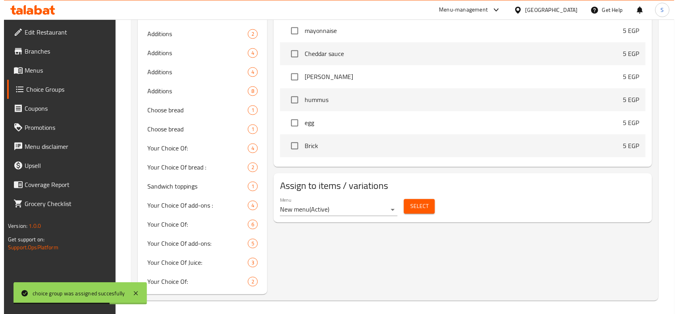
scroll to position [422, 0]
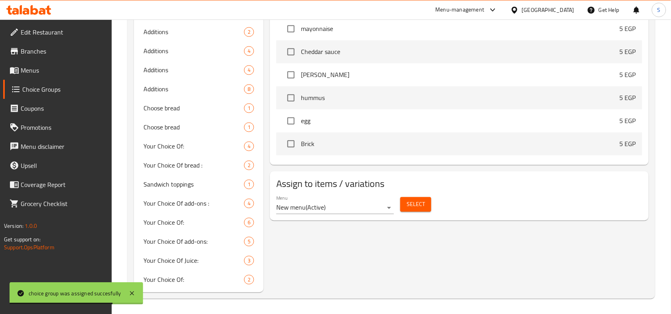
click at [415, 207] on span "Select" at bounding box center [415, 205] width 18 height 10
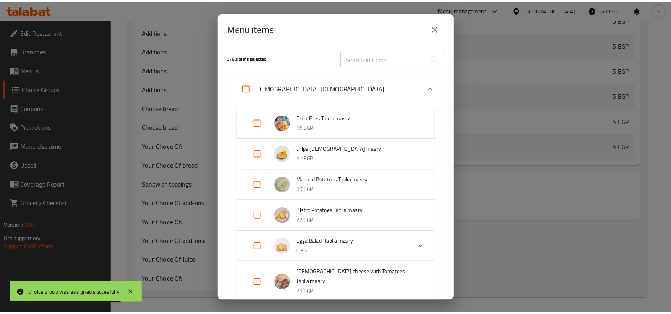
scroll to position [381, 0]
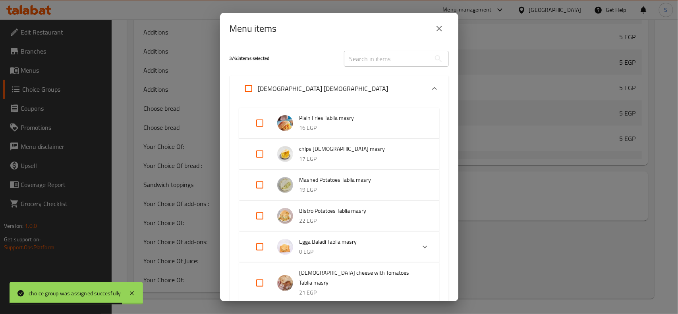
click at [384, 68] on div "​" at bounding box center [396, 58] width 114 height 25
click at [385, 59] on input "text" at bounding box center [387, 59] width 87 height 16
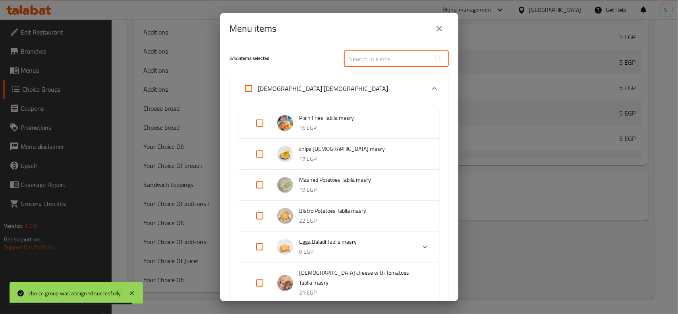
paste input "Foul Bistro Tablia masry"
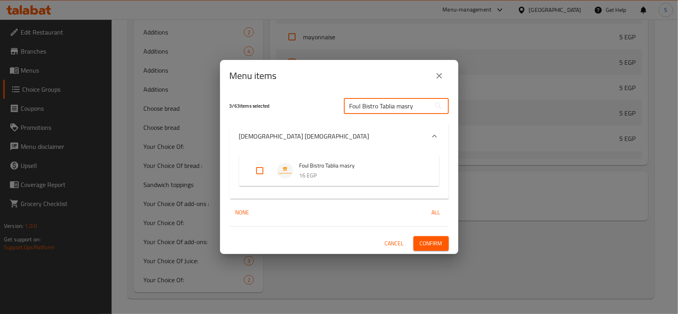
type input "Foul Bistro Tablia masry"
click at [259, 174] on input "Expand" at bounding box center [259, 170] width 19 height 19
checkbox input "true"
click at [425, 245] on span "Confirm" at bounding box center [431, 244] width 23 height 10
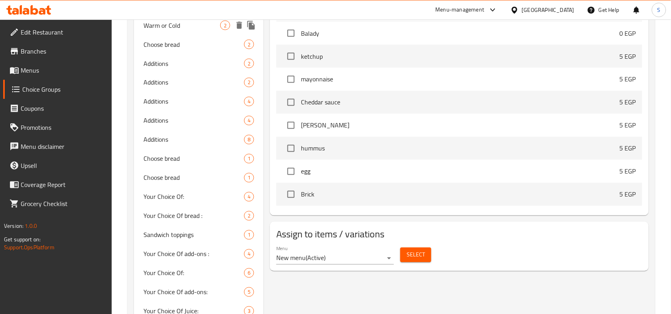
scroll to position [372, 0]
click at [176, 44] on span "Choose bread" at bounding box center [181, 44] width 77 height 10
type input "Choose bread"
type input "اختر الخبز"
type input "1"
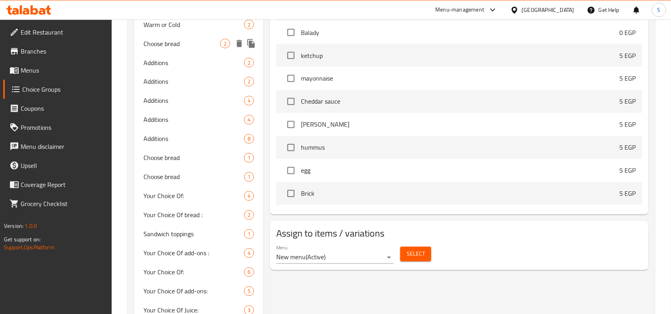
type input "1"
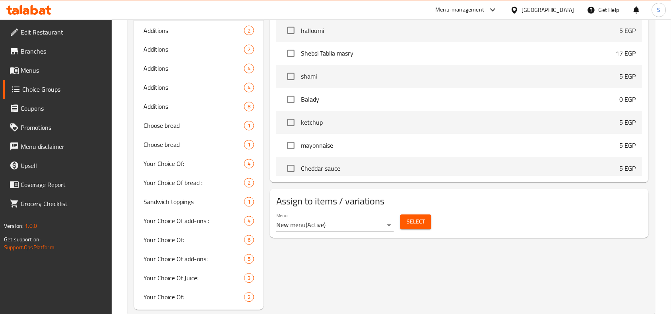
scroll to position [422, 0]
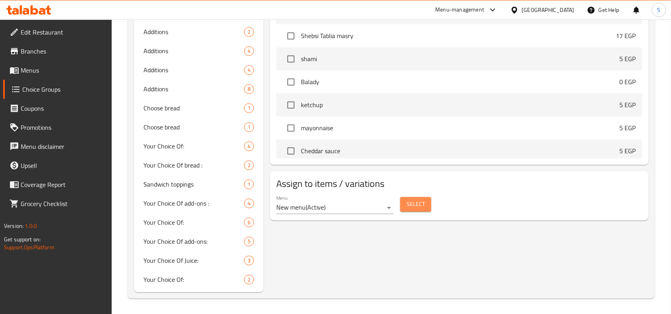
click at [420, 205] on span "Select" at bounding box center [415, 205] width 18 height 10
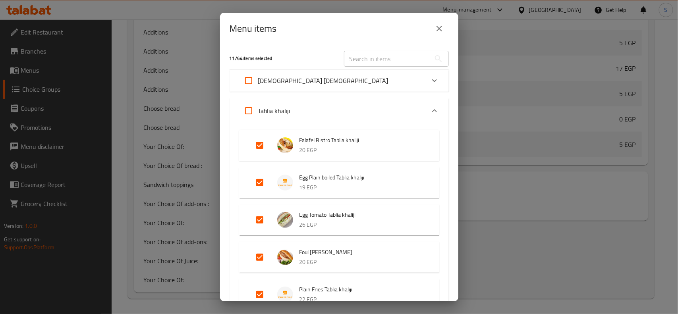
click at [371, 82] on div "Tablia masry" at bounding box center [332, 80] width 186 height 19
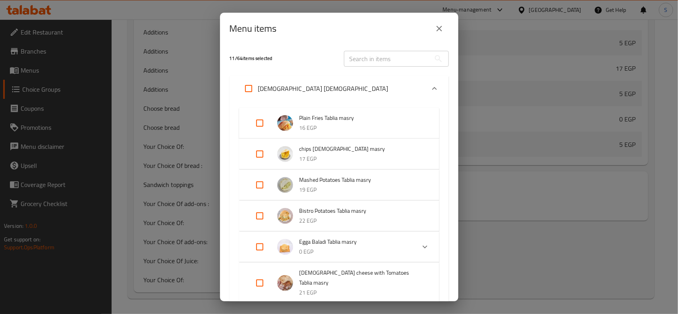
click at [370, 57] on input "text" at bounding box center [387, 59] width 87 height 16
paste input "Foul Bistro Tablia khaliji"
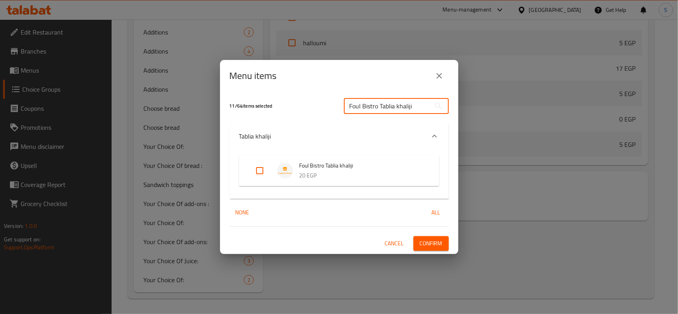
type input "Foul Bistro Tablia khaliji"
click at [259, 169] on input "Expand" at bounding box center [259, 170] width 19 height 19
checkbox input "true"
click at [431, 240] on span "Confirm" at bounding box center [431, 244] width 23 height 10
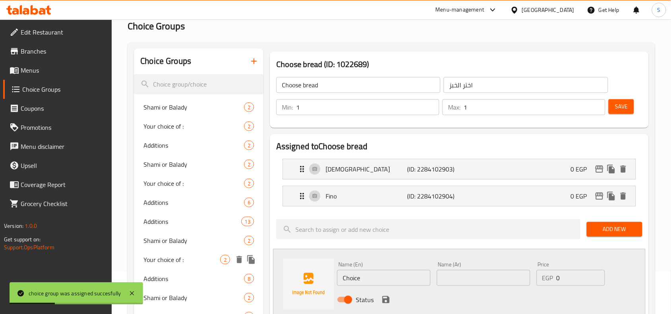
scroll to position [25, 0]
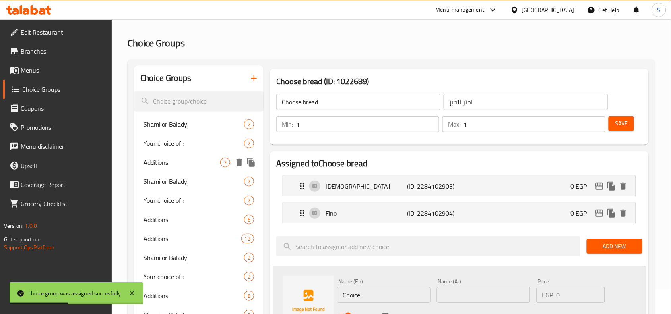
click at [179, 162] on span "Additions" at bounding box center [181, 163] width 77 height 10
type input "Additions"
type input "أضافات"
type input "0"
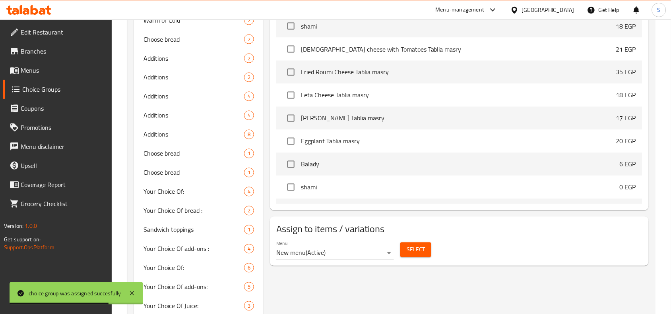
scroll to position [422, 0]
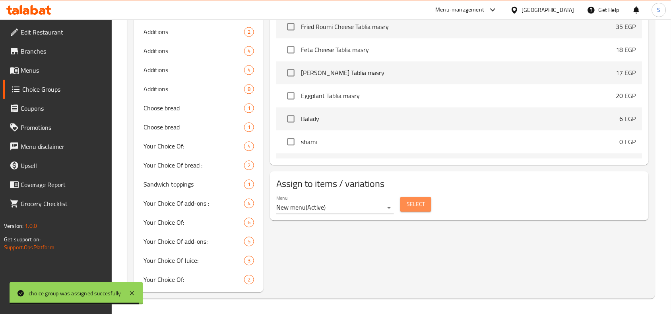
click at [424, 207] on span "Select" at bounding box center [415, 205] width 18 height 10
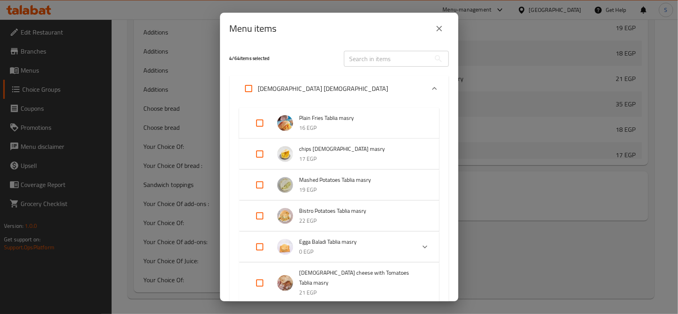
click at [379, 58] on input "text" at bounding box center [387, 59] width 87 height 16
paste input "Foul Bistro Tablia khaliji"
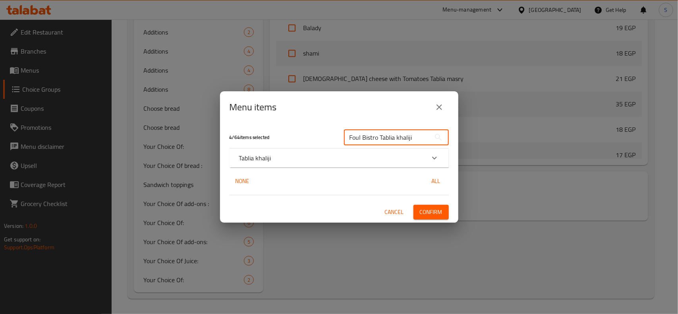
type input "Foul Bistro Tablia khaliji"
click at [290, 158] on div "Tablia khaliji" at bounding box center [332, 158] width 186 height 10
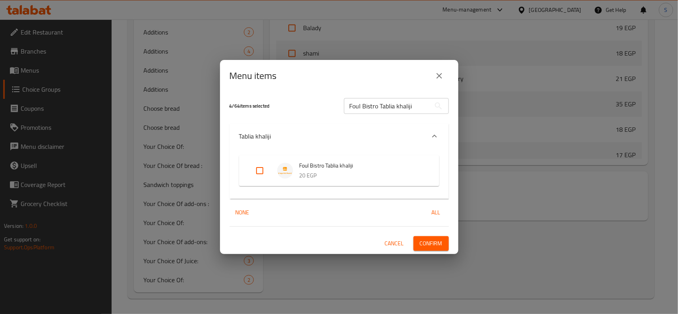
click at [257, 168] on input "Expand" at bounding box center [259, 170] width 19 height 19
checkbox input "true"
click at [414, 243] on button "Confirm" at bounding box center [431, 243] width 35 height 15
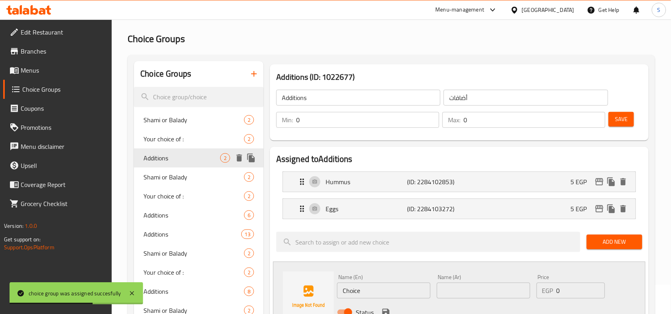
scroll to position [25, 0]
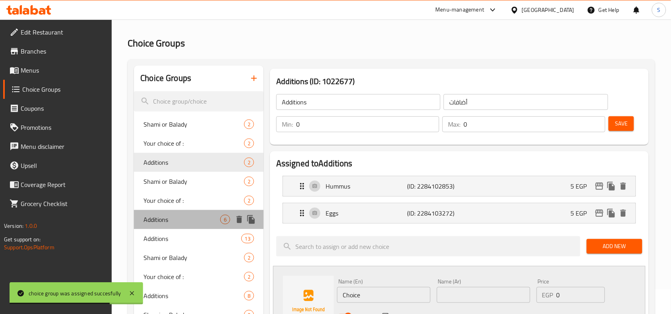
click at [177, 217] on span "Additions" at bounding box center [181, 220] width 77 height 10
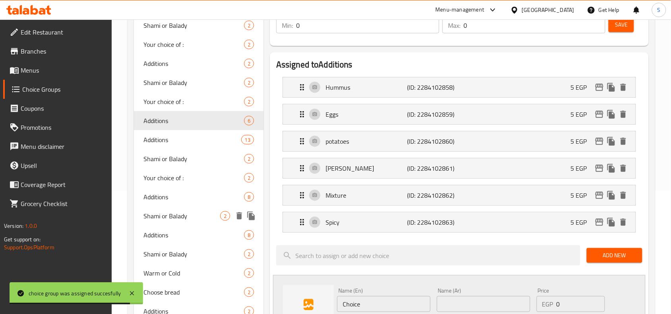
scroll to position [124, 0]
click at [172, 136] on span "Additions" at bounding box center [179, 140] width 73 height 10
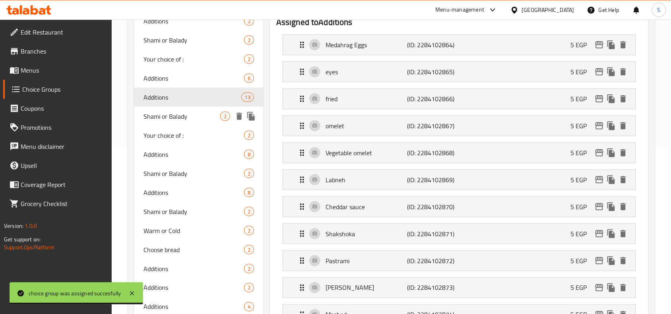
scroll to position [223, 0]
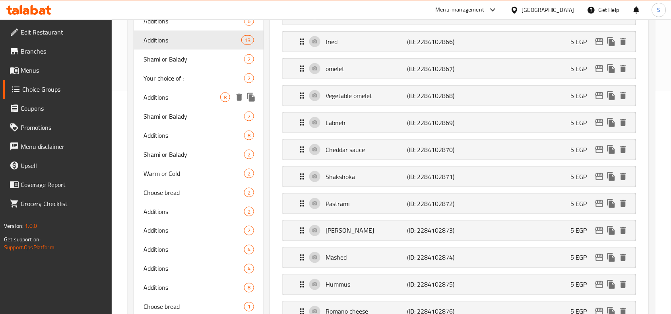
click at [180, 93] on span "Additions" at bounding box center [181, 98] width 77 height 10
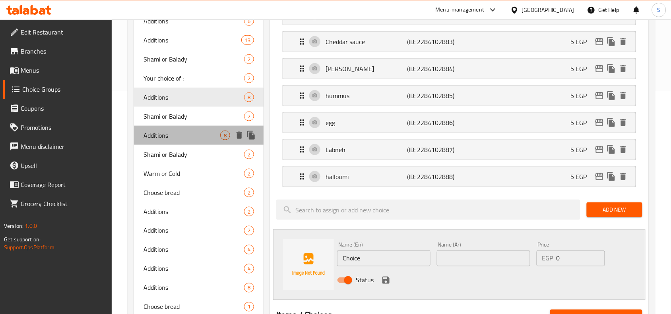
click at [197, 136] on span "Additions" at bounding box center [181, 136] width 77 height 10
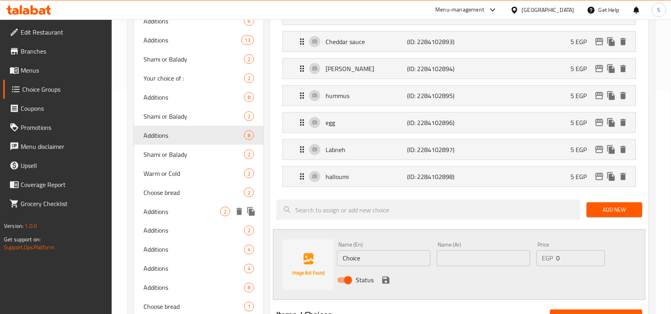
click at [187, 216] on div "Additions 2" at bounding box center [198, 211] width 129 height 19
type input "2"
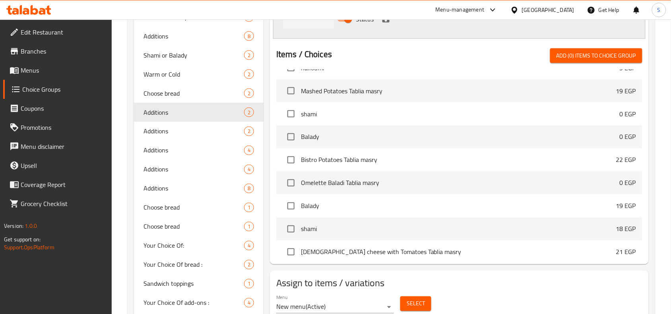
scroll to position [422, 0]
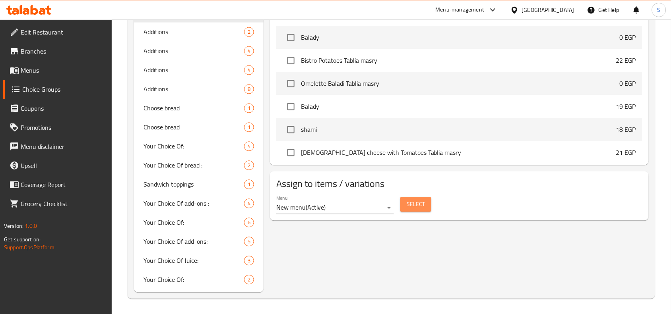
click at [418, 208] on span "Select" at bounding box center [415, 205] width 18 height 10
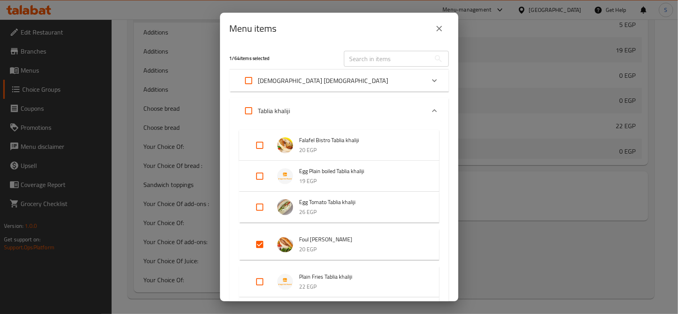
click at [356, 60] on input "text" at bounding box center [387, 59] width 87 height 16
paste input "Foul Bistro Tablia khaliji"
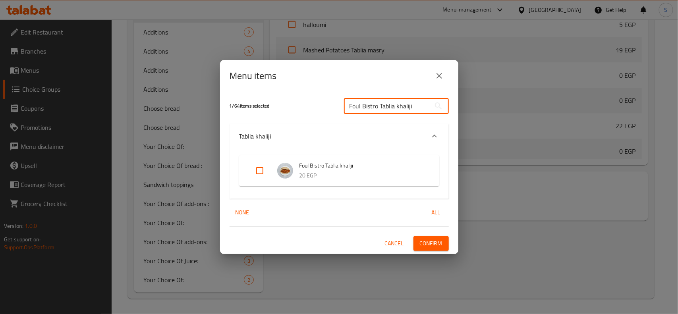
type input "Foul Bistro Tablia khaliji"
click at [253, 167] on input "Expand" at bounding box center [259, 170] width 19 height 19
checkbox input "true"
click at [416, 242] on button "Confirm" at bounding box center [431, 243] width 35 height 15
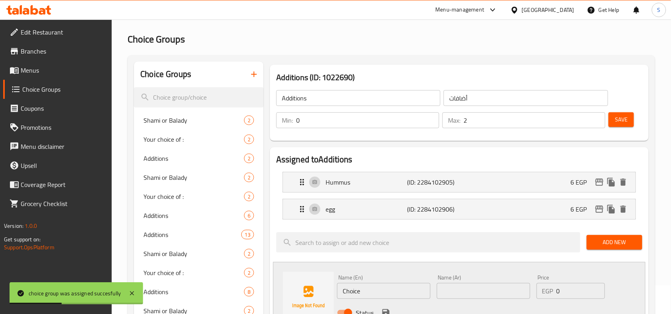
scroll to position [25, 0]
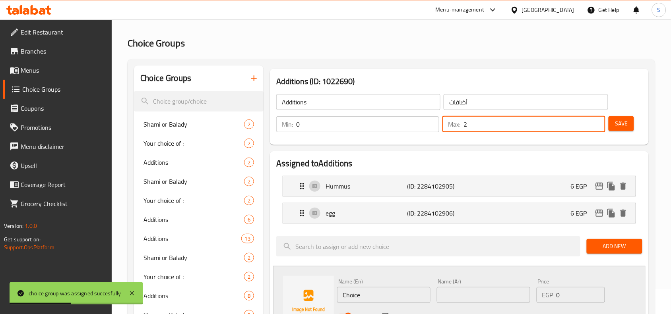
click at [531, 117] on input "2" at bounding box center [534, 124] width 142 height 16
click at [598, 129] on input "1" at bounding box center [534, 124] width 142 height 16
click at [598, 129] on input "0" at bounding box center [534, 124] width 142 height 16
click at [626, 125] on span "Save" at bounding box center [621, 124] width 13 height 10
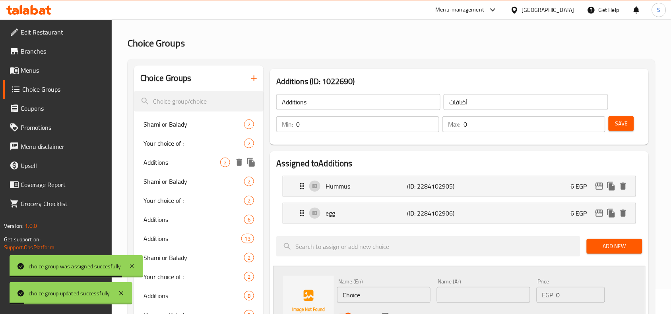
click at [169, 158] on span "Additions" at bounding box center [181, 163] width 77 height 10
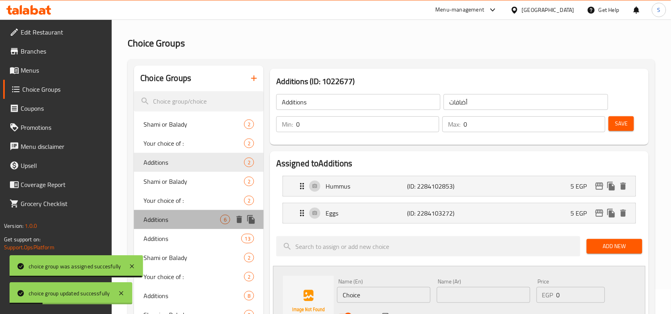
click at [165, 215] on span "Additions" at bounding box center [181, 220] width 77 height 10
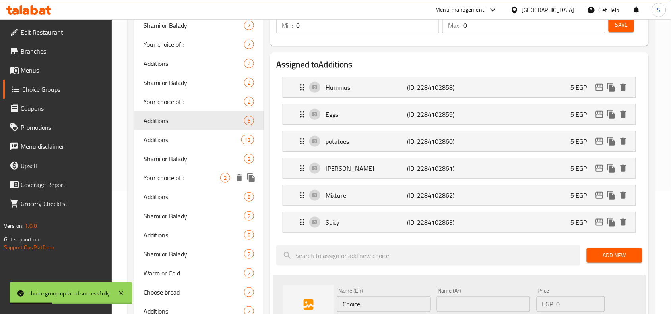
scroll to position [124, 0]
click at [182, 139] on span "Additions" at bounding box center [191, 140] width 97 height 10
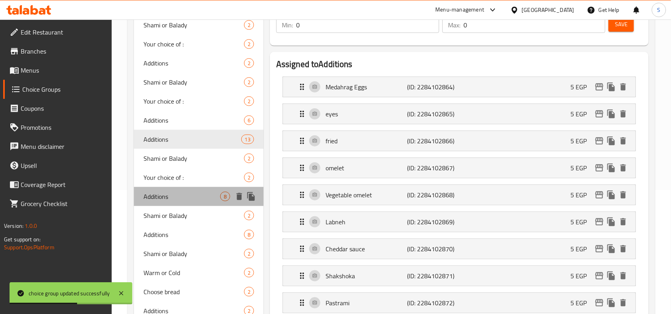
click at [191, 193] on span "Additions" at bounding box center [181, 197] width 77 height 10
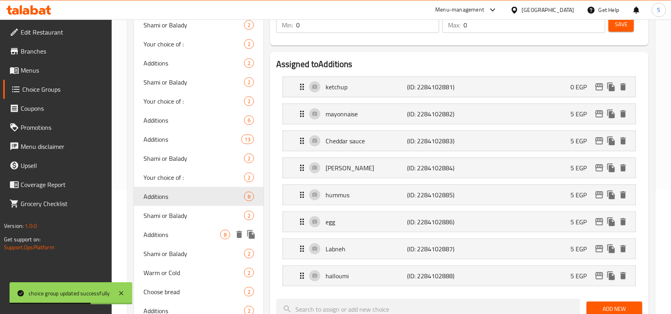
click at [193, 236] on span "Additions" at bounding box center [181, 235] width 77 height 10
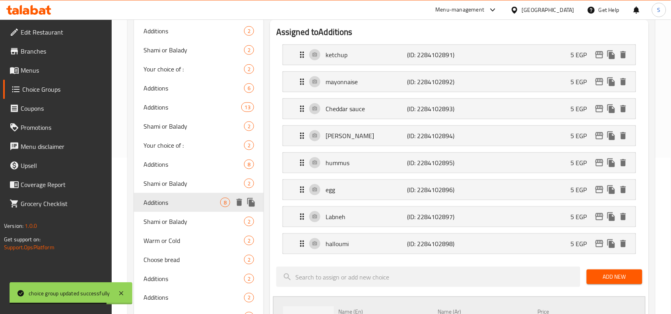
scroll to position [174, 0]
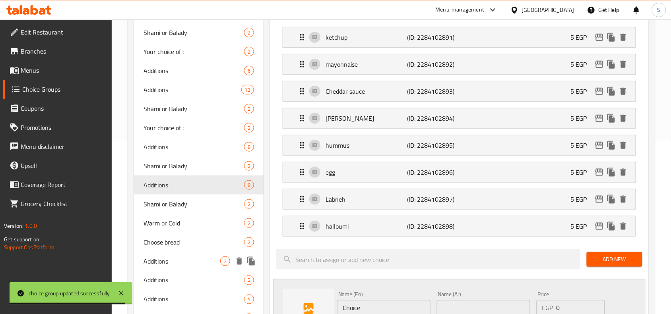
click at [184, 253] on div "Additions 2" at bounding box center [198, 261] width 129 height 19
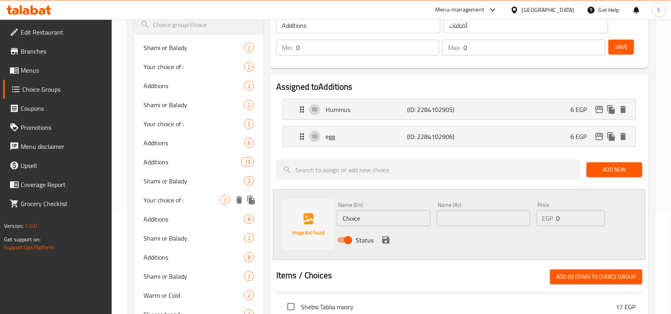
scroll to position [223, 0]
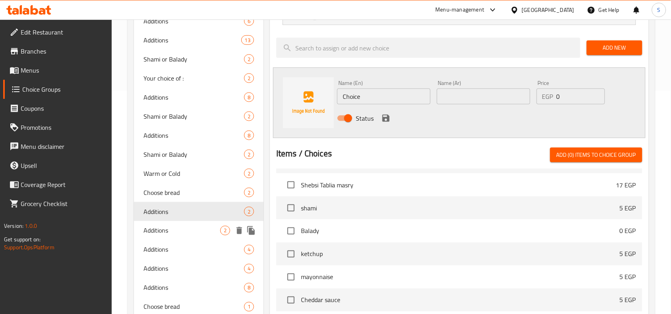
click at [160, 226] on span "Additions" at bounding box center [181, 231] width 77 height 10
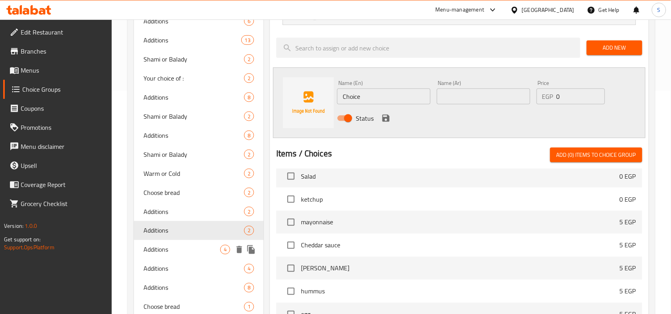
click at [163, 245] on span "Additions" at bounding box center [181, 250] width 77 height 10
type input "4"
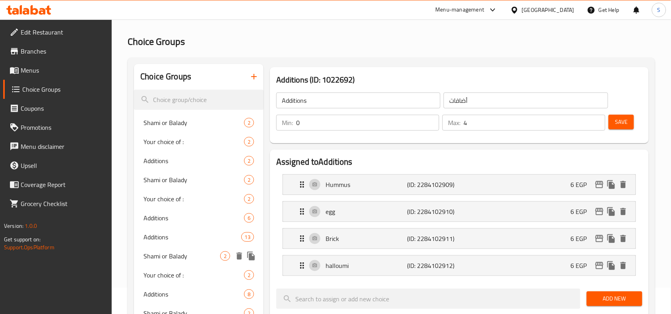
scroll to position [25, 0]
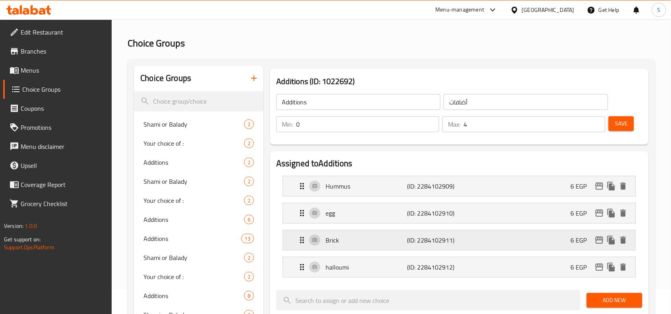
click at [368, 238] on p "Brick" at bounding box center [365, 241] width 81 height 10
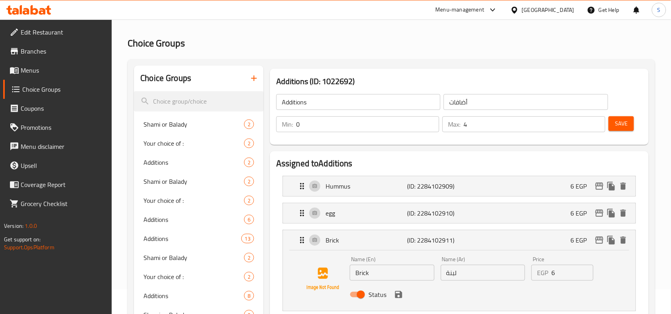
click at [378, 274] on input "Brick" at bounding box center [392, 273] width 85 height 16
click at [400, 297] on icon "save" at bounding box center [398, 294] width 7 height 7
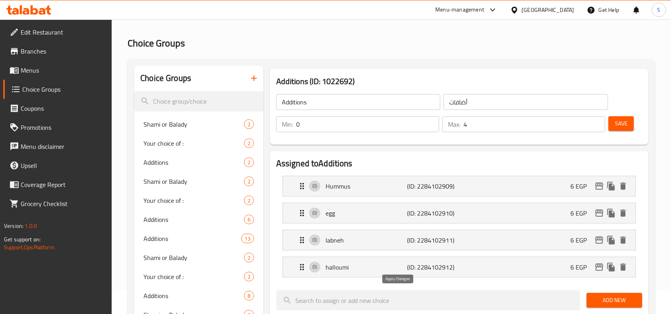
type input "labneh"
click at [552, 128] on input "4" at bounding box center [534, 124] width 142 height 16
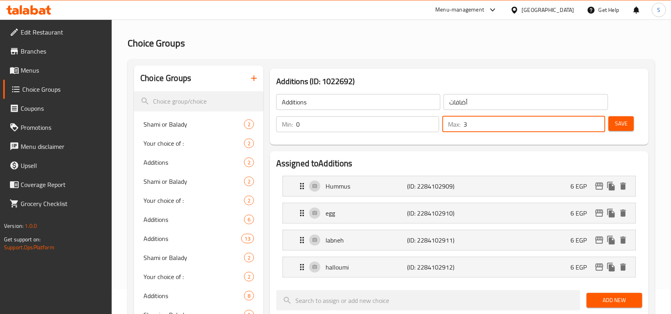
click at [596, 128] on input "3" at bounding box center [534, 124] width 142 height 16
click at [597, 128] on input "2" at bounding box center [534, 124] width 142 height 16
click at [596, 128] on input "1" at bounding box center [534, 124] width 142 height 16
type input "0"
click at [596, 128] on input "0" at bounding box center [534, 124] width 142 height 16
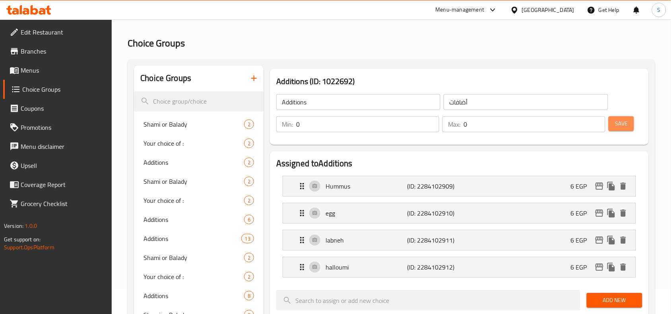
click at [627, 121] on span "Save" at bounding box center [621, 124] width 13 height 10
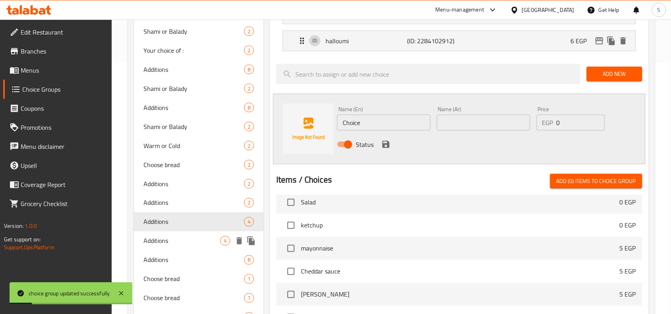
scroll to position [422, 0]
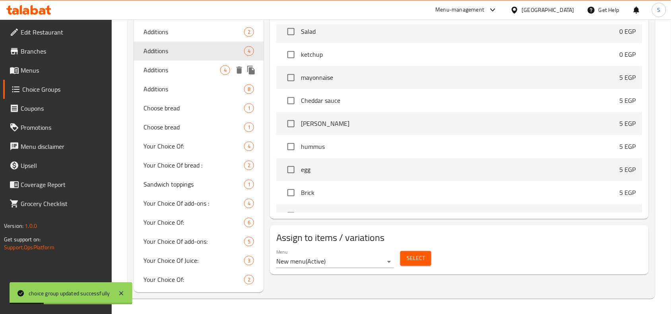
click at [186, 70] on span "Additions" at bounding box center [181, 71] width 77 height 10
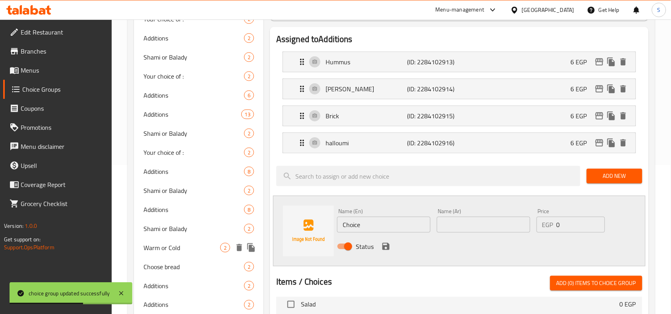
scroll to position [348, 0]
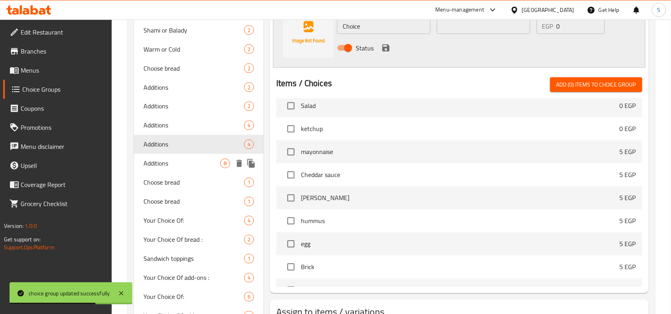
click at [161, 161] on span "Additions" at bounding box center [181, 164] width 77 height 10
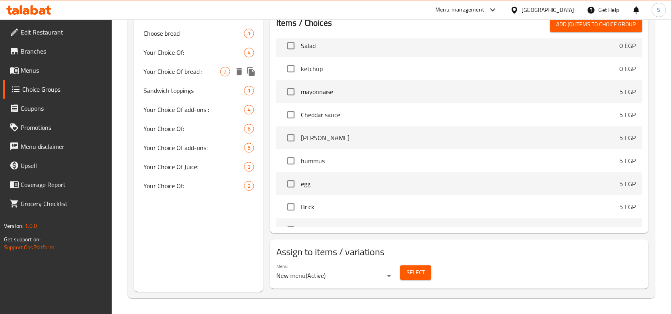
scroll to position [319, 0]
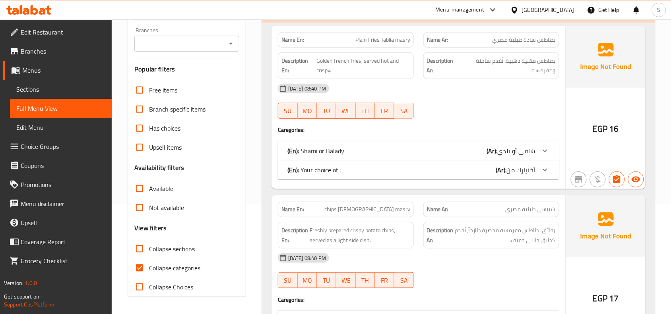
scroll to position [149, 0]
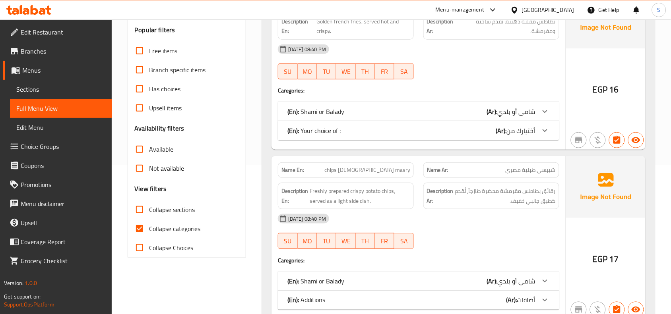
click at [141, 211] on input "Collapse sections" at bounding box center [139, 209] width 19 height 19
checkbox input "true"
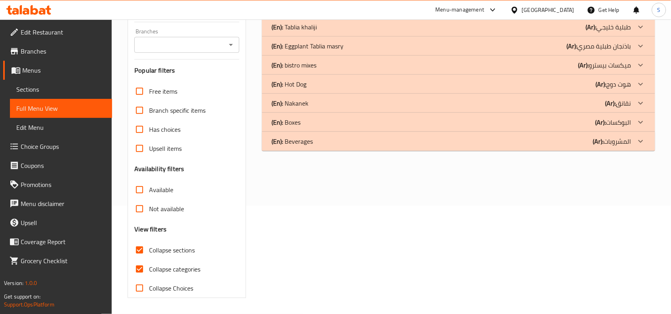
scroll to position [108, 0]
click at [141, 269] on input "Collapse categories" at bounding box center [139, 269] width 19 height 19
checkbox input "false"
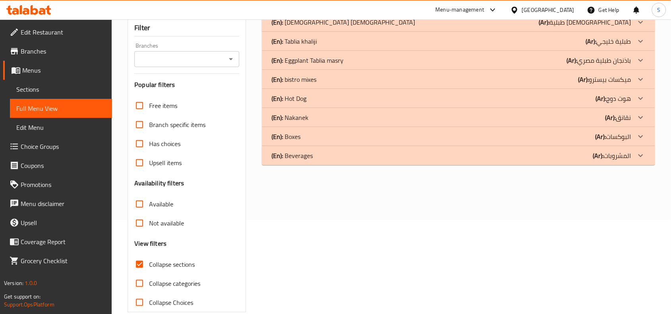
scroll to position [9, 0]
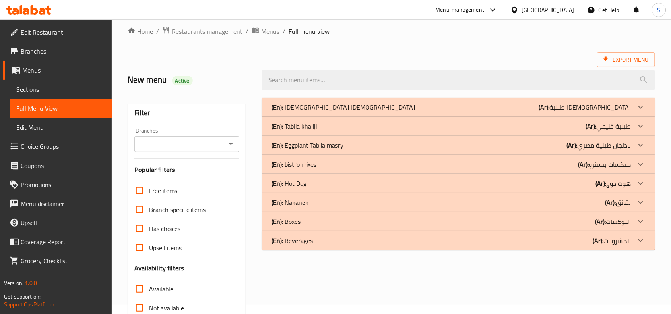
click at [607, 141] on p "(Ar): باذنجان طبلية مصري" at bounding box center [598, 146] width 64 height 10
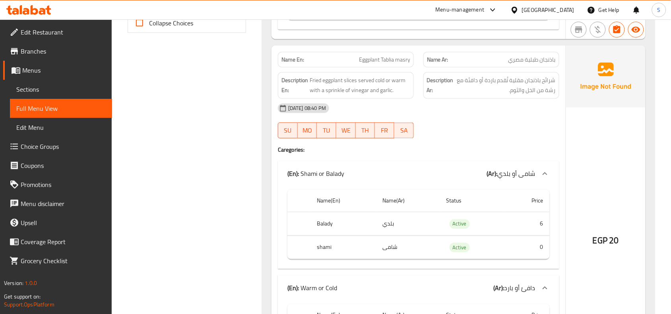
scroll to position [357, 0]
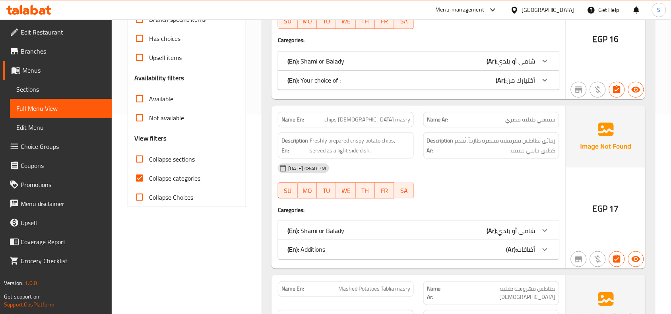
scroll to position [248, 0]
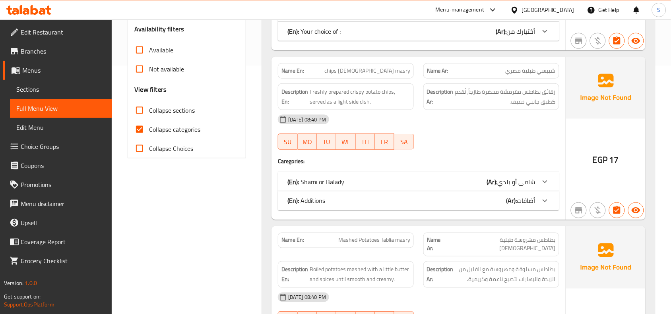
click at [140, 109] on input "Collapse sections" at bounding box center [139, 110] width 19 height 19
checkbox input "true"
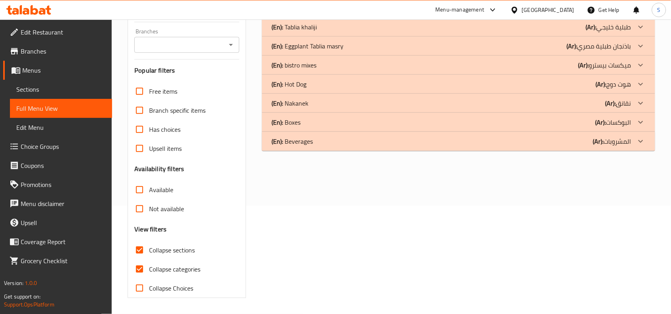
scroll to position [108, 0]
click at [139, 268] on input "Collapse categories" at bounding box center [139, 269] width 19 height 19
checkbox input "false"
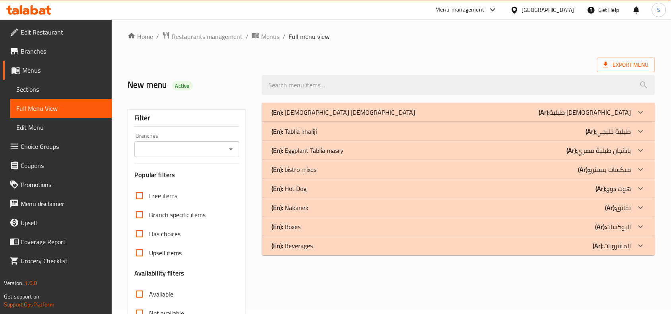
scroll to position [0, 0]
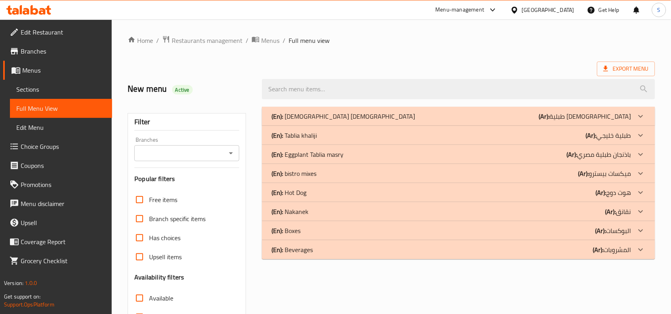
click at [589, 151] on p "(Ar): باذنجان طبلية [DEMOGRAPHIC_DATA]" at bounding box center [598, 155] width 64 height 10
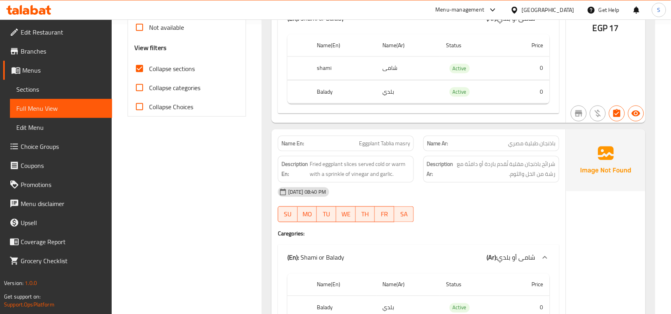
scroll to position [348, 0]
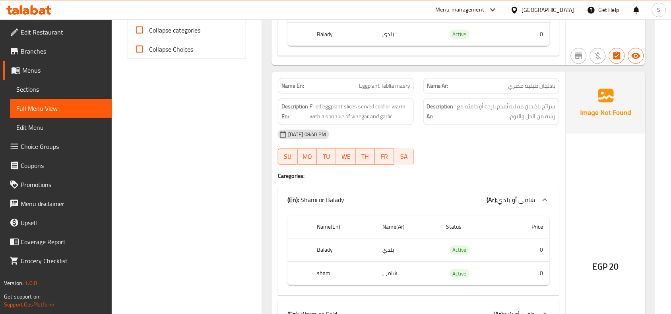
click at [369, 80] on div "Name En: Eggplant Tablia masry" at bounding box center [346, 85] width 136 height 15
click at [371, 84] on span "Eggplant Tablia masry" at bounding box center [384, 86] width 51 height 8
copy span "Eggplant Tablia masry"
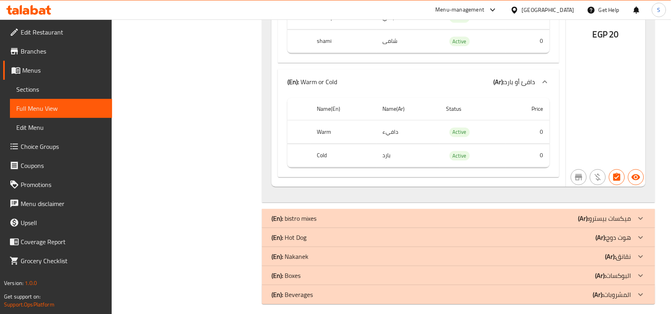
scroll to position [590, 0]
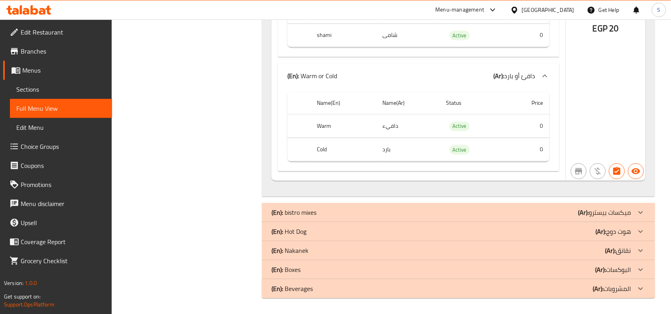
click at [545, 215] on div "(En): bistro mixes (Ar): ميكسات بيسترو" at bounding box center [450, 213] width 359 height 10
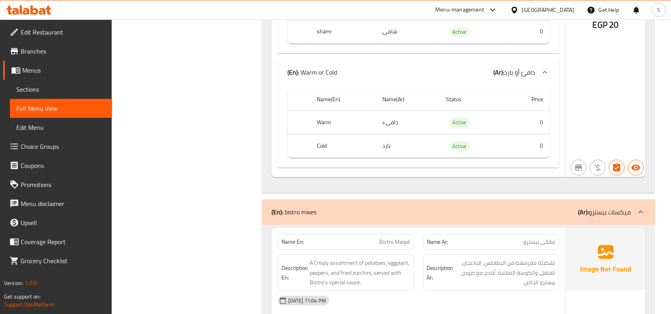
scroll to position [540, 0]
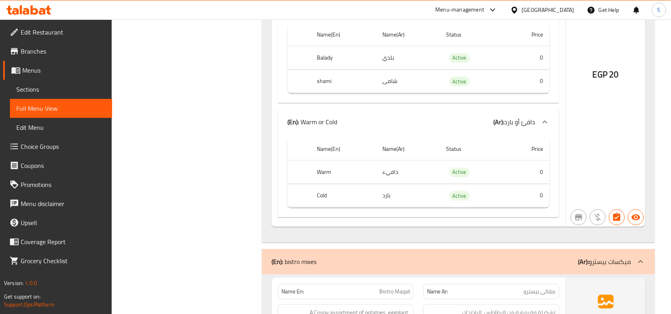
click at [523, 262] on div "(En): bistro mixes (Ar): ميكسات بيسترو" at bounding box center [450, 262] width 359 height 10
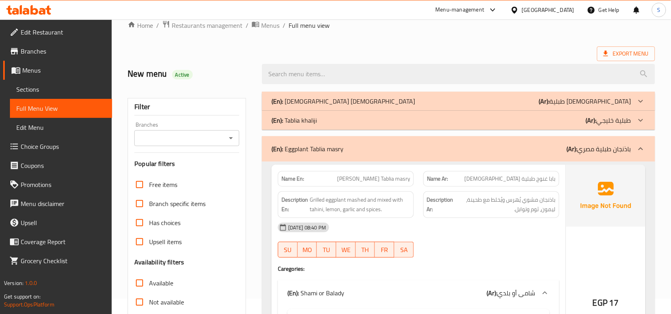
scroll to position [0, 0]
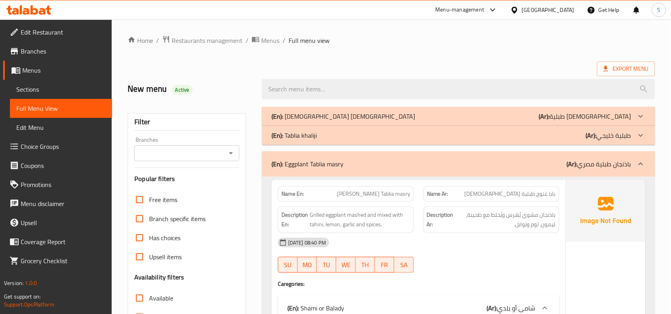
click at [588, 159] on p "(Ar): باذنجان طبلية [DEMOGRAPHIC_DATA]" at bounding box center [598, 164] width 64 height 10
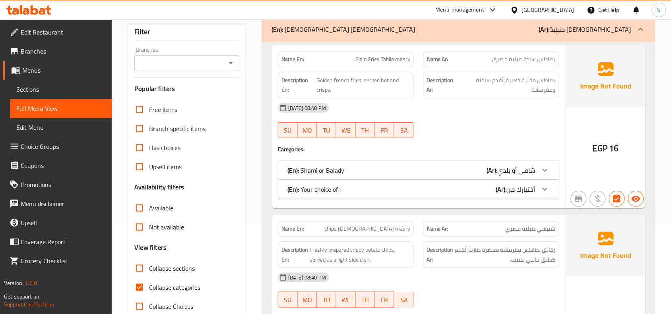
scroll to position [99, 0]
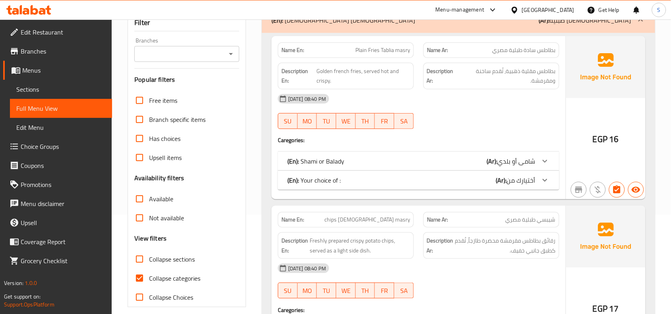
click at [141, 259] on input "Collapse sections" at bounding box center [139, 259] width 19 height 19
checkbox input "true"
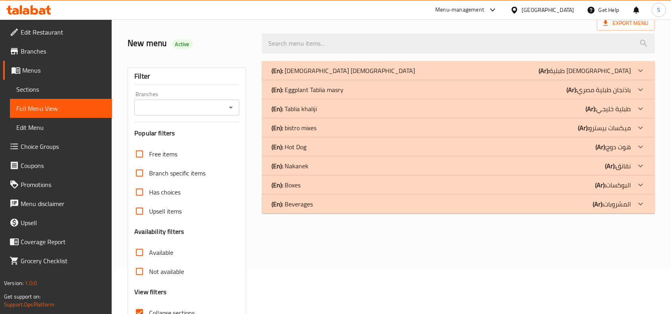
scroll to position [0, 0]
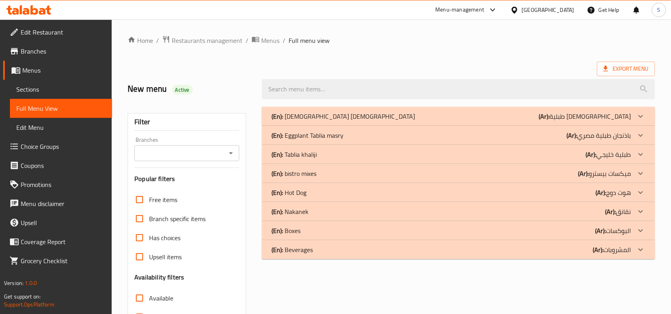
click at [404, 153] on div "(En): [PERSON_NAME] (Ar): طبلية خليجي" at bounding box center [450, 155] width 359 height 10
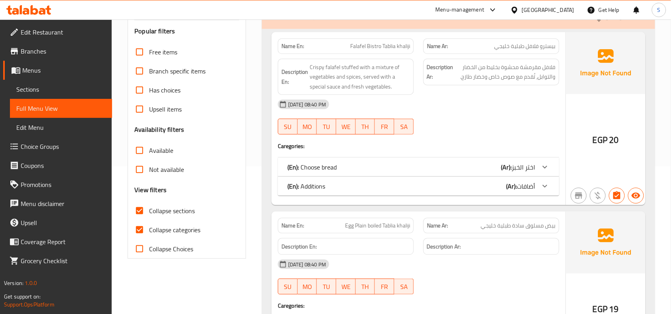
scroll to position [149, 0]
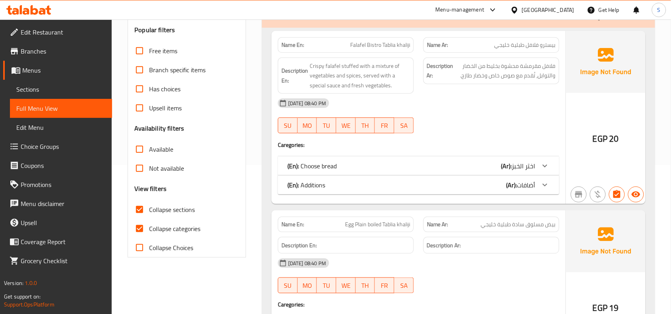
click at [138, 233] on input "Collapse categories" at bounding box center [139, 228] width 19 height 19
checkbox input "false"
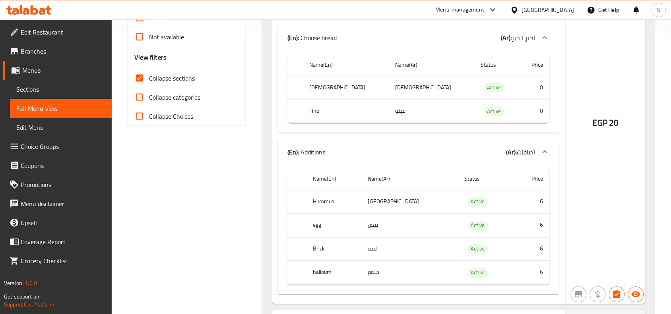
scroll to position [298, 0]
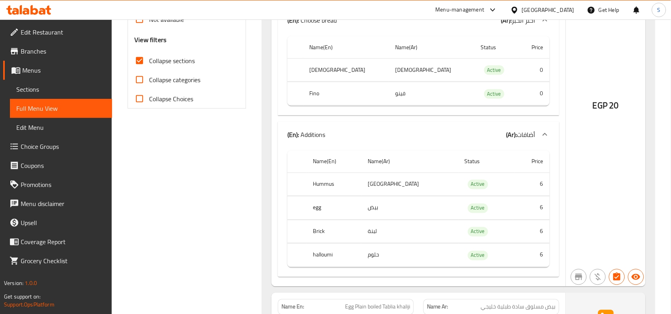
click at [323, 231] on th "Brick" at bounding box center [333, 231] width 55 height 23
copy th "Brick"
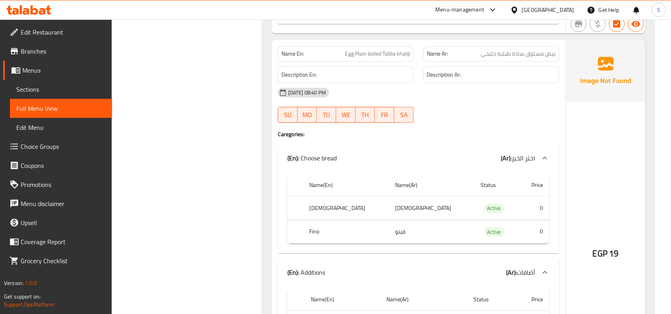
scroll to position [546, 0]
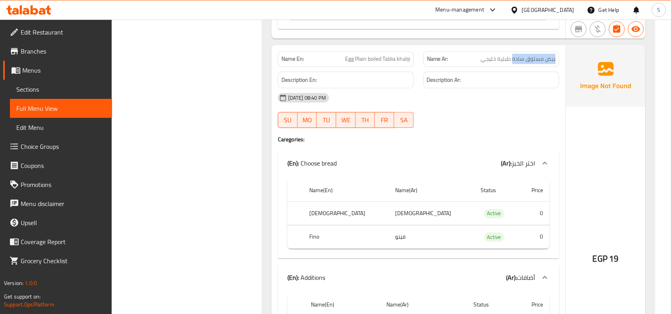
drag, startPoint x: 514, startPoint y: 60, endPoint x: 557, endPoint y: 62, distance: 43.0
click at [557, 62] on div "Name Ar: بيض مسلوق سادة طبلية خليجي" at bounding box center [491, 58] width 136 height 15
copy span "بيض مسلوق سادة"
click at [372, 60] on span "Egg Plain boiled Tablia khaliji" at bounding box center [377, 59] width 65 height 8
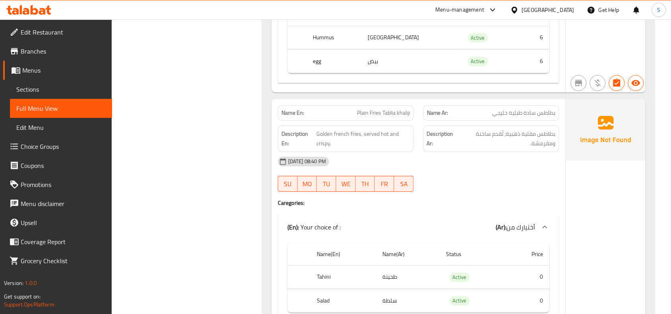
scroll to position [1639, 0]
click at [390, 118] on span "Plain Fries Tablia khaliji" at bounding box center [383, 113] width 53 height 8
copy span "Plain Fries Tablia khaliji"
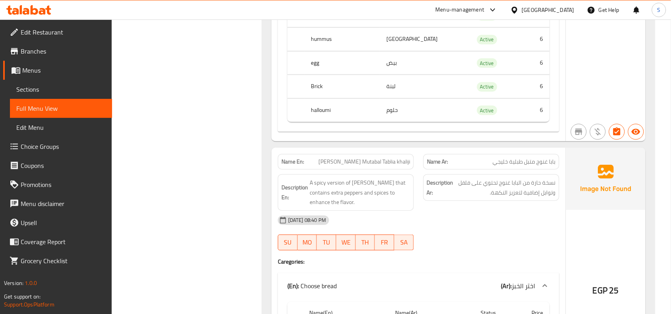
scroll to position [3774, 0]
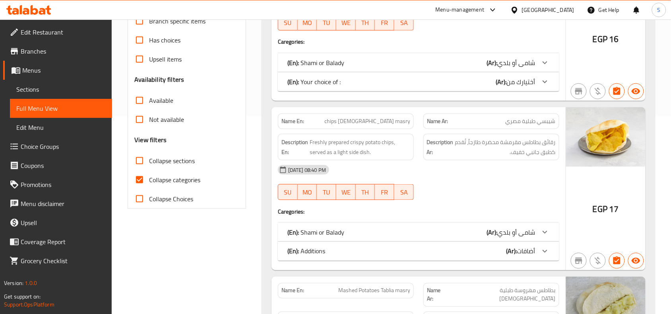
scroll to position [199, 0]
click at [136, 161] on input "Collapse sections" at bounding box center [139, 160] width 19 height 19
checkbox input "true"
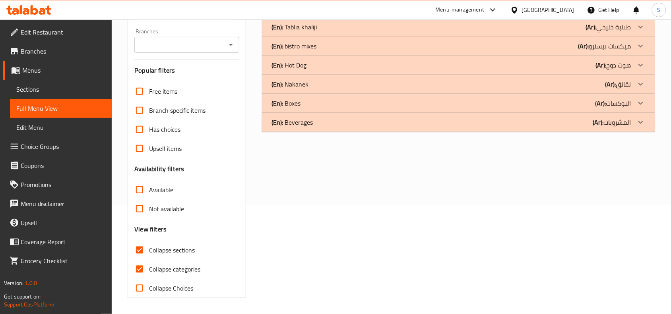
scroll to position [108, 0]
click at [134, 267] on input "Collapse categories" at bounding box center [139, 269] width 19 height 19
checkbox input "false"
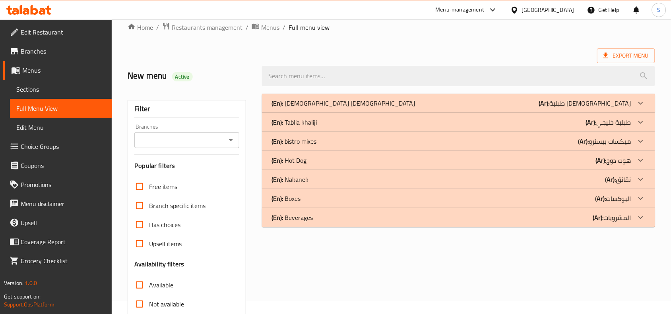
scroll to position [9, 0]
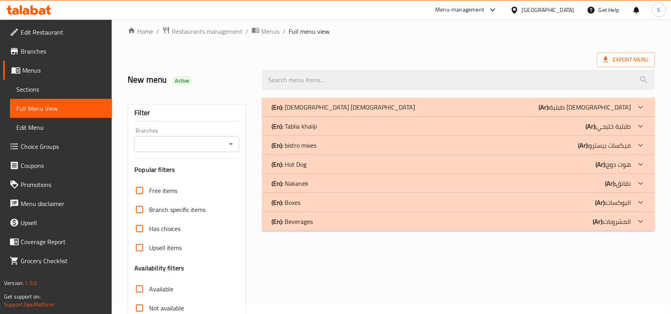
click at [601, 104] on p "(Ar): طبلية [DEMOGRAPHIC_DATA]" at bounding box center [585, 107] width 92 height 10
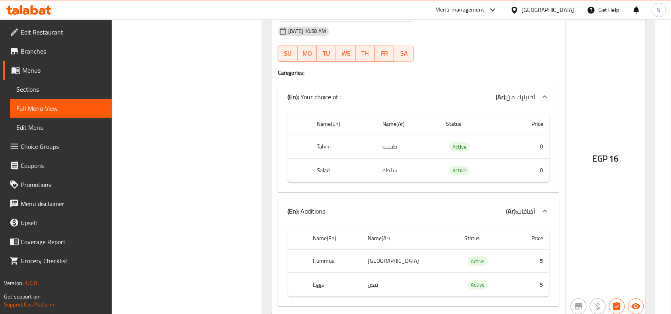
scroll to position [6207, 0]
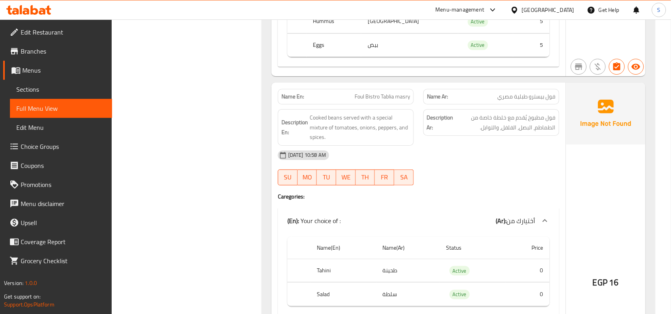
click at [365, 101] on span "Foul Bistro Tablia masry" at bounding box center [382, 97] width 56 height 8
drag, startPoint x: 352, startPoint y: 106, endPoint x: 371, endPoint y: 106, distance: 19.5
click at [371, 101] on p "Name En: Foul Bistro Tablia masry" at bounding box center [345, 97] width 129 height 8
click at [380, 101] on span "Foul Bistro Tablia masry" at bounding box center [382, 97] width 56 height 8
drag, startPoint x: 380, startPoint y: 106, endPoint x: 342, endPoint y: 106, distance: 38.1
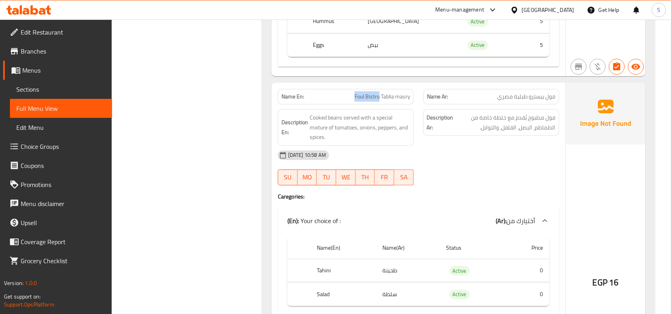
click at [342, 101] on p "Name En: Foul Bistro Tablia masry" at bounding box center [345, 97] width 129 height 8
copy span "Foul Bistro"
click at [474, 101] on p "Name Ar: [PERSON_NAME] طبلية [DEMOGRAPHIC_DATA]" at bounding box center [491, 97] width 129 height 8
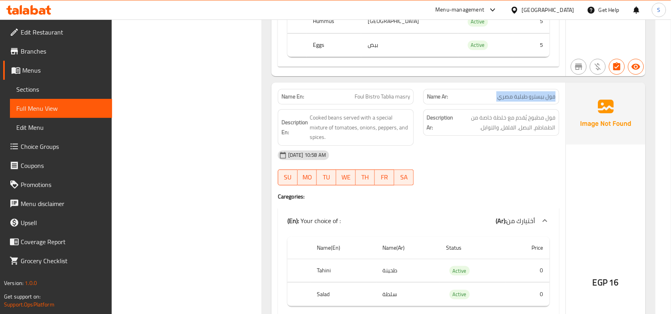
copy span "فول بيسترو طبلية مصري"
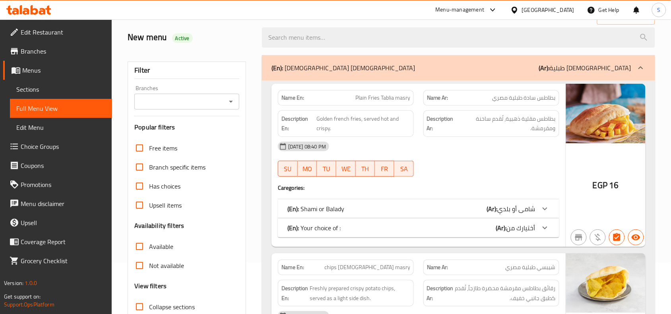
scroll to position [99, 0]
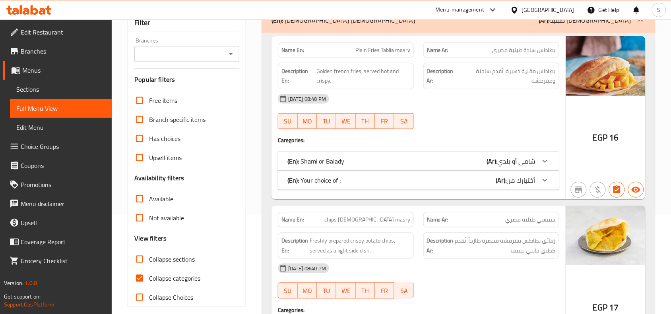
click at [137, 261] on input "Collapse sections" at bounding box center [139, 259] width 19 height 19
checkbox input "true"
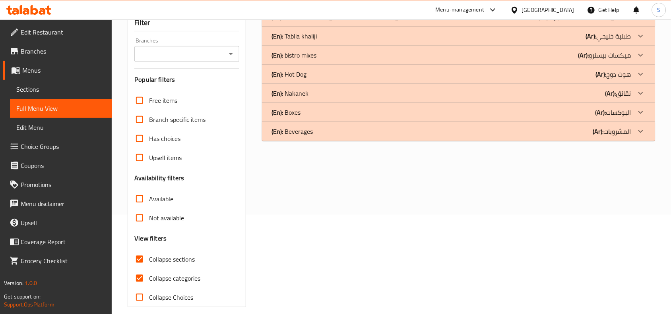
click at [140, 282] on input "Collapse categories" at bounding box center [139, 278] width 19 height 19
checkbox input "false"
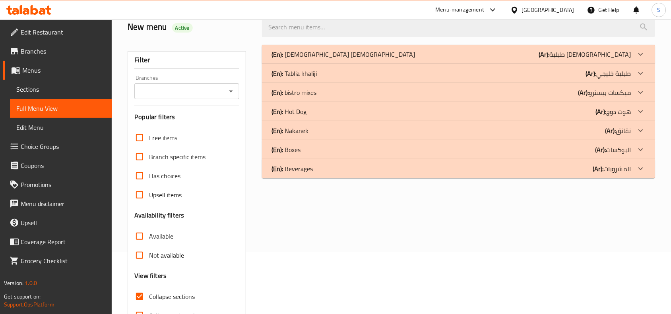
scroll to position [0, 0]
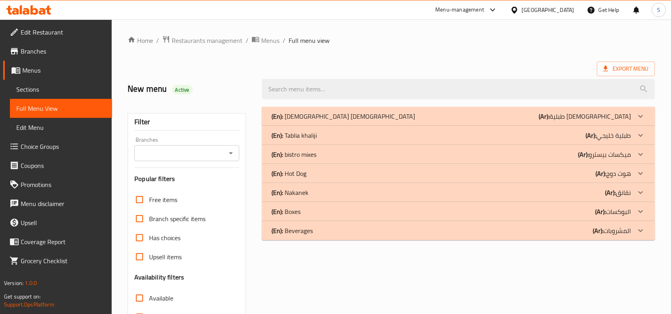
click at [594, 141] on b "(Ar):" at bounding box center [591, 135] width 11 height 12
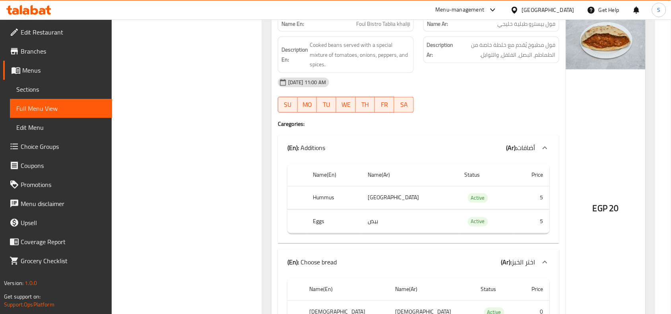
scroll to position [4770, 0]
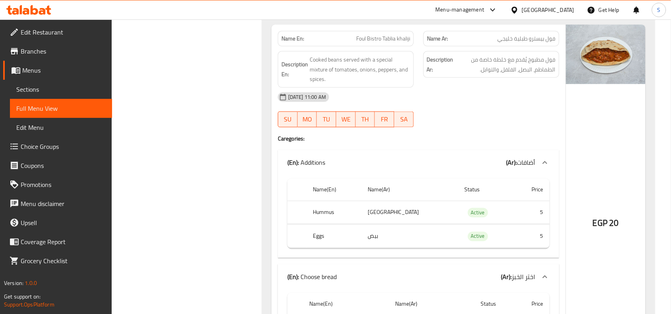
click at [366, 43] on span "Foul Bistro Tablia khaliji" at bounding box center [383, 39] width 54 height 8
copy span "Foul Bistro Tablia khaliji"
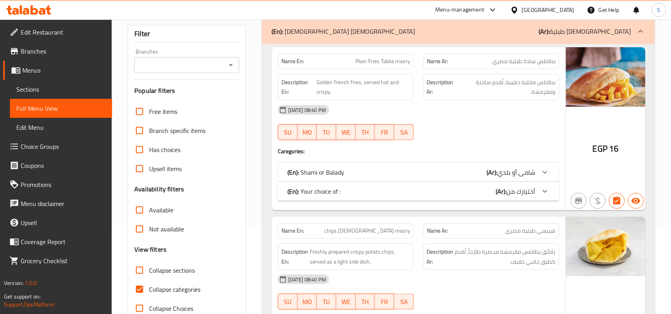
scroll to position [199, 0]
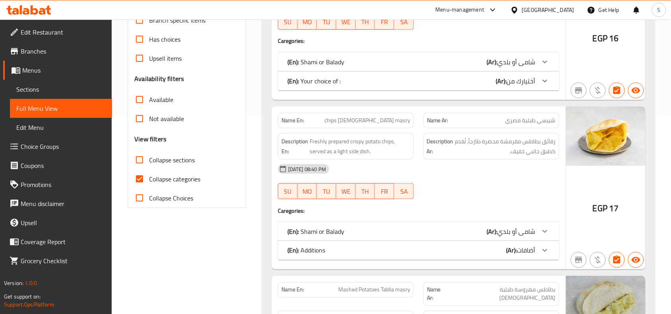
click at [141, 157] on input "Collapse sections" at bounding box center [139, 160] width 19 height 19
checkbox input "true"
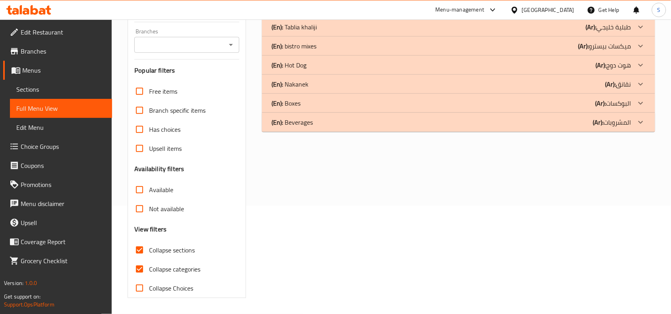
scroll to position [108, 0]
click at [137, 270] on input "Collapse categories" at bounding box center [139, 269] width 19 height 19
checkbox input "false"
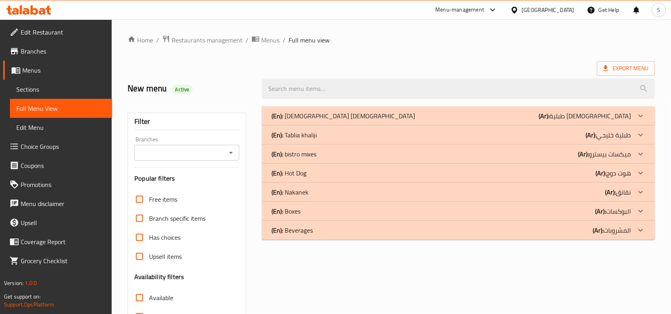
scroll to position [0, 0]
click at [582, 149] on b "(Ar):" at bounding box center [583, 155] width 11 height 12
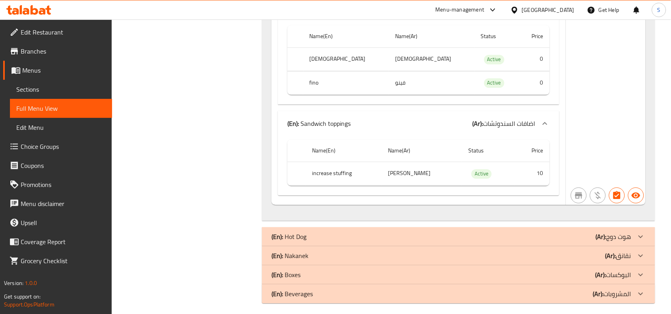
scroll to position [1489, 0]
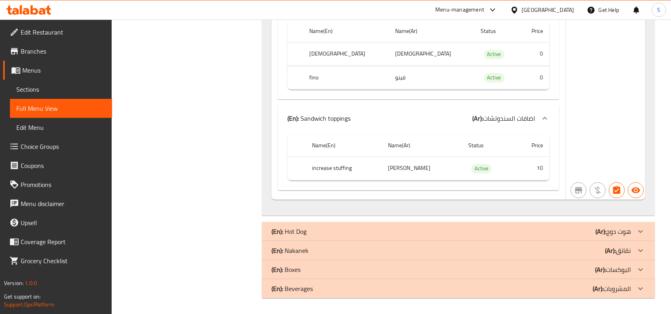
click at [578, 231] on div "(En): Hot Dog (Ar): هوت دوج" at bounding box center [450, 232] width 359 height 10
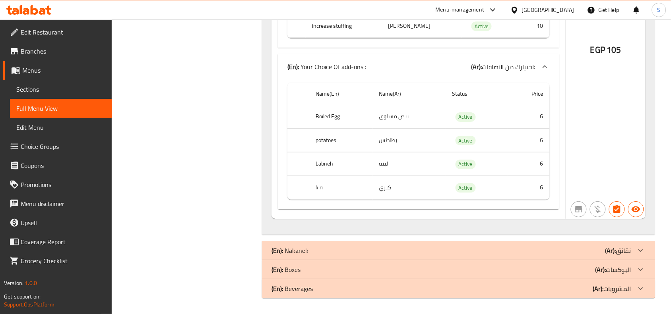
scroll to position [3435, 0]
click at [539, 243] on div "(En): Nakanek (Ar): نقانق" at bounding box center [458, 250] width 393 height 19
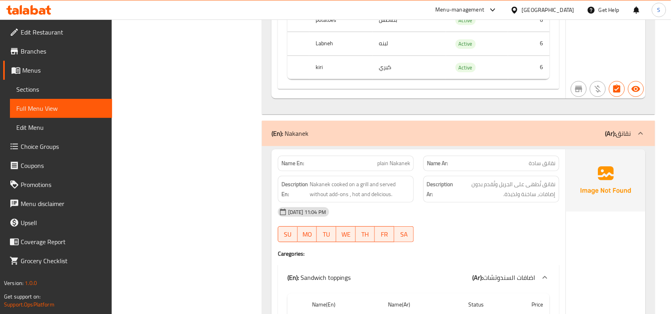
scroll to position [3485, 0]
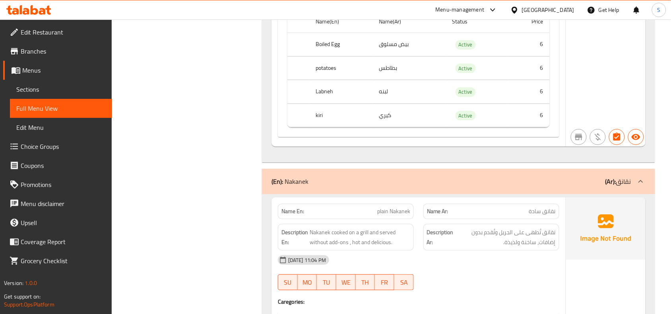
click at [399, 216] on span "plain Nakanek" at bounding box center [393, 211] width 33 height 8
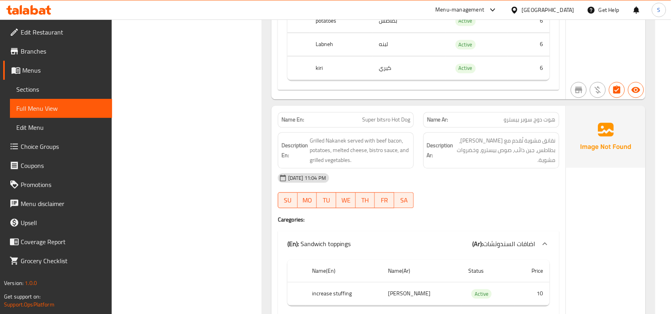
scroll to position [3137, 0]
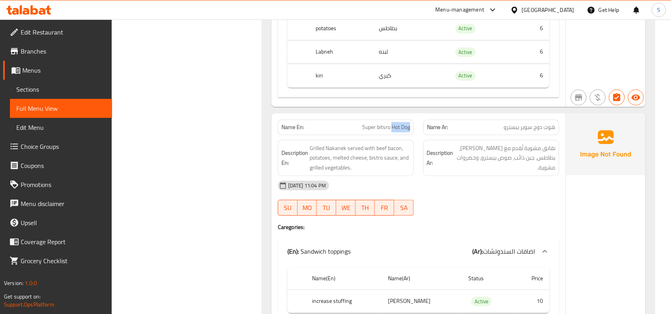
drag, startPoint x: 391, startPoint y: 147, endPoint x: 415, endPoint y: 152, distance: 24.4
click at [415, 140] on div "Name En: Super bitsro Hot Dog" at bounding box center [345, 127] width 145 height 25
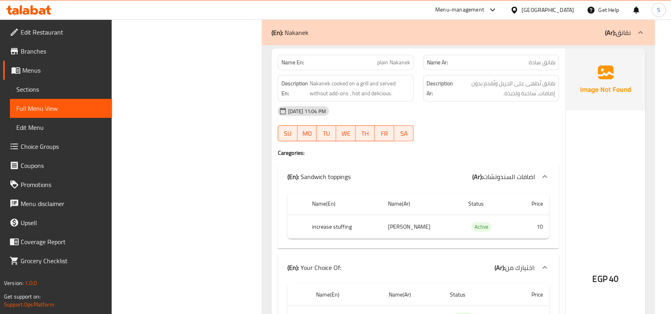
scroll to position [3683, 0]
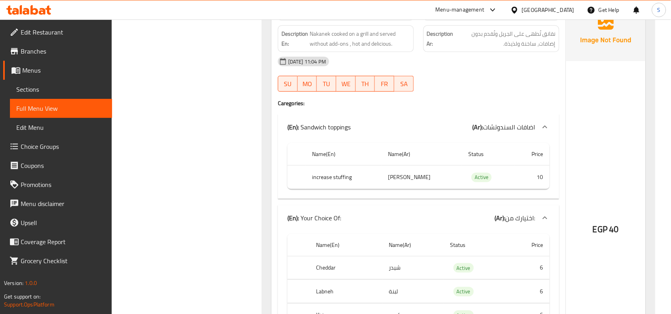
click at [407, 17] on span "plain Nakanek" at bounding box center [393, 13] width 33 height 8
click at [381, 21] on div "Name En: plain Nakanek" at bounding box center [346, 12] width 136 height 15
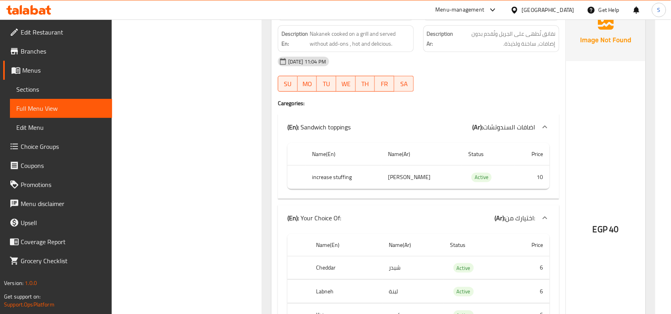
click at [388, 17] on span "plain Nakanek" at bounding box center [393, 13] width 33 height 8
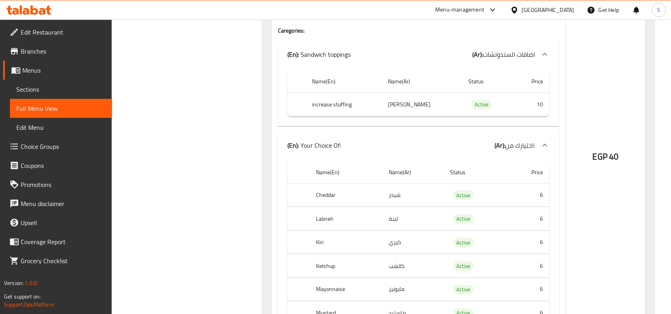
scroll to position [3832, 0]
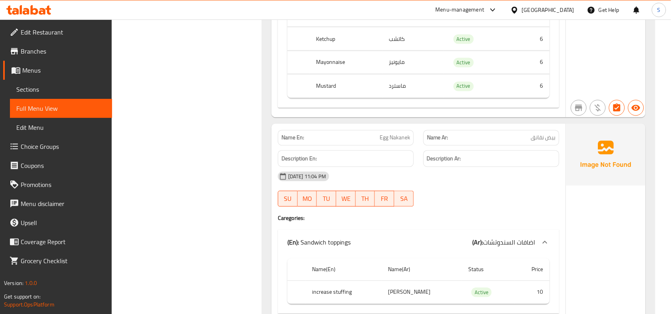
scroll to position [4031, 0]
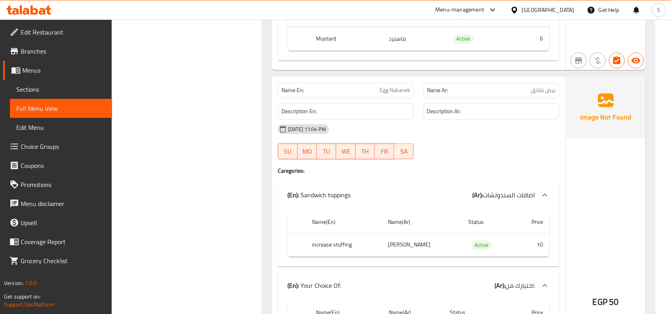
click at [392, 95] on span "Egg Nakanek" at bounding box center [394, 90] width 31 height 8
click at [523, 95] on p "Name Ar: بيض نقانق" at bounding box center [491, 90] width 129 height 8
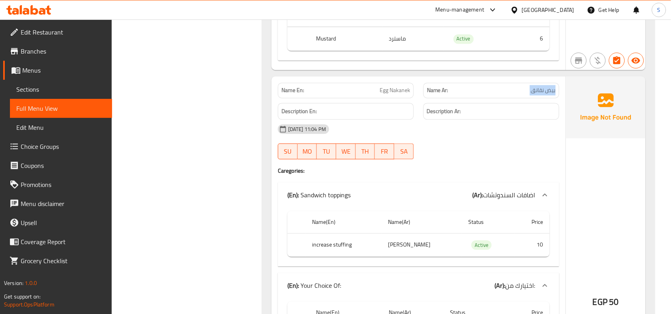
click at [523, 95] on p "Name Ar: بيض نقانق" at bounding box center [491, 90] width 129 height 8
copy span "بيض نقانق"
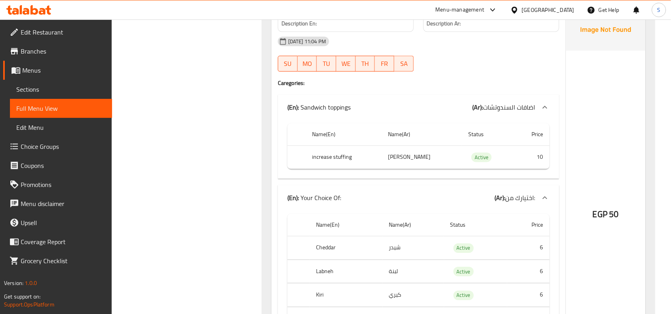
scroll to position [4130, 0]
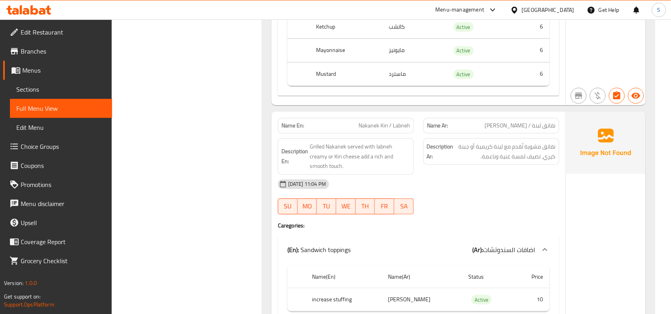
scroll to position [4428, 0]
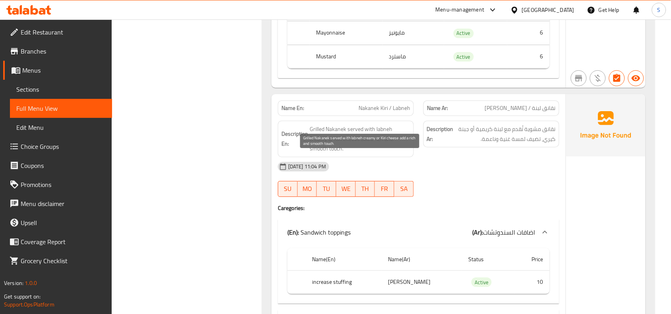
click at [380, 154] on span "Grilled Nakanek served with labneh creamy or Kiri cheese add a rich and smooth …" at bounding box center [359, 138] width 100 height 29
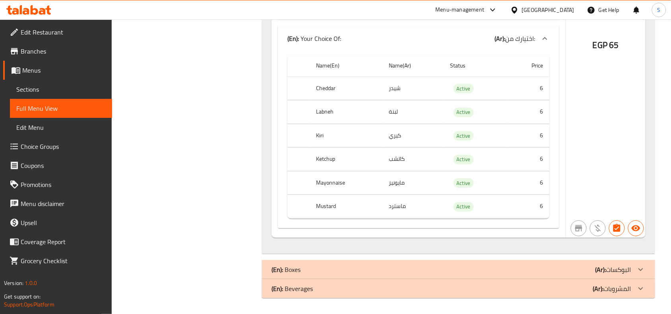
scroll to position [5288, 0]
click at [544, 265] on div "(En): Boxes (Ar): البوكسات" at bounding box center [450, 270] width 359 height 10
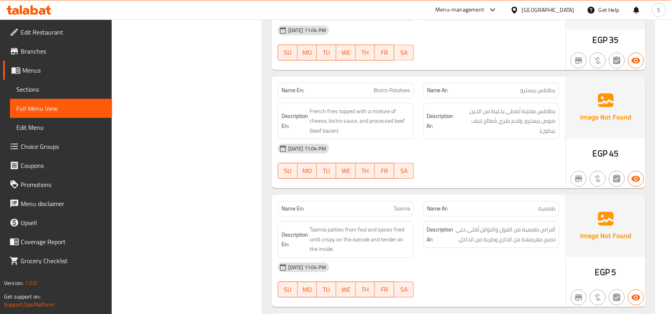
scroll to position [6823, 0]
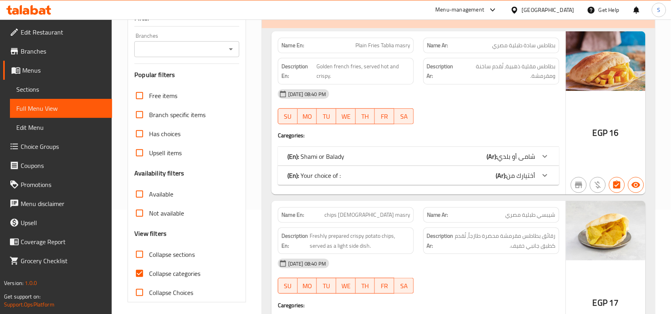
scroll to position [149, 0]
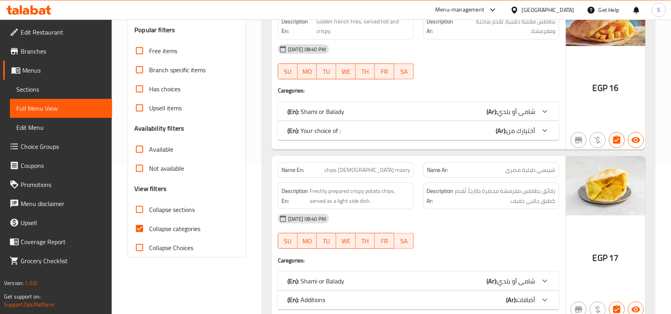
click at [137, 209] on input "Collapse sections" at bounding box center [139, 209] width 19 height 19
checkbox input "true"
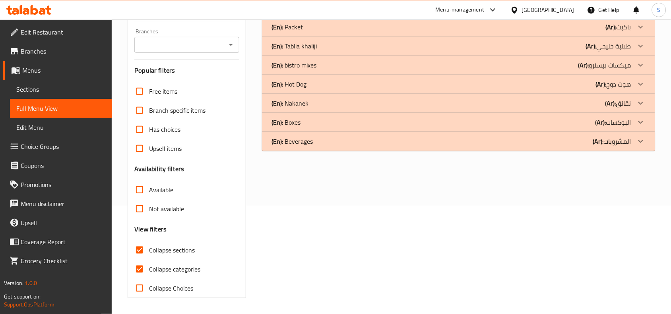
scroll to position [108, 0]
click at [158, 269] on span "Collapse categories" at bounding box center [174, 270] width 51 height 10
click at [149, 269] on input "Collapse categories" at bounding box center [139, 269] width 19 height 19
checkbox input "false"
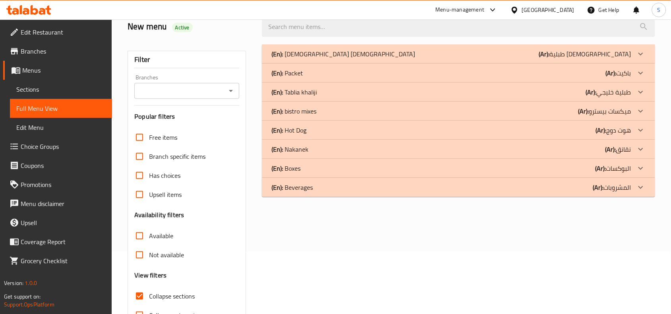
scroll to position [9, 0]
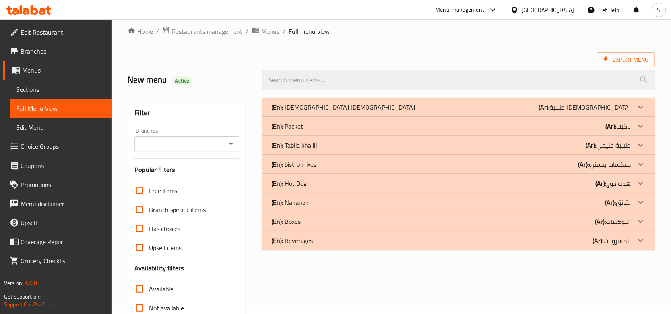
click at [563, 126] on div "(En): Packet (Ar): باكيت" at bounding box center [450, 127] width 359 height 10
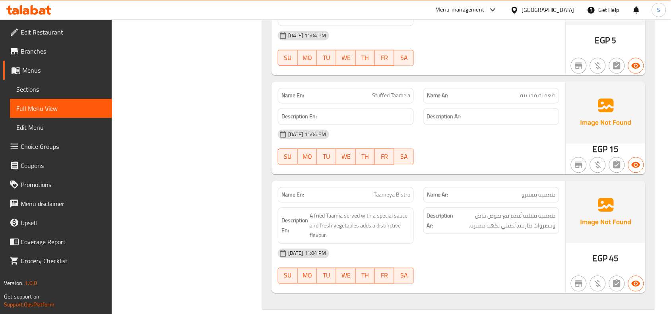
scroll to position [456, 0]
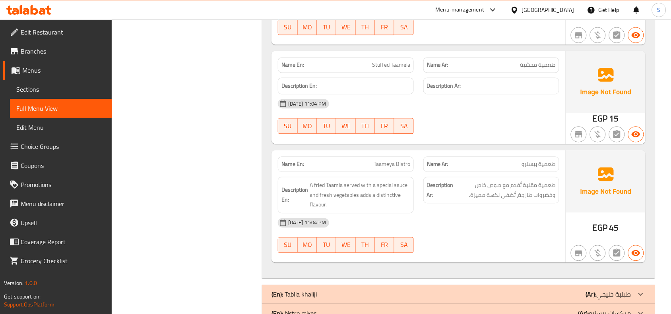
click at [547, 65] on span "طعمية محشية" at bounding box center [537, 65] width 35 height 8
copy span "طعمية محشية"
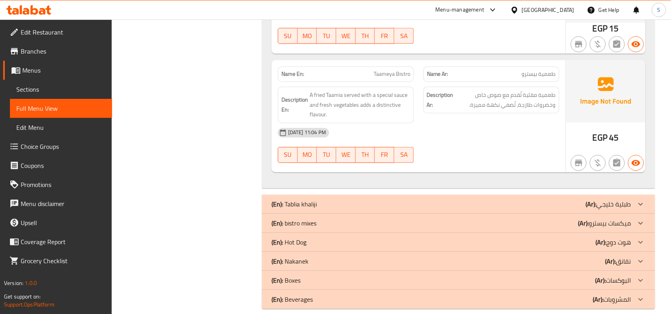
scroll to position [559, 0]
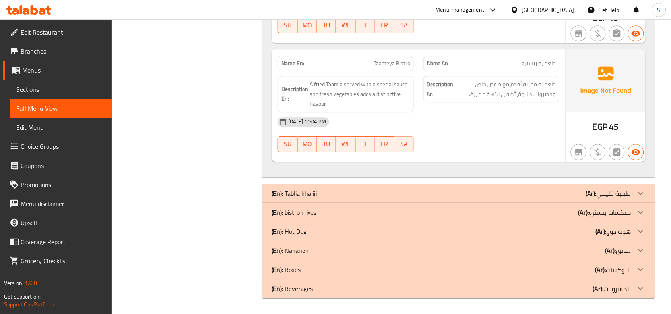
click at [551, 286] on div "(En): Beverages (Ar): المشروبات" at bounding box center [450, 289] width 359 height 10
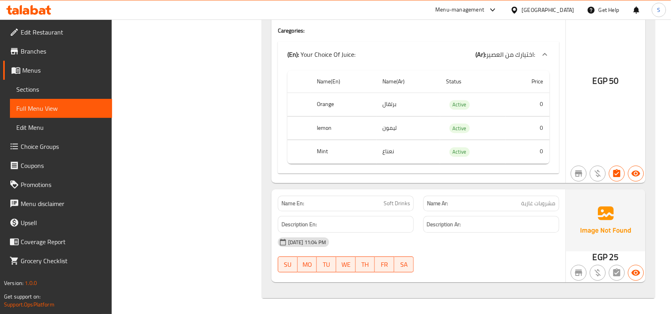
scroll to position [1544, 0]
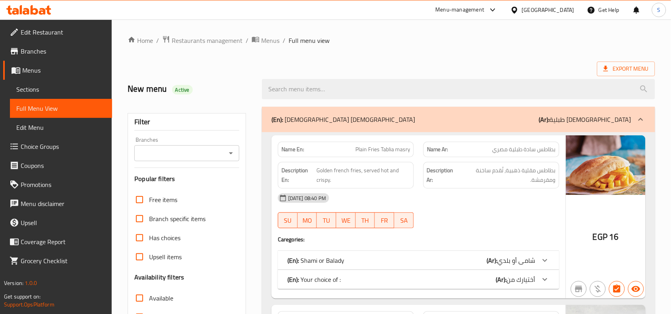
click at [291, 68] on div "Export Menu" at bounding box center [391, 69] width 527 height 15
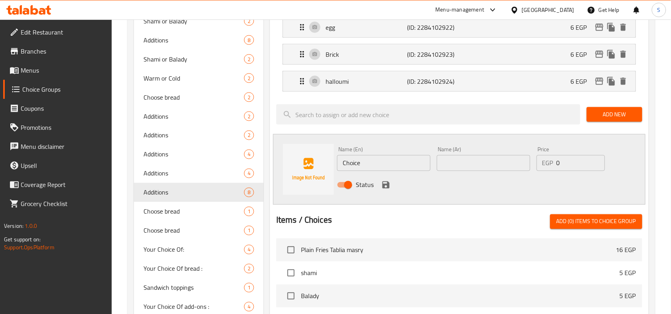
scroll to position [99, 0]
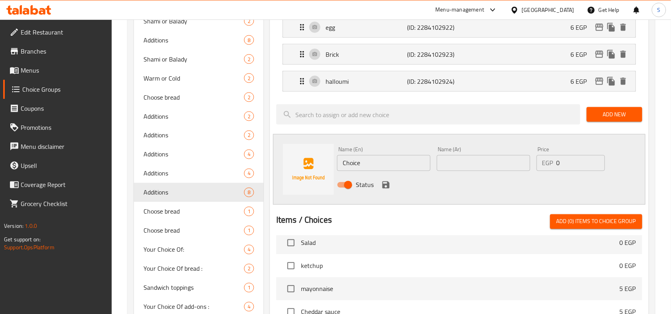
click at [458, 56] on p "(ID: 2284102923)" at bounding box center [434, 55] width 54 height 10
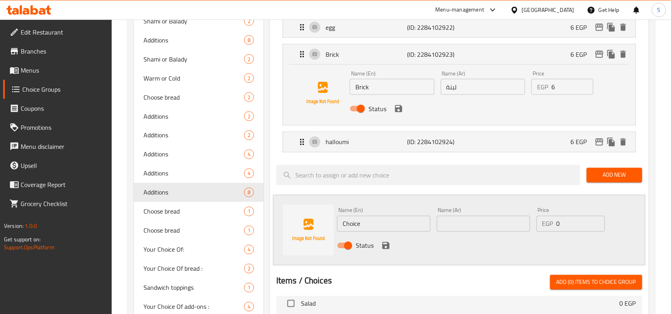
click at [403, 93] on input "Brick" at bounding box center [392, 87] width 85 height 16
type input "Labneh"
click at [398, 110] on icon "save" at bounding box center [398, 108] width 7 height 7
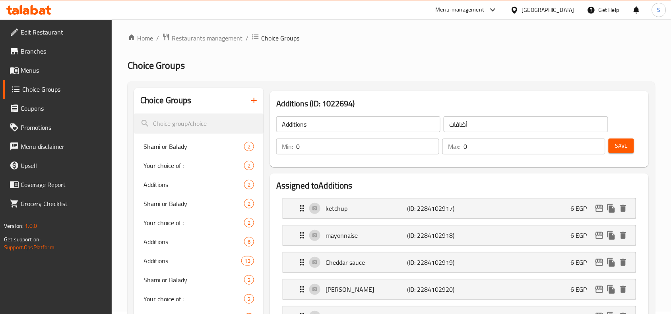
scroll to position [0, 0]
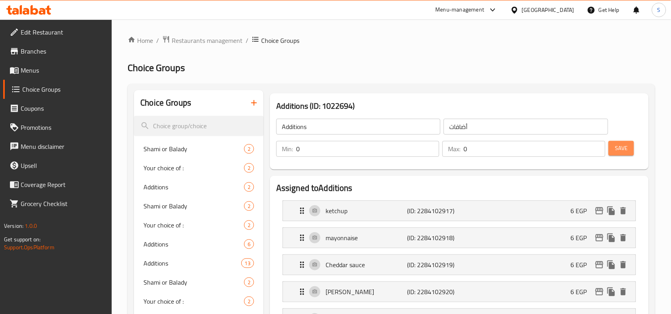
click at [622, 150] on span "Save" at bounding box center [621, 148] width 13 height 10
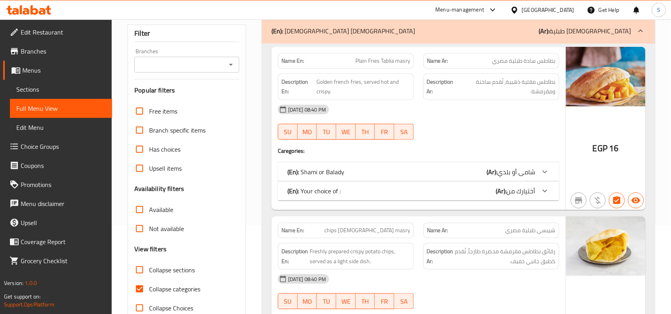
scroll to position [99, 0]
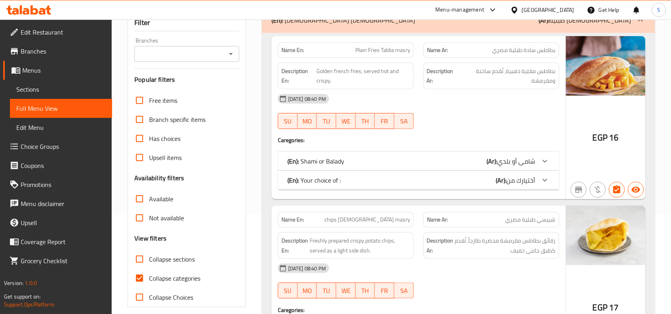
drag, startPoint x: 136, startPoint y: 262, endPoint x: 142, endPoint y: 267, distance: 7.3
click at [136, 262] on input "Collapse sections" at bounding box center [139, 259] width 19 height 19
checkbox input "true"
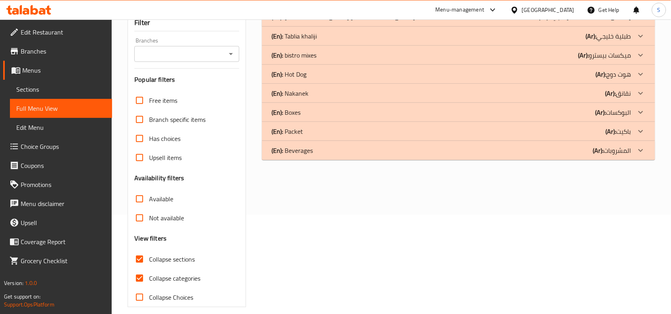
click at [137, 282] on input "Collapse categories" at bounding box center [139, 278] width 19 height 19
checkbox input "false"
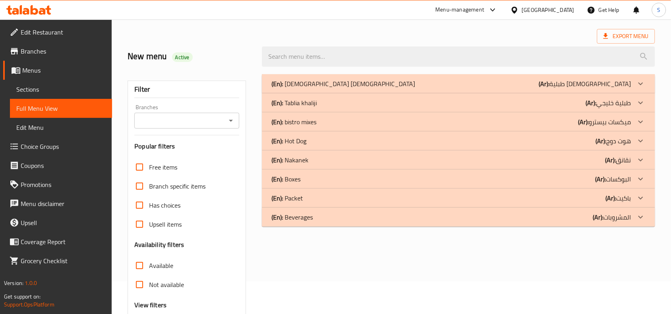
scroll to position [0, 0]
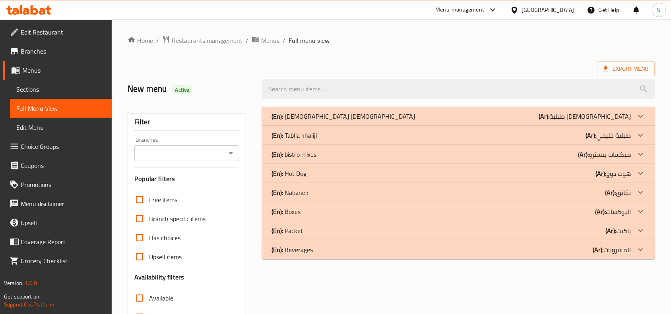
click at [601, 114] on p "(Ar): طبلية مصري" at bounding box center [585, 117] width 92 height 10
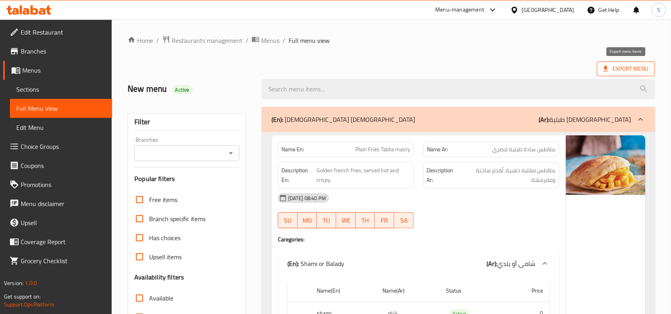
click at [608, 64] on span "Export Menu" at bounding box center [625, 69] width 45 height 10
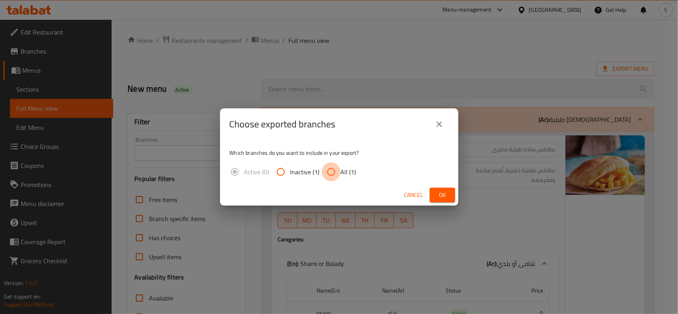
click at [331, 170] on input "All (1)" at bounding box center [331, 171] width 19 height 19
radio input "true"
click at [444, 195] on span "Ok" at bounding box center [442, 195] width 13 height 10
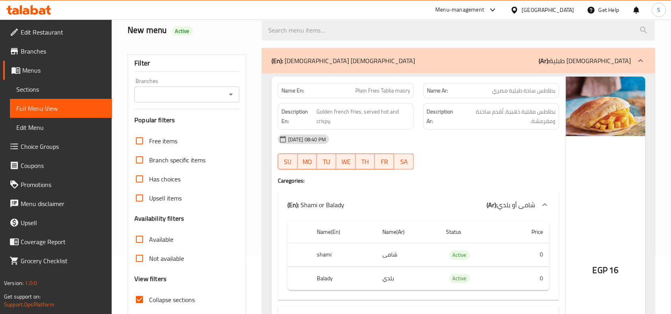
scroll to position [149, 0]
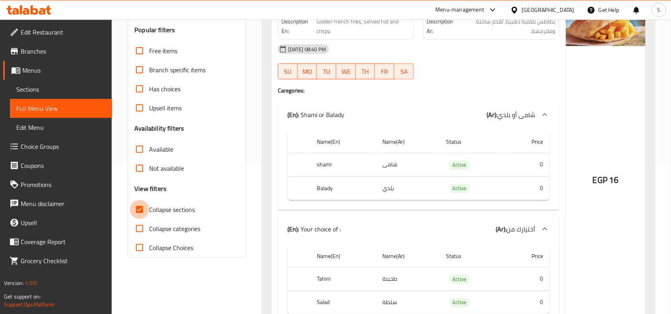
click at [138, 205] on input "Collapse sections" at bounding box center [139, 209] width 19 height 19
click at [140, 209] on input "Collapse sections" at bounding box center [139, 209] width 19 height 19
checkbox input "true"
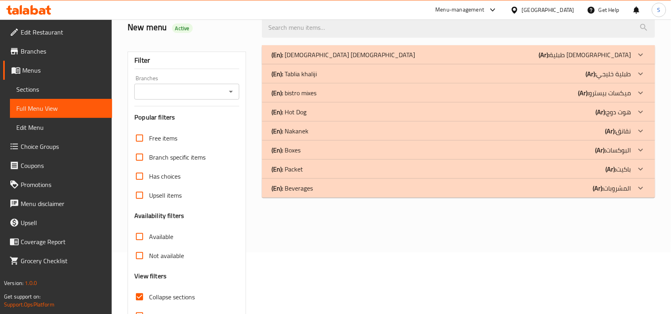
scroll to position [0, 0]
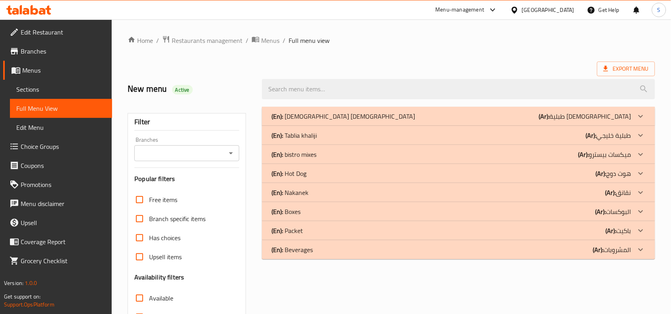
click at [439, 120] on div "(En): Tablia masry (Ar): طبلية مصري" at bounding box center [450, 117] width 359 height 10
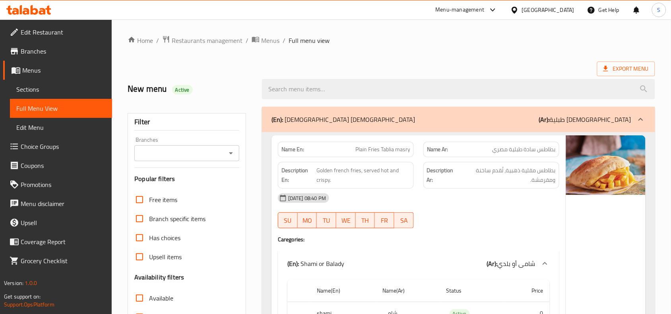
click div "Home / Restaurants management / Menus / Full menu view Export Menu New menu Act…"
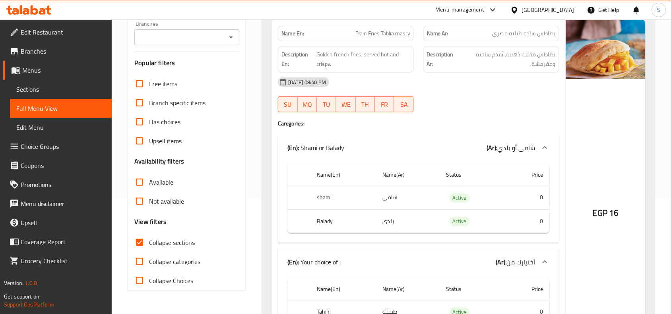
scroll to position [199, 0]
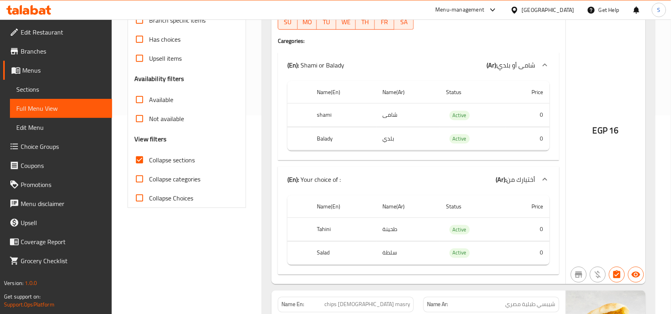
click span "Edit Restaurant"
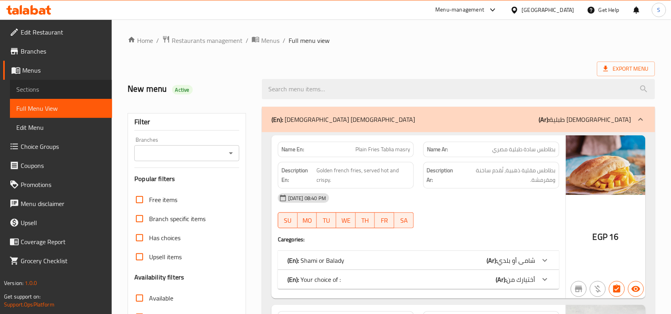
click at [56, 91] on span "Sections" at bounding box center [60, 90] width 89 height 10
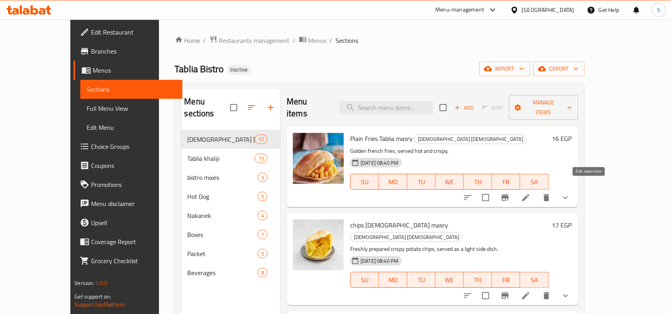
click at [530, 193] on icon at bounding box center [526, 198] width 10 height 10
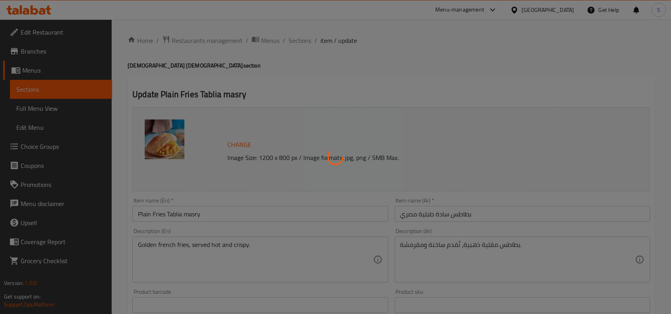
type input "شامی أو بلدي"
type input "1"
type input "أختيارك من"
type input "0"
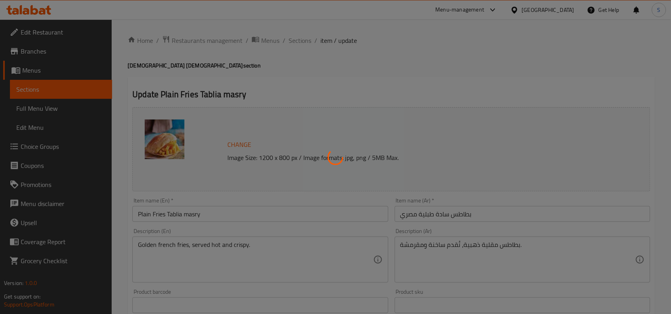
type input "0"
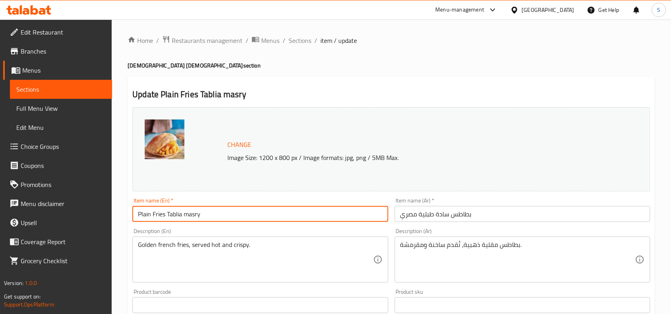
click at [147, 213] on input "Plain Fries Tablia masry" at bounding box center [259, 214] width 255 height 16
type input "potato Fries Tablia masry"
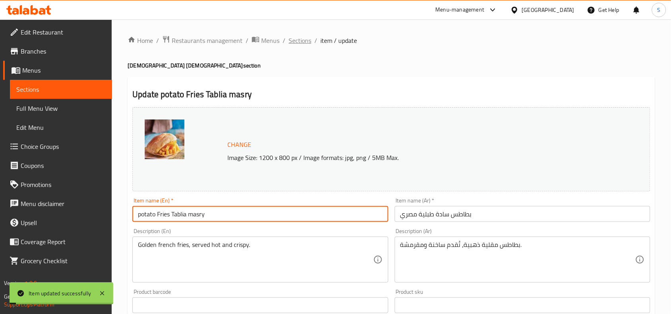
click at [300, 39] on span "Sections" at bounding box center [299, 41] width 23 height 10
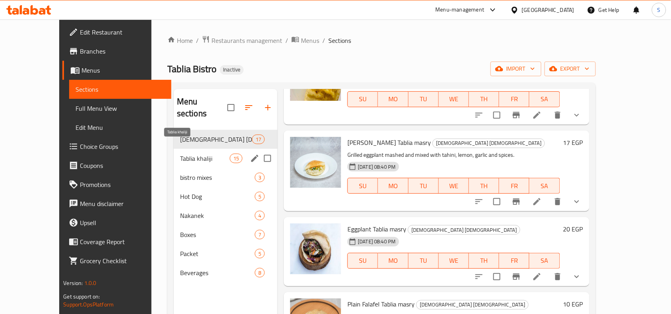
click at [176, 135] on div "[DEMOGRAPHIC_DATA] [DEMOGRAPHIC_DATA] 17" at bounding box center [226, 139] width 104 height 19
click at [181, 154] on span "Tablia khaliji" at bounding box center [205, 159] width 50 height 10
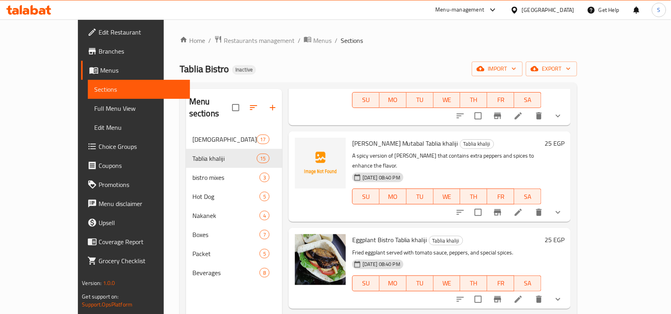
click at [396, 68] on div "Tablia Bistro Inactive import export" at bounding box center [378, 69] width 397 height 15
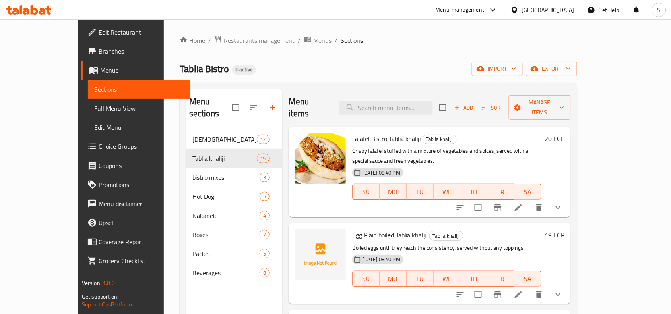
click at [404, 63] on div "Tablia Bistro Inactive import export" at bounding box center [378, 69] width 397 height 15
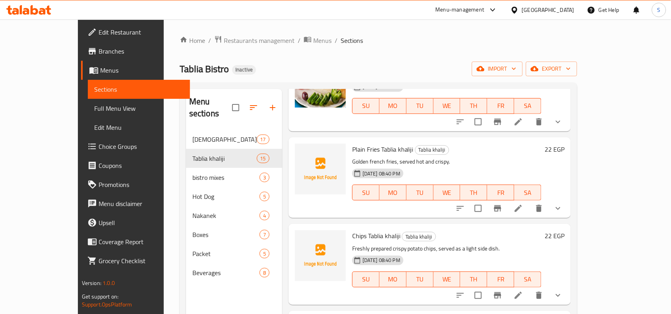
scroll to position [348, 0]
click at [523, 203] on icon at bounding box center [518, 208] width 10 height 10
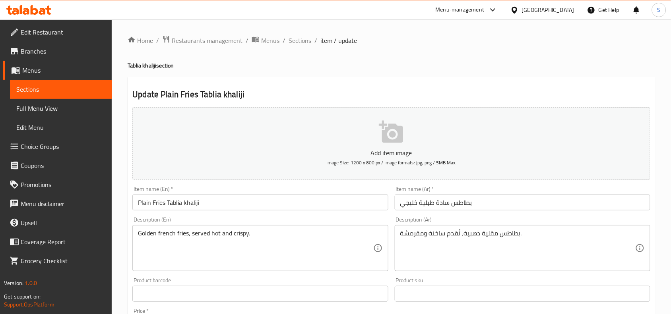
click at [161, 203] on input "Plain Fries Tablia khaliji" at bounding box center [259, 203] width 255 height 16
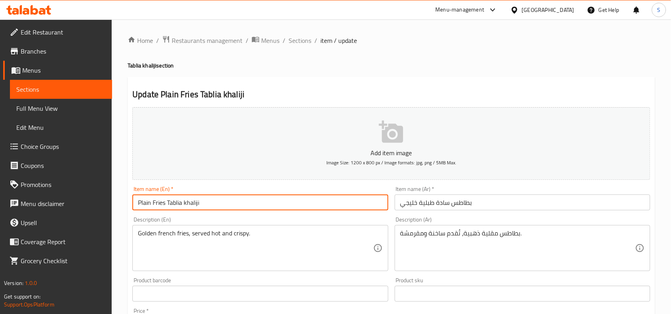
click at [161, 203] on input "Plain Fries Tablia khaliji" at bounding box center [259, 203] width 255 height 16
type input "Plain potato Tablia khaliji"
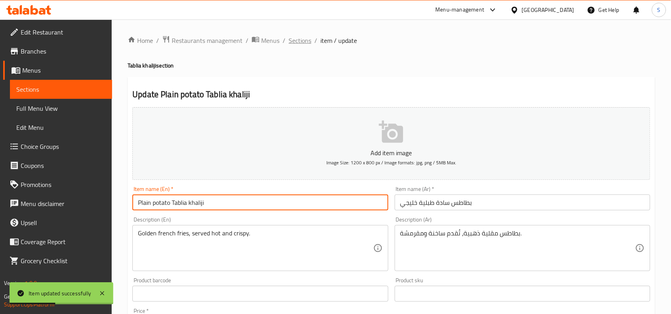
click at [302, 38] on span "Sections" at bounding box center [299, 41] width 23 height 10
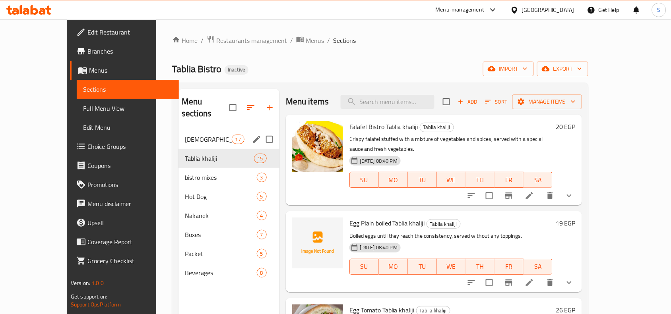
click at [181, 134] on div "Tablia masry 17" at bounding box center [228, 139] width 101 height 19
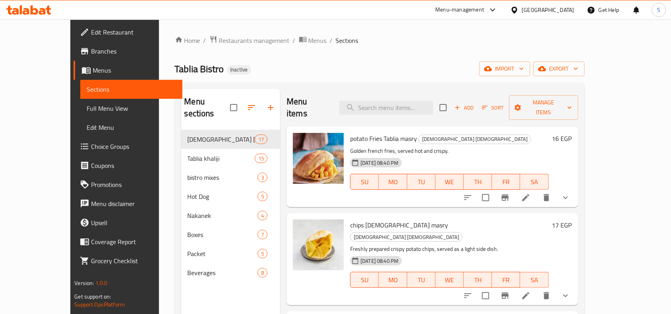
click at [358, 38] on ol "Home / Restaurants management / Menus / Sections" at bounding box center [380, 40] width 410 height 10
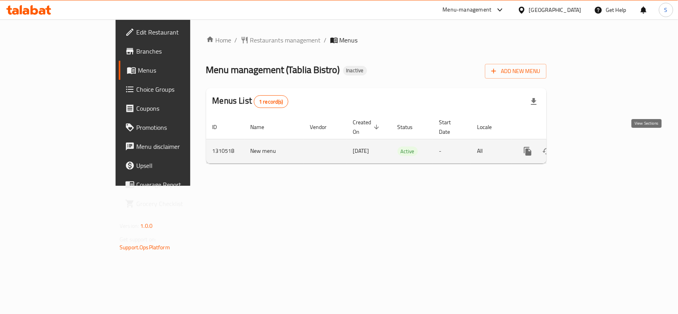
click at [590, 147] on icon "enhanced table" at bounding box center [585, 152] width 10 height 10
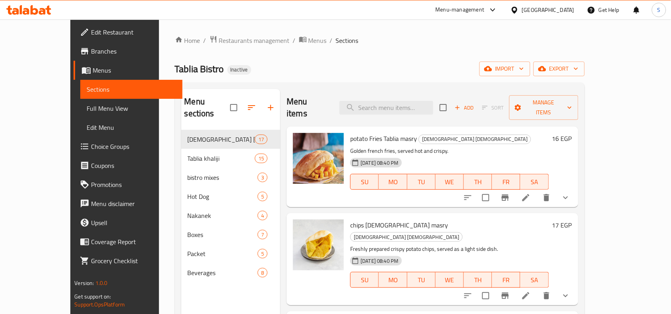
click at [345, 74] on div "Tablia Bistro Inactive import export" at bounding box center [380, 69] width 410 height 15
click at [424, 74] on div "Tablia Bistro Inactive import export" at bounding box center [380, 69] width 410 height 15
click at [432, 36] on ol "Home / Restaurants management / Menus / Sections" at bounding box center [380, 40] width 410 height 10
click at [324, 40] on ol "Home / Restaurants management / Menus / Sections" at bounding box center [380, 40] width 410 height 10
click at [327, 37] on ol "Home / Restaurants management / Menus / Sections" at bounding box center [380, 40] width 410 height 10
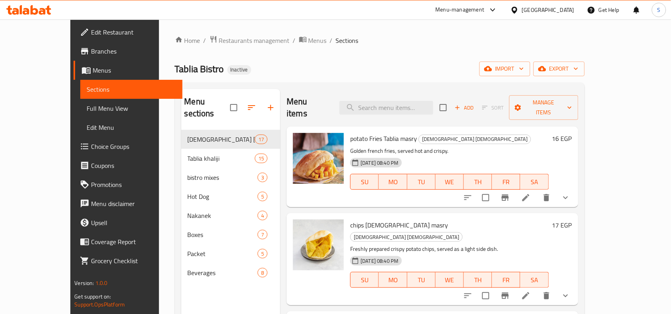
click at [364, 56] on div "Home / Restaurants management / Menus / Sections Tablia Bistro Inactive import …" at bounding box center [380, 222] width 410 height 374
click at [381, 52] on div "Home / Restaurants management / Menus / Sections Tablia Bistro Inactive import …" at bounding box center [380, 222] width 410 height 374
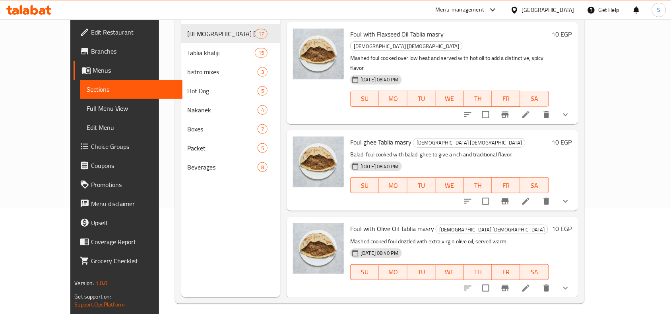
scroll to position [112, 0]
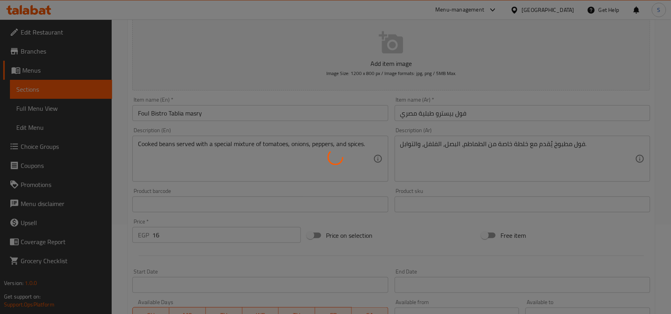
scroll to position [99, 0]
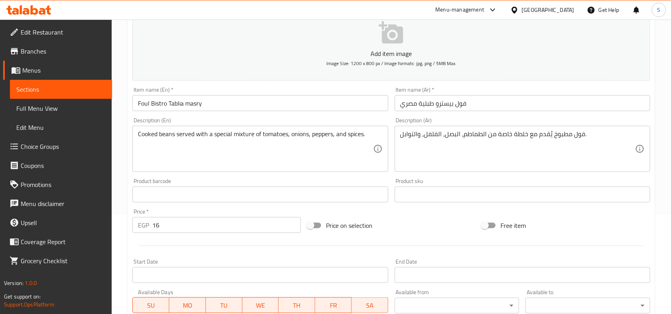
click at [136, 100] on input "Foul Bistro Tablia masry" at bounding box center [259, 103] width 255 height 16
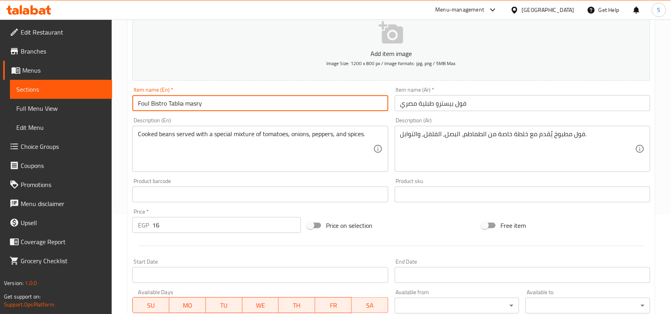
click at [143, 102] on input "Foul Bistro Tablia masry" at bounding box center [259, 103] width 255 height 16
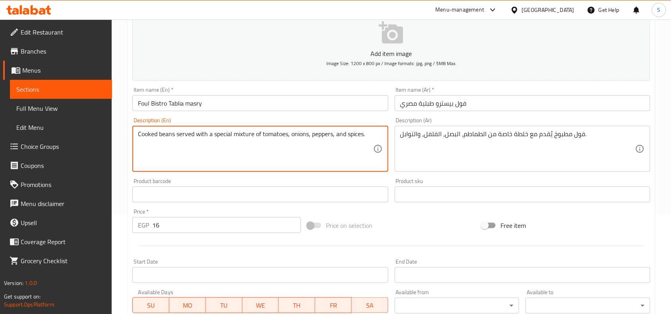
click at [166, 137] on textarea "Cooked beans served with a special mixture of tomatoes, onions, peppers, and sp…" at bounding box center [255, 149] width 235 height 38
paste textarea "Foul"
type textarea "Cooked Foul served with a special mixture of tomatoes, onions, peppers, and spi…"
click at [232, 102] on input "Foul Bistro Tablia masry" at bounding box center [259, 103] width 255 height 16
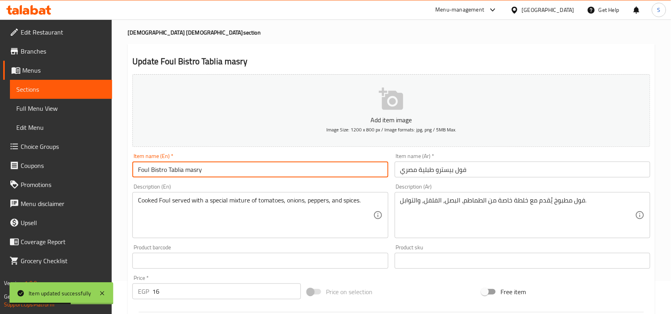
scroll to position [0, 0]
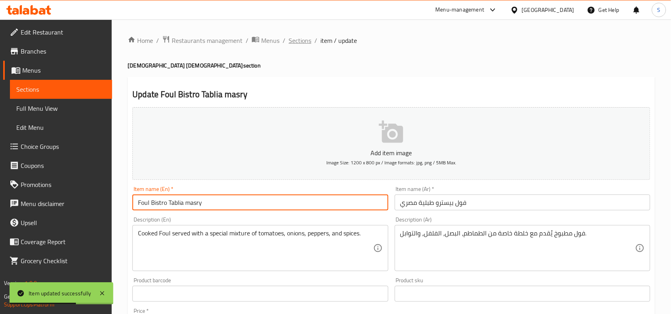
click at [298, 42] on span "Sections" at bounding box center [299, 41] width 23 height 10
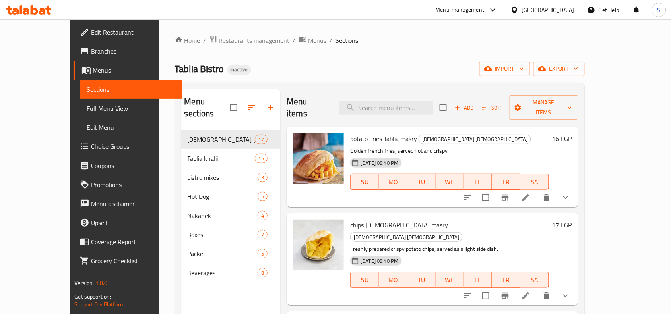
click at [448, 54] on div "Home / Restaurants management / Menus / Sections Tablia Bistro Inactive import …" at bounding box center [380, 222] width 410 height 374
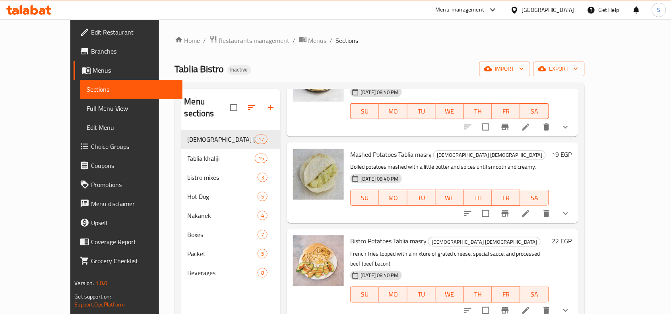
scroll to position [199, 0]
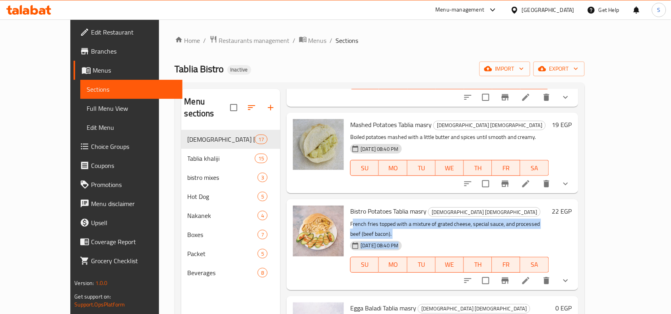
drag, startPoint x: 334, startPoint y: 203, endPoint x: 443, endPoint y: 209, distance: 109.1
click at [443, 209] on div "Bistro Potatoes Tablia masry Tablia masry French fries topped with a mixture of…" at bounding box center [449, 245] width 205 height 84
click at [444, 238] on div "[DATE] 08:40 PM SU MO TU WE TH FR SA" at bounding box center [449, 259] width 205 height 43
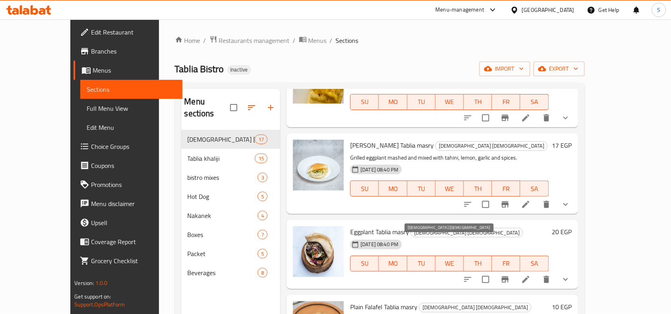
scroll to position [745, 0]
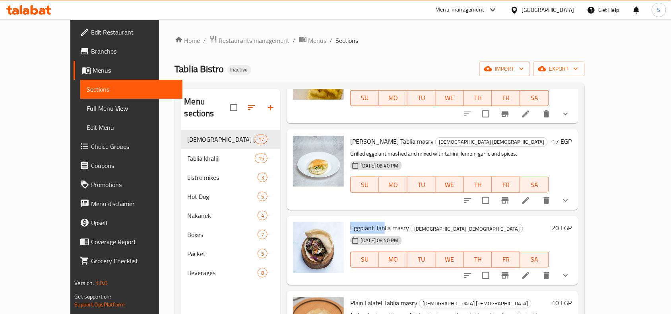
drag, startPoint x: 365, startPoint y: 163, endPoint x: 334, endPoint y: 161, distance: 31.8
click at [350, 222] on span "Eggplant Tablia masry" at bounding box center [379, 228] width 59 height 12
click at [354, 222] on span "Eggplant Tablia masry" at bounding box center [379, 228] width 59 height 12
click at [350, 222] on span "Eggplant Tablia masry" at bounding box center [379, 228] width 59 height 12
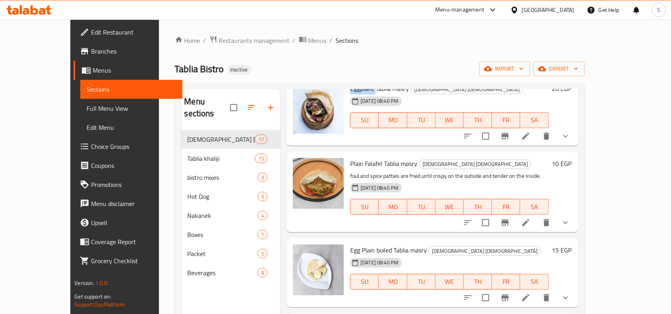
scroll to position [894, 0]
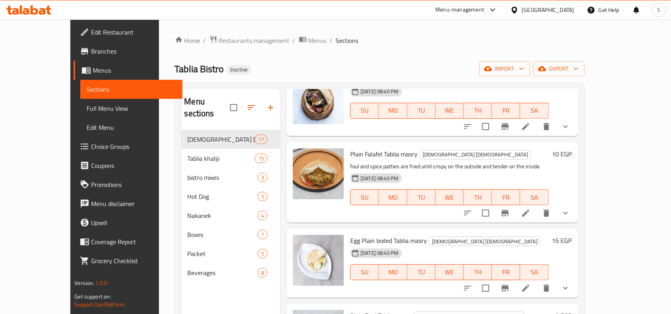
click at [408, 157] on div "Plain Falafel Tablia masry Tablia masry foul and spice patties are fried until …" at bounding box center [431, 182] width 291 height 81
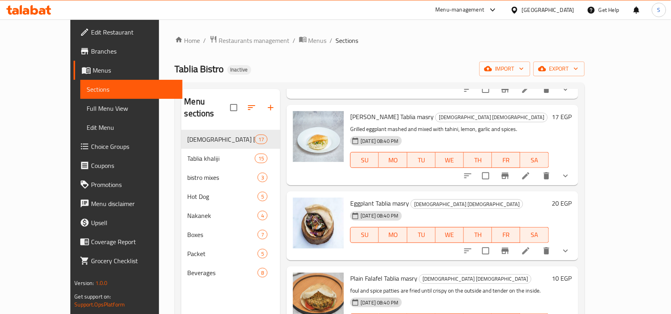
scroll to position [695, 0]
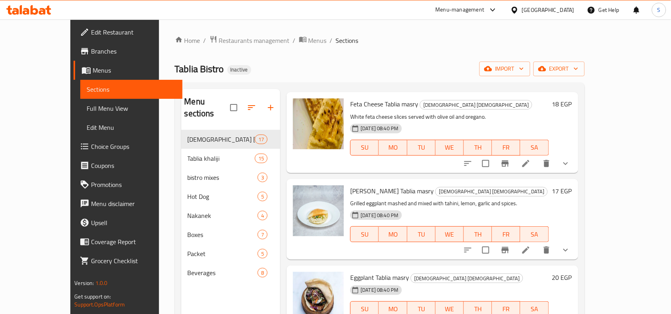
click at [428, 199] on p "Grilled eggplant mashed and mixed with tahini, lemon, garlic and spices." at bounding box center [449, 204] width 198 height 10
click at [346, 44] on ol "Home / Restaurants management / Menus / Sections" at bounding box center [380, 40] width 410 height 10
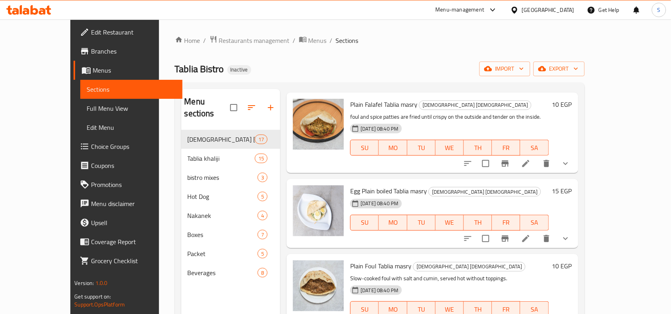
scroll to position [1156, 0]
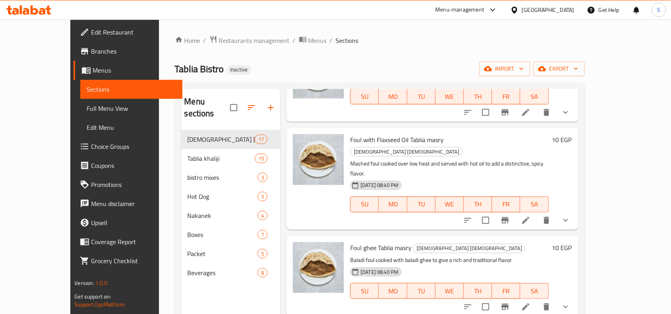
click at [452, 27] on div "Home / Restaurants management / Menus / Sections Tablia Bistro Inactive import …" at bounding box center [379, 222] width 441 height 406
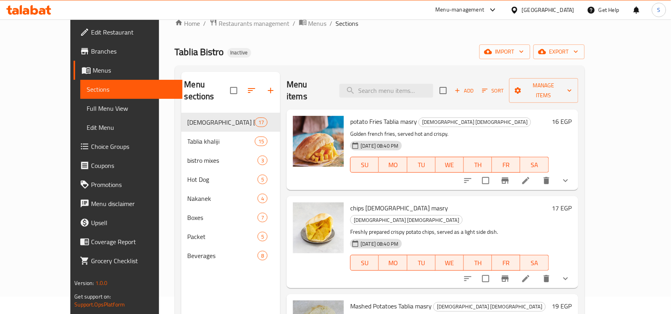
scroll to position [0, 0]
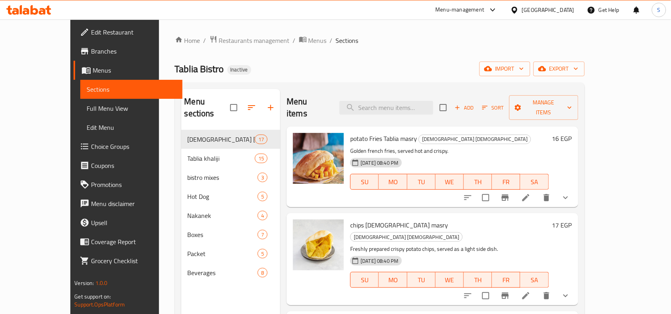
click at [433, 56] on div "Home / Restaurants management / Menus / Sections Tablia Bistro Inactive import …" at bounding box center [380, 222] width 410 height 374
click at [357, 50] on div "Home / Restaurants management / Menus / Sections Tablia Bistro Inactive import …" at bounding box center [380, 222] width 410 height 374
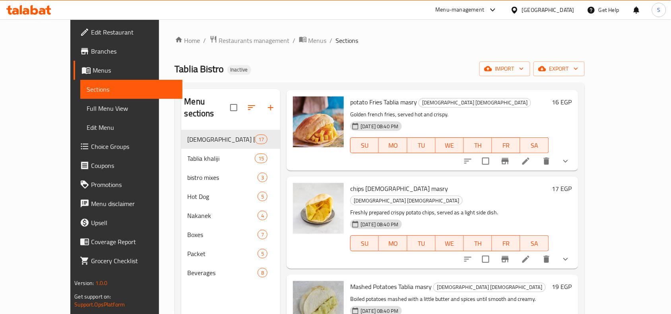
scroll to position [99, 0]
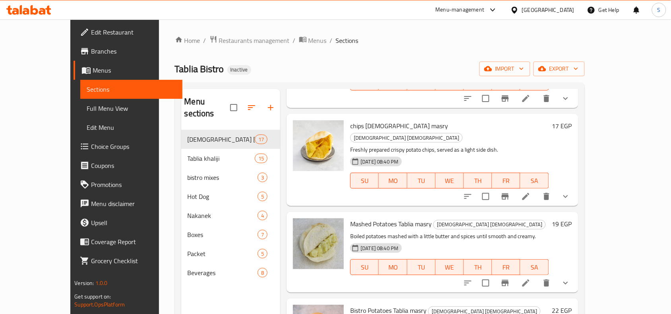
click at [30, 13] on icon at bounding box center [28, 10] width 45 height 10
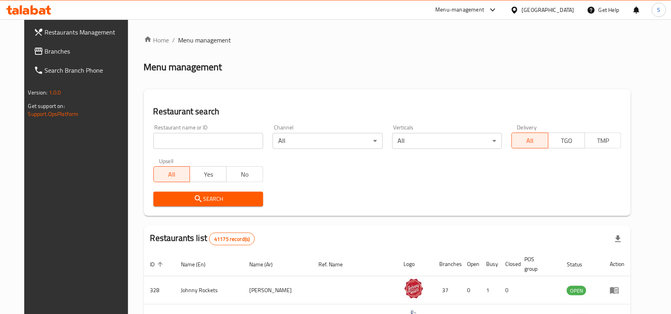
click at [48, 55] on span "Branches" at bounding box center [87, 51] width 85 height 10
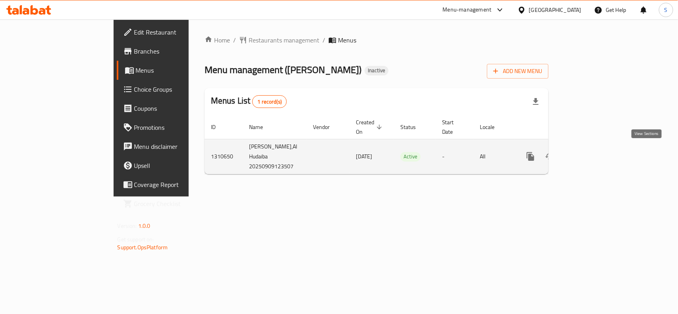
click at [591, 154] on icon "enhanced table" at bounding box center [587, 156] width 7 height 7
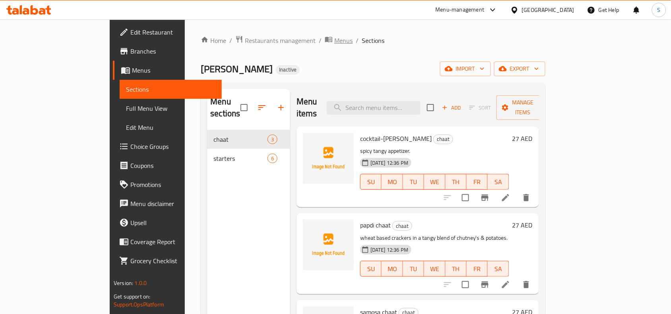
click at [334, 42] on span "Menus" at bounding box center [343, 41] width 18 height 10
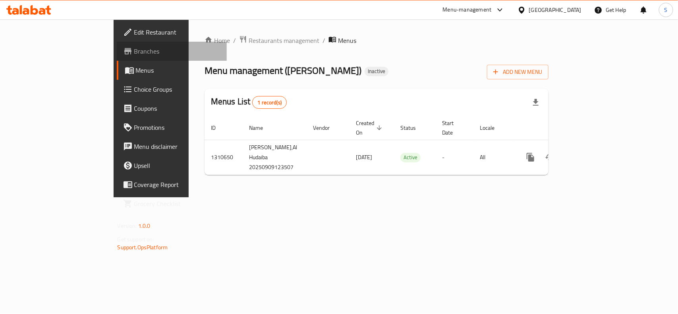
click at [134, 54] on span "Branches" at bounding box center [177, 51] width 86 height 10
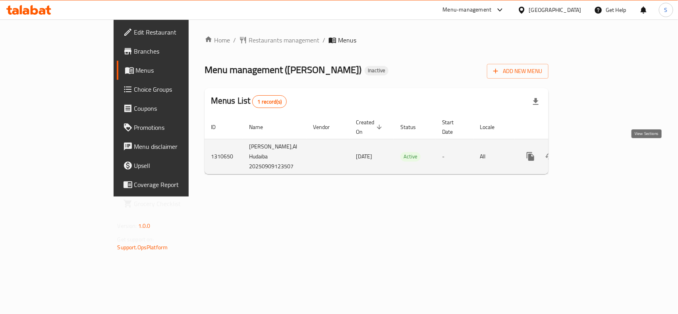
click at [593, 152] on icon "enhanced table" at bounding box center [588, 157] width 10 height 10
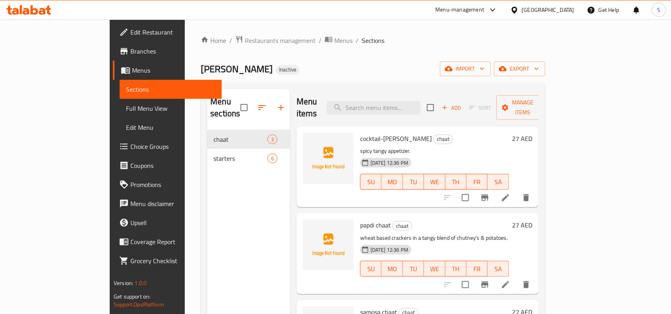
click at [126, 112] on span "Full Menu View" at bounding box center [170, 109] width 89 height 10
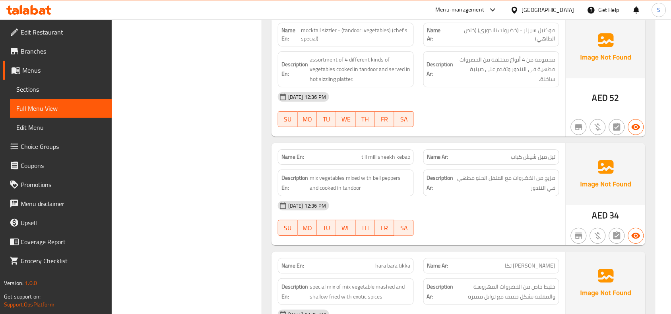
scroll to position [867, 0]
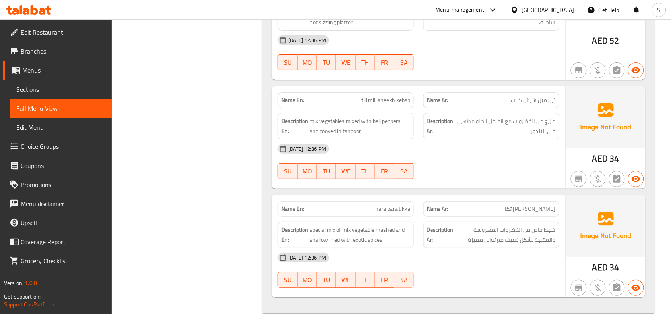
click at [54, 48] on span "Branches" at bounding box center [63, 51] width 85 height 10
